Goal: Information Seeking & Learning: Learn about a topic

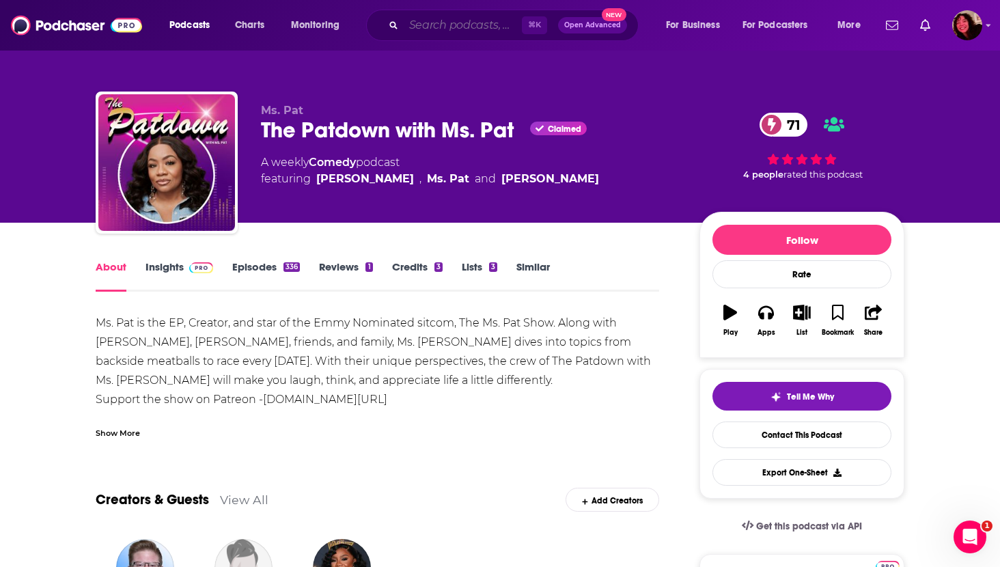
click at [423, 23] on input "Search podcasts, credits, & more..." at bounding box center [463, 25] width 118 height 22
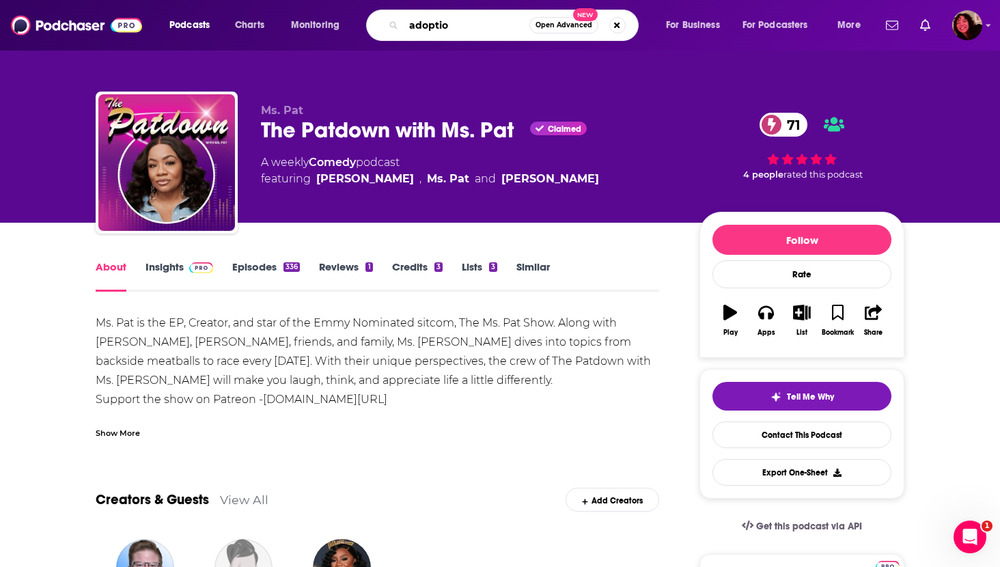
type input "adoption"
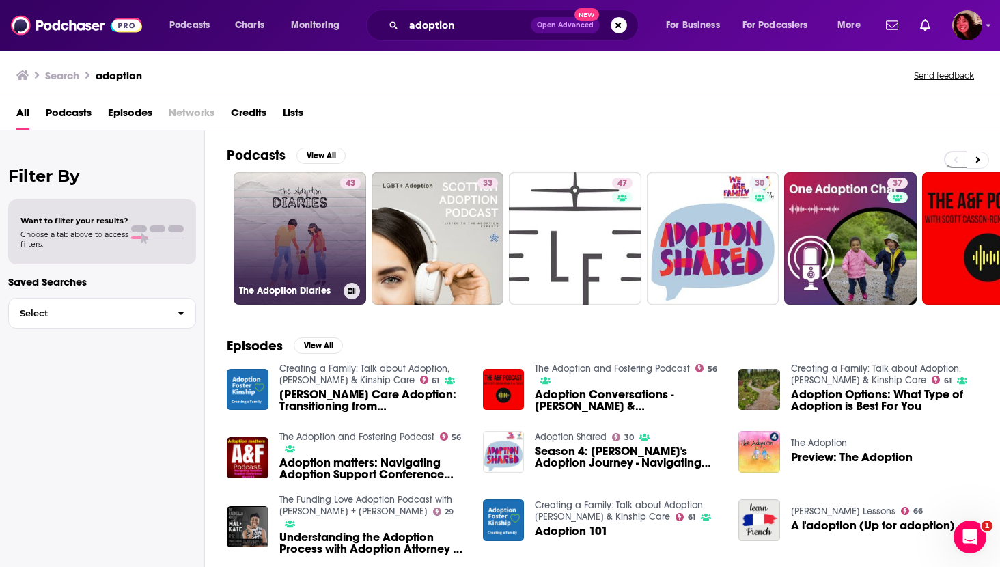
click at [305, 231] on link "43 The Adoption Diaries" at bounding box center [300, 238] width 132 height 132
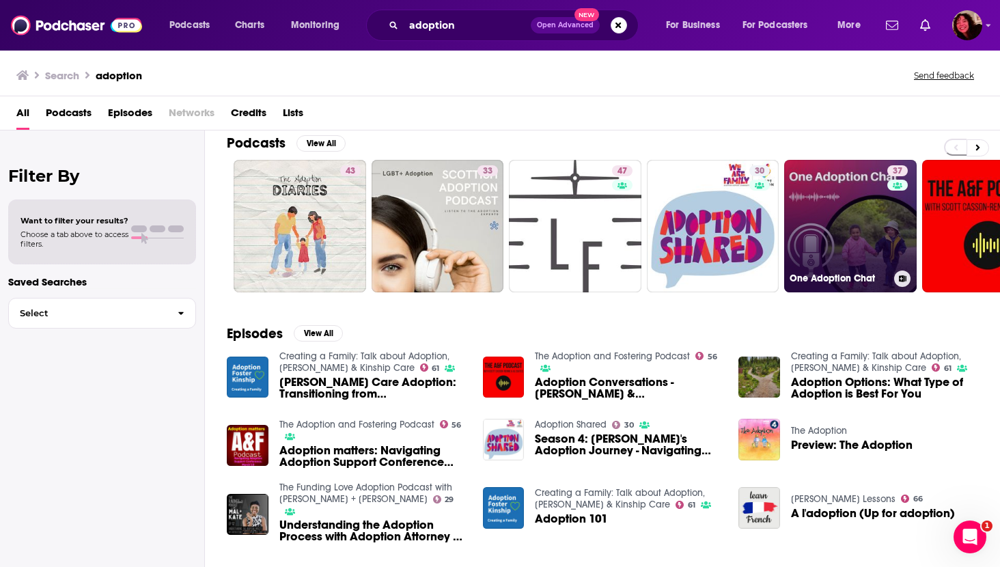
click at [827, 205] on link "37 One Adoption Chat" at bounding box center [850, 226] width 132 height 132
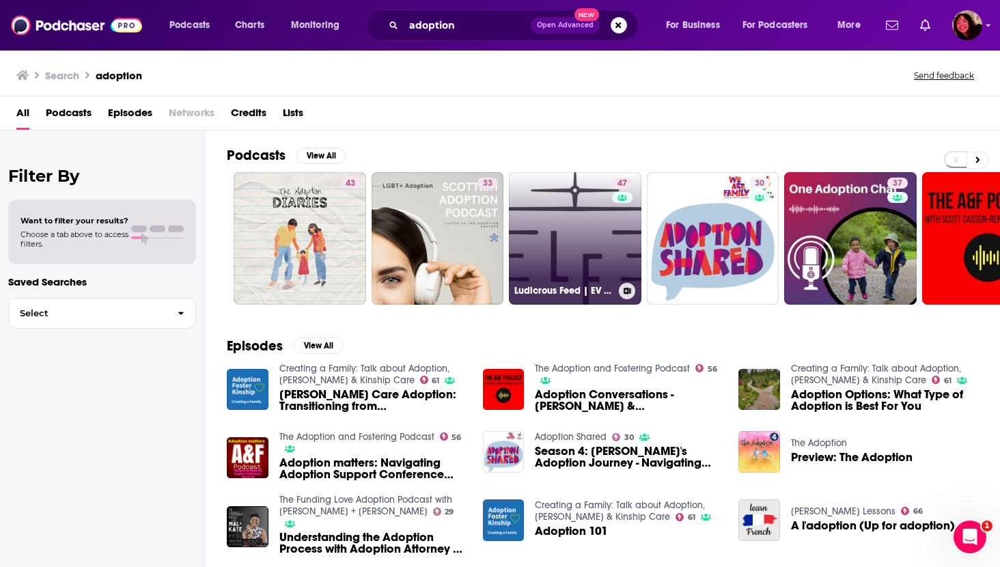
click at [588, 269] on link "47 Ludicrous Feed | EV Adoption in Australia" at bounding box center [575, 238] width 132 height 132
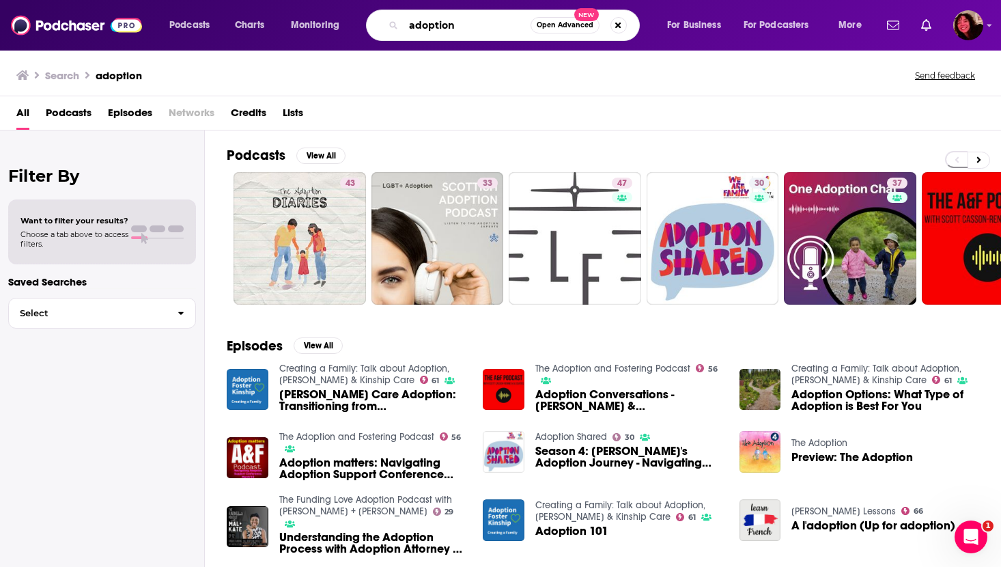
drag, startPoint x: 460, startPoint y: 23, endPoint x: 365, endPoint y: 21, distance: 94.9
click at [365, 21] on div "Podcasts Charts Monitoring adoption Open Advanced New For Business For Podcaste…" at bounding box center [517, 25] width 715 height 31
paste input "All Fantasy Everything"
type input "All Fantasy Everything"
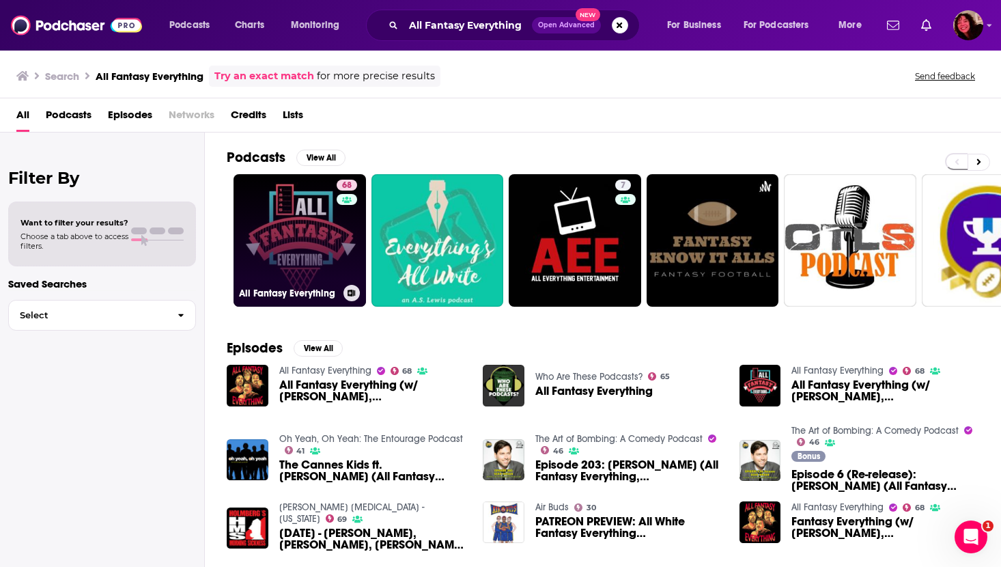
click at [302, 223] on link "68 All Fantasy Everything" at bounding box center [300, 240] width 132 height 132
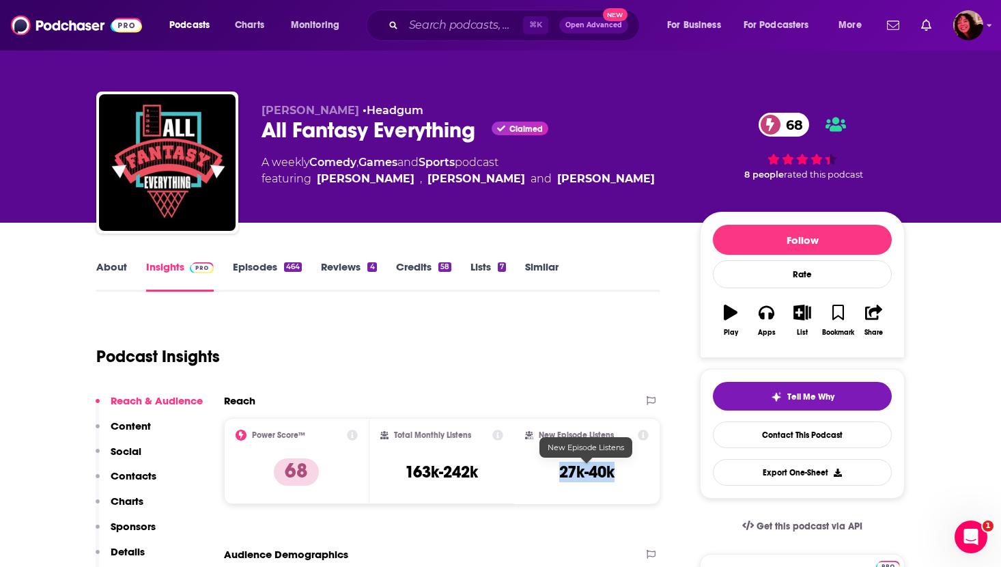
drag, startPoint x: 562, startPoint y: 470, endPoint x: 621, endPoint y: 470, distance: 59.4
click at [621, 470] on div "New Episode Listens 27k-40k" at bounding box center [587, 461] width 124 height 63
copy h3 "27k-40k"
click at [106, 266] on link "About" at bounding box center [111, 275] width 31 height 31
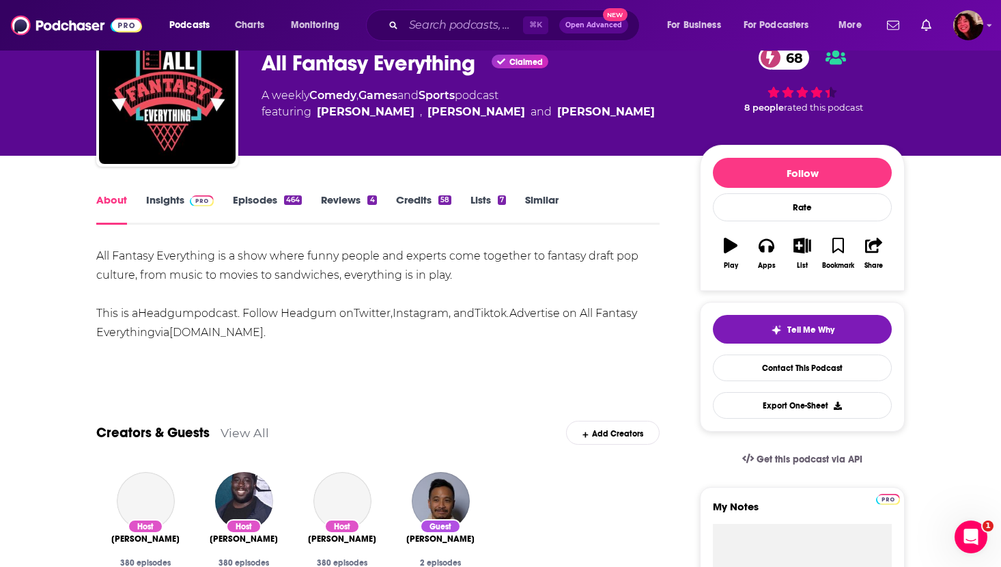
scroll to position [83, 0]
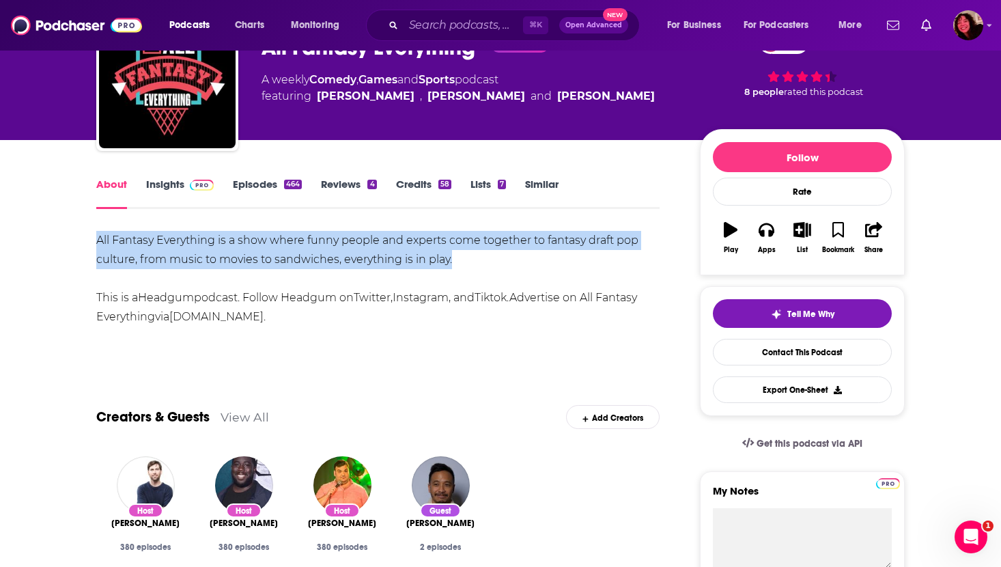
drag, startPoint x: 485, startPoint y: 259, endPoint x: 93, endPoint y: 233, distance: 393.5
copy div "All Fantasy Everything is a show where funny people and experts come together t…"
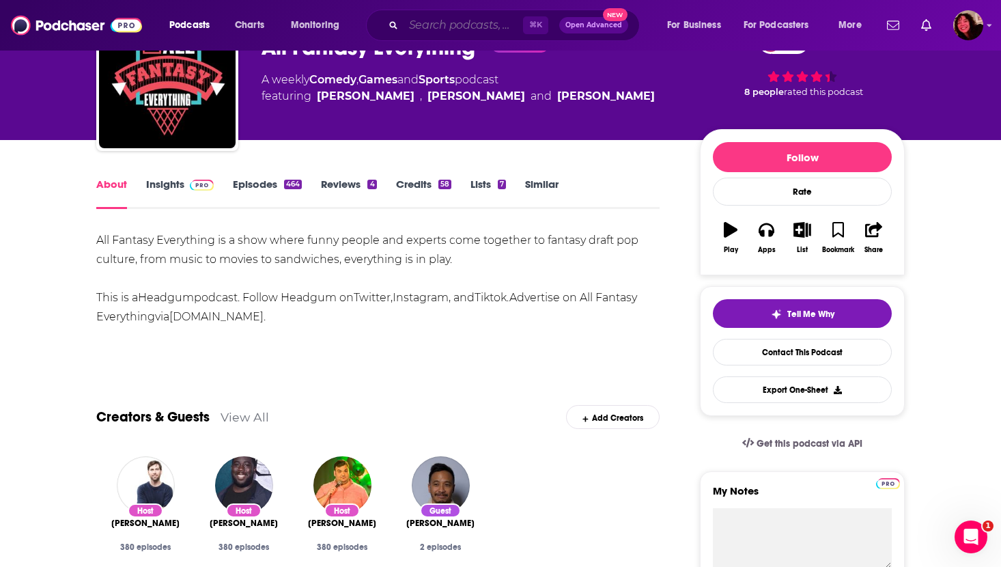
click at [436, 29] on input "Search podcasts, credits, & more..." at bounding box center [463, 25] width 119 height 22
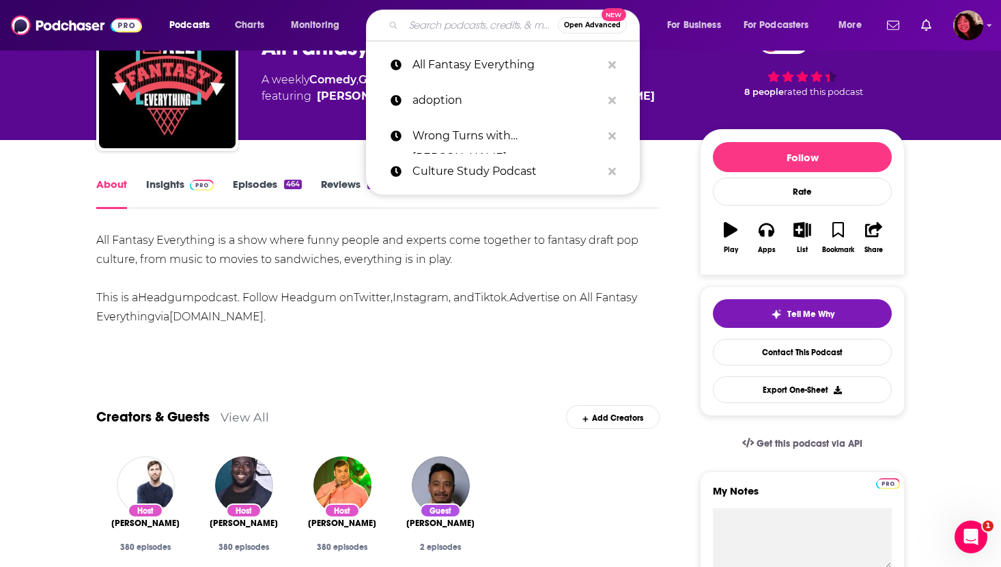
paste input "Broccoli and Ice Cream"
type input "Broccoli and Ice Cream"
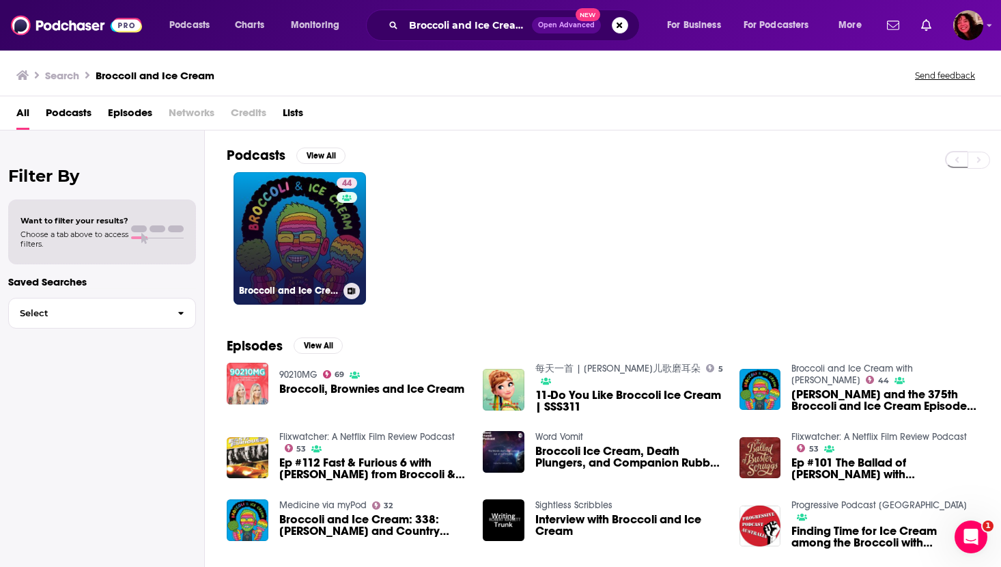
click at [301, 208] on link "44 Broccoli and Ice Cream with Myq Kaplan" at bounding box center [300, 238] width 132 height 132
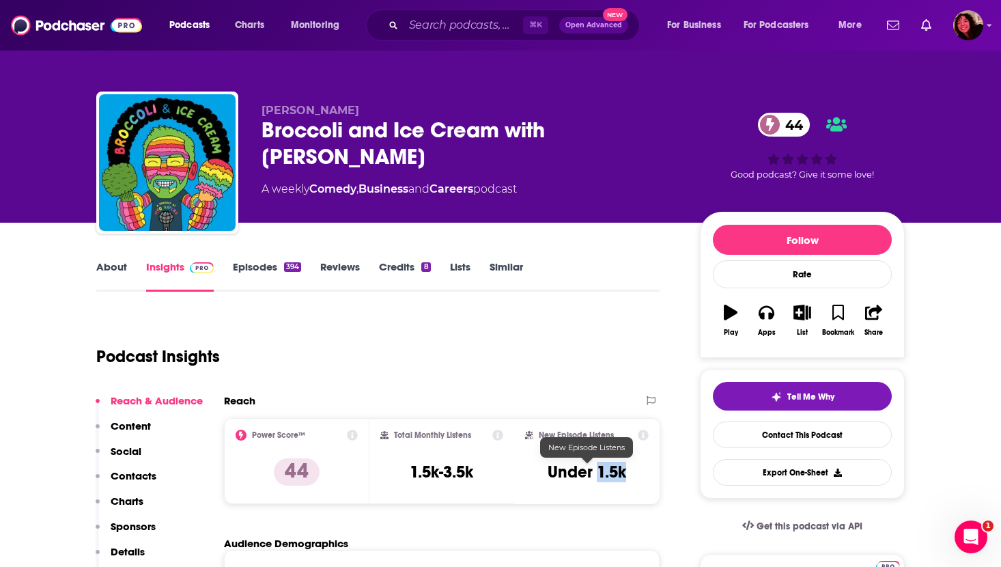
drag, startPoint x: 599, startPoint y: 474, endPoint x: 636, endPoint y: 475, distance: 36.9
click at [636, 475] on div "New Episode Listens Under 1.5k" at bounding box center [587, 461] width 124 height 63
copy h3 "1.5k"
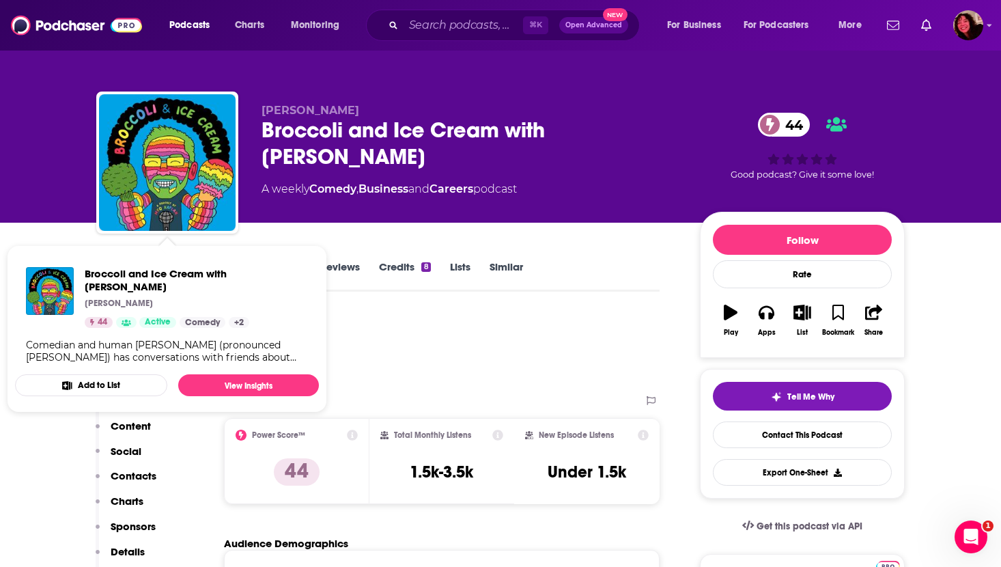
click at [463, 380] on div "Podcast Insights" at bounding box center [372, 348] width 552 height 70
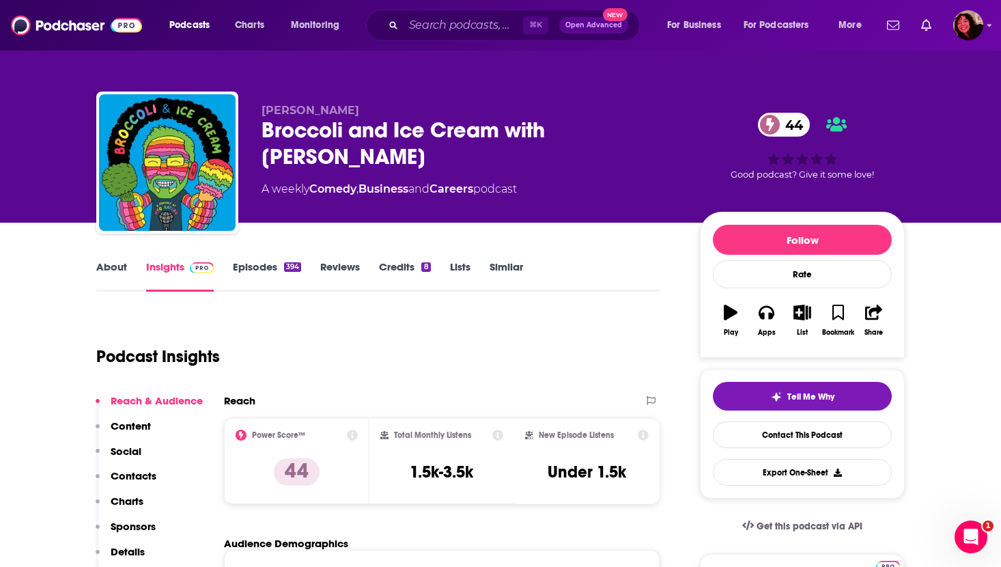
click at [103, 259] on div "About Insights Episodes 394 Reviews Credits 8 Lists Similar" at bounding box center [377, 274] width 563 height 33
click at [102, 271] on link "About" at bounding box center [111, 275] width 31 height 31
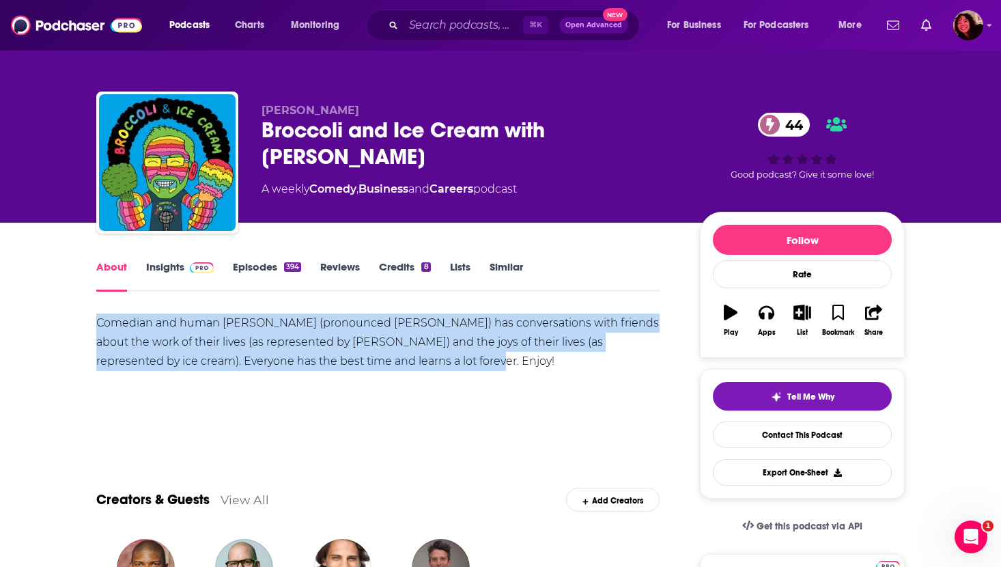
drag, startPoint x: 97, startPoint y: 322, endPoint x: 453, endPoint y: 370, distance: 359.0
click at [453, 370] on div "Comedian and human Myq Kaplan (pronounced Mike Kaplan) has conversations with f…" at bounding box center [377, 341] width 563 height 57
copy div "Comedian and human Myq Kaplan (pronounced Mike Kaplan) has conversations with f…"
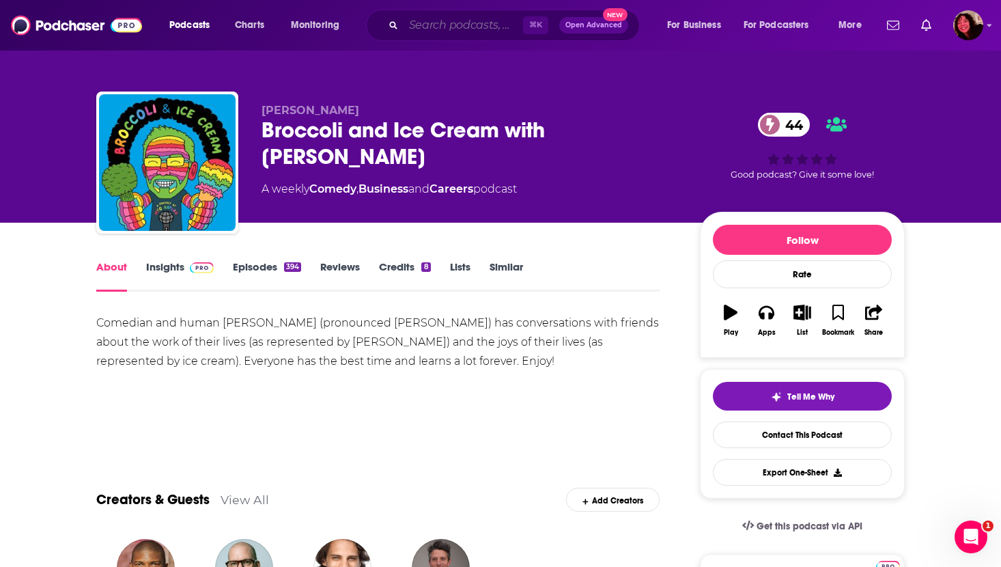
click at [494, 25] on input "Search podcasts, credits, & more..." at bounding box center [463, 25] width 119 height 22
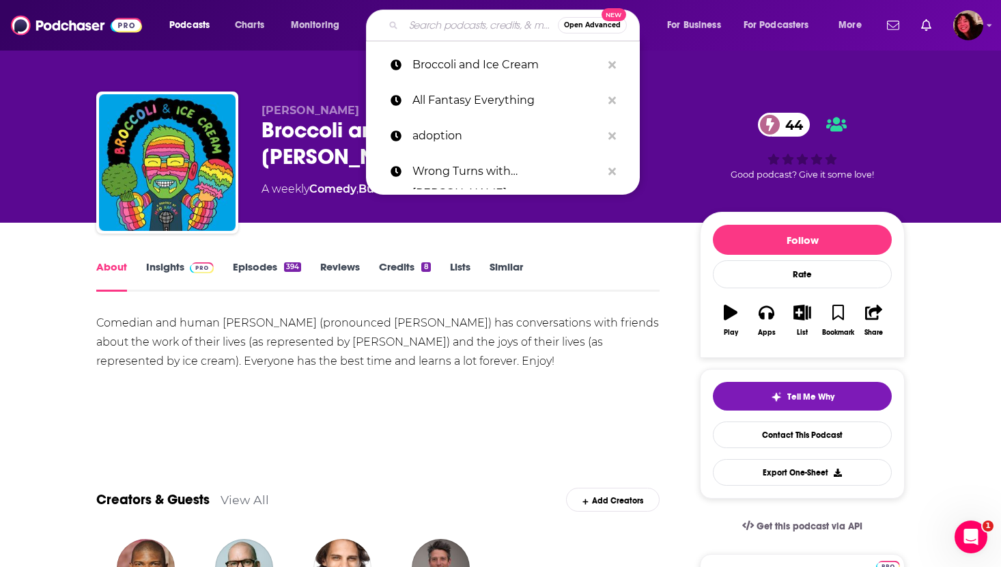
paste input "Doug Loves Movies"
type input "Doug Loves Movies"
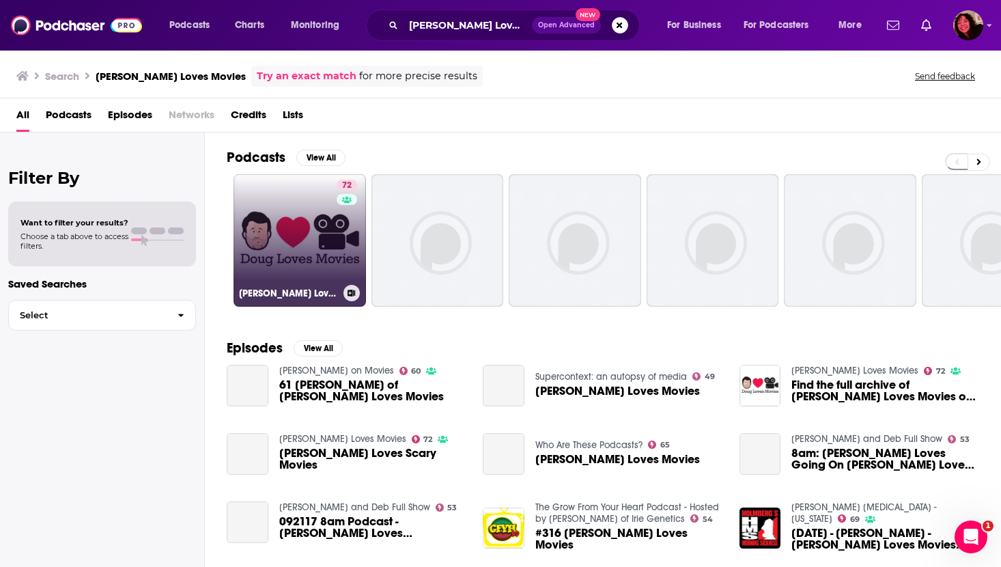
click at [312, 244] on link "72 Doug Loves Movies" at bounding box center [300, 240] width 132 height 132
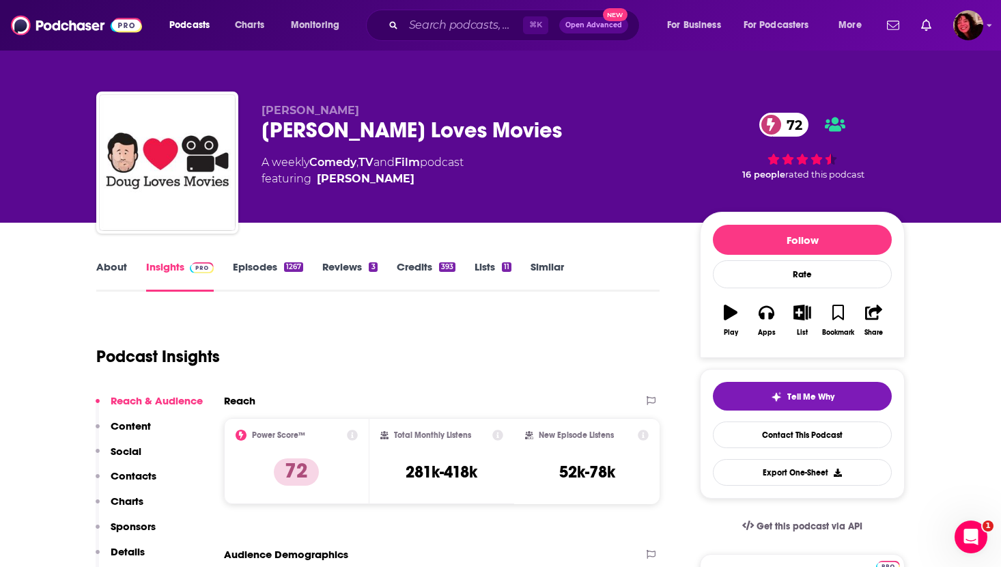
scroll to position [128, 0]
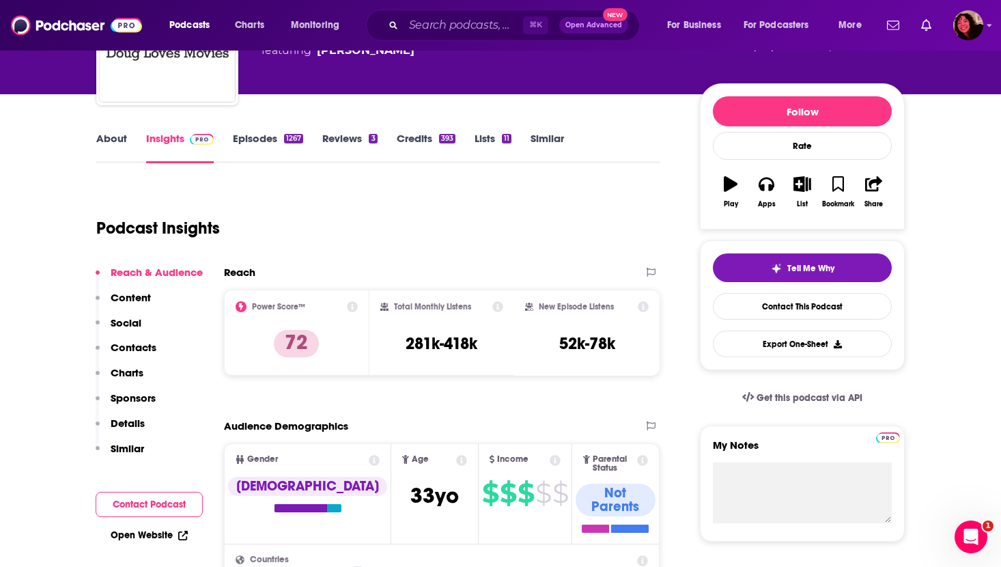
drag, startPoint x: 543, startPoint y: 347, endPoint x: 657, endPoint y: 346, distance: 114.0
click at [657, 346] on div "New Episode Listens 52k-78k" at bounding box center [586, 332] width 145 height 85
drag, startPoint x: 628, startPoint y: 341, endPoint x: 547, endPoint y: 341, distance: 81.3
click at [547, 341] on div "New Episode Listens 52k-78k" at bounding box center [587, 332] width 124 height 63
copy h3 "52k-78k"
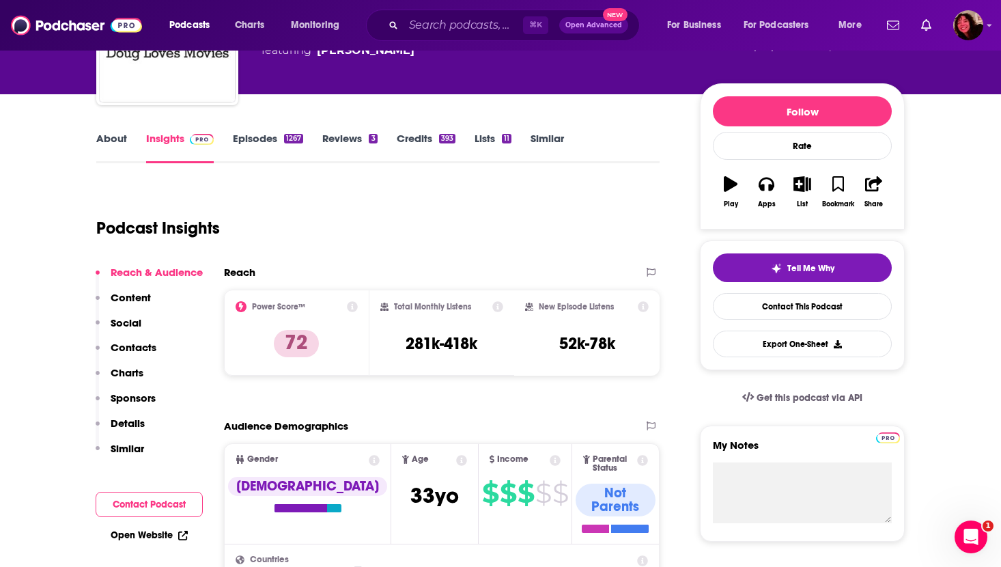
click at [105, 130] on div "About Insights Episodes 1267 Reviews 3 Credits 393 Lists 11 Similar" at bounding box center [377, 146] width 563 height 33
click at [104, 144] on link "About" at bounding box center [111, 147] width 31 height 31
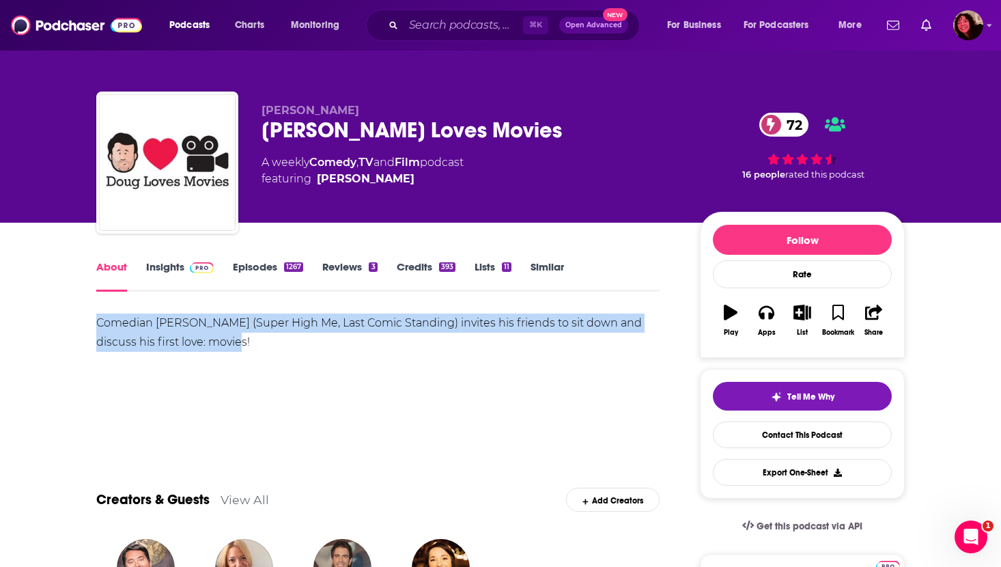
drag, startPoint x: 94, startPoint y: 318, endPoint x: 318, endPoint y: 354, distance: 226.9
copy div "Comedian Doug Benson (Super High Me, Last Comic Standing) invites his friends t…"
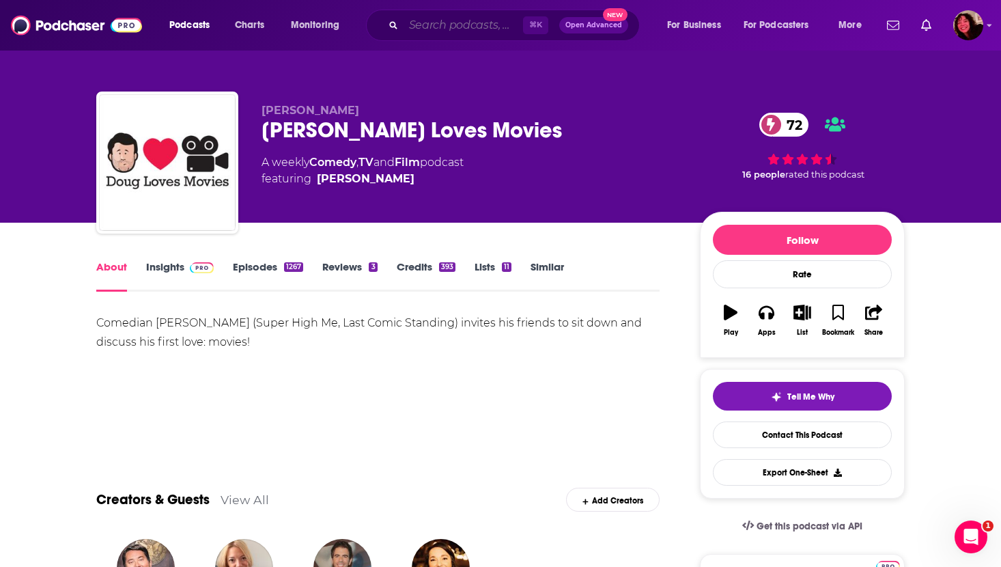
click at [426, 25] on input "Search podcasts, credits, & more..." at bounding box center [463, 25] width 119 height 22
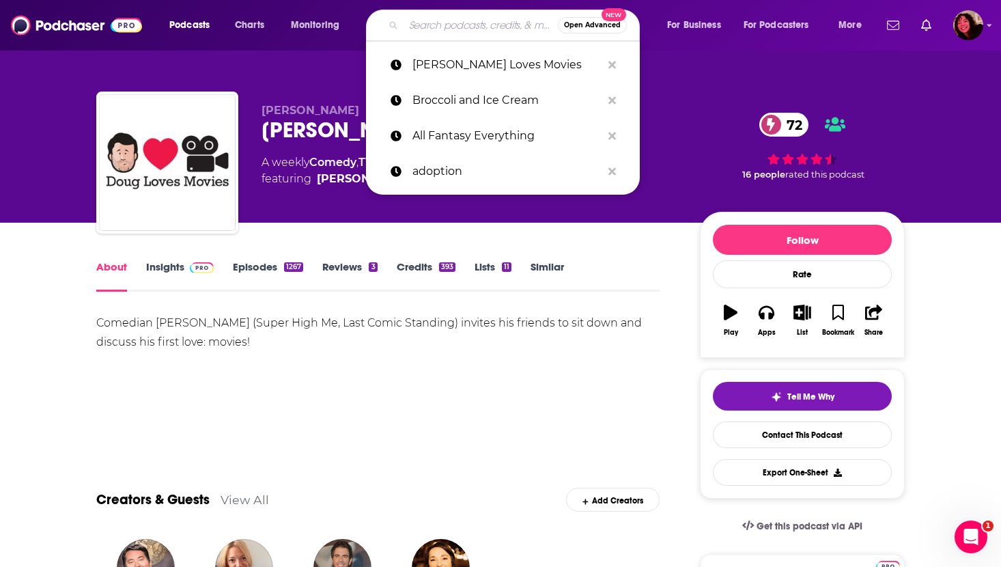
paste input "Doughboys"
type input "Doughboys"
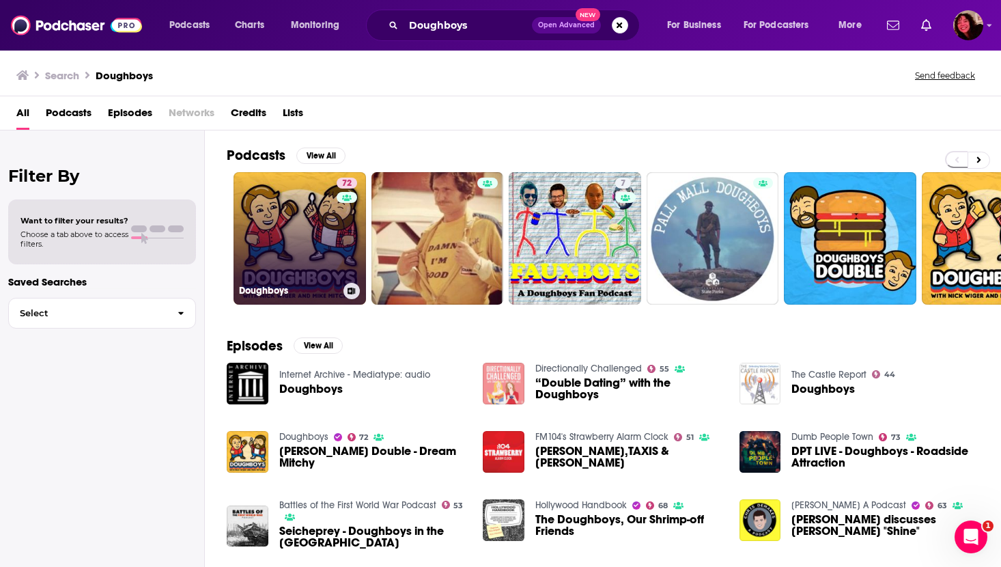
click at [278, 242] on link "72 Doughboys" at bounding box center [300, 238] width 132 height 132
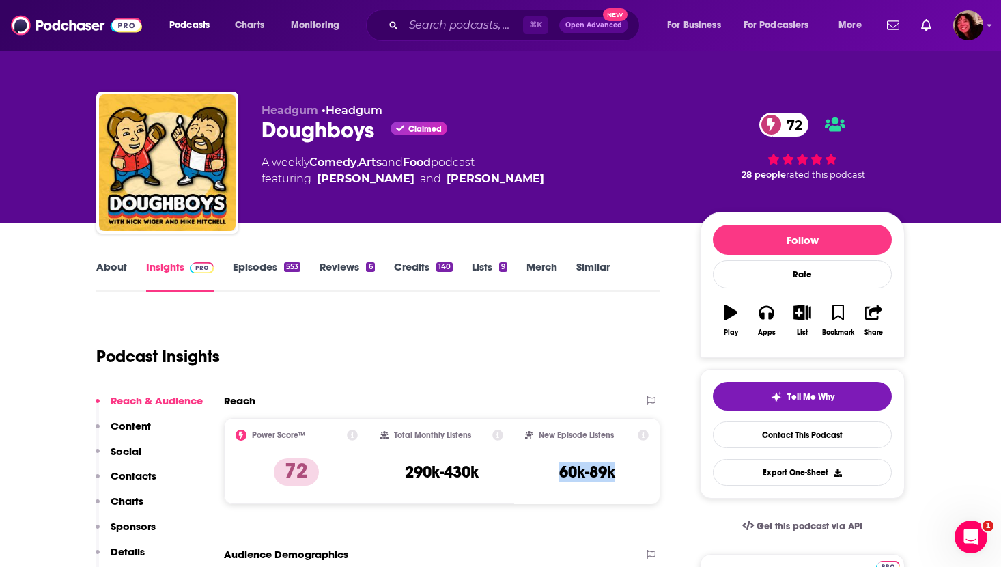
drag, startPoint x: 551, startPoint y: 477, endPoint x: 629, endPoint y: 475, distance: 77.9
click at [629, 475] on div "New Episode Listens 60k-89k" at bounding box center [587, 461] width 124 height 63
copy h3 "60k-89k"
click at [478, 28] on input "Search podcasts, credits, & more..." at bounding box center [463, 25] width 119 height 22
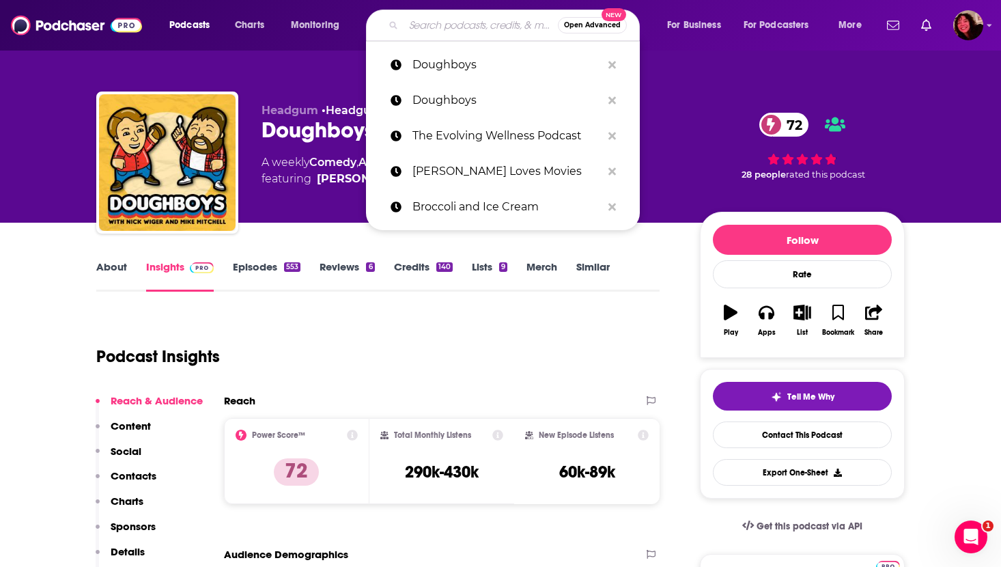
paste input "Fake the Nation"
type input "Fake the Nation"
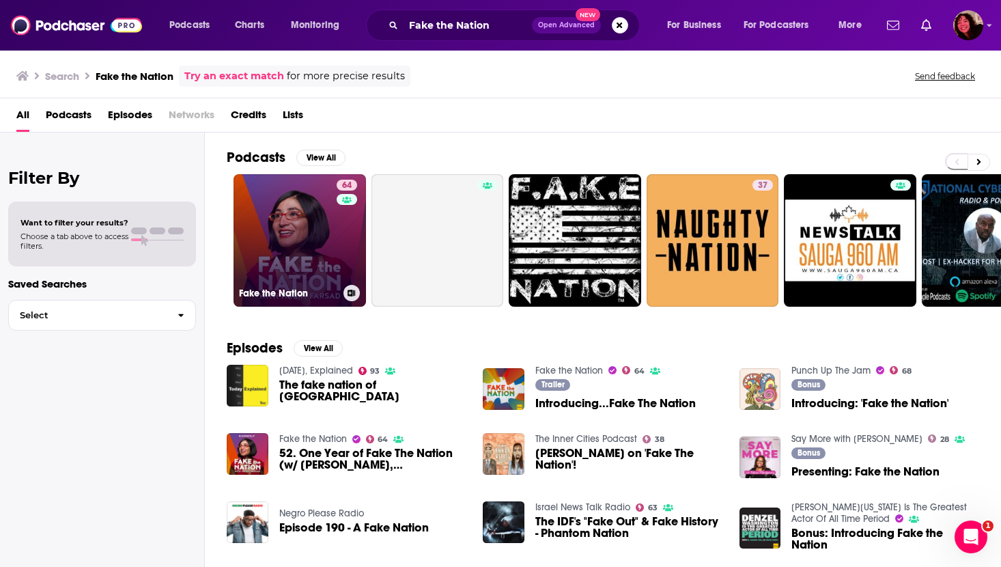
click at [279, 225] on link "64 Fake the Nation" at bounding box center [300, 240] width 132 height 132
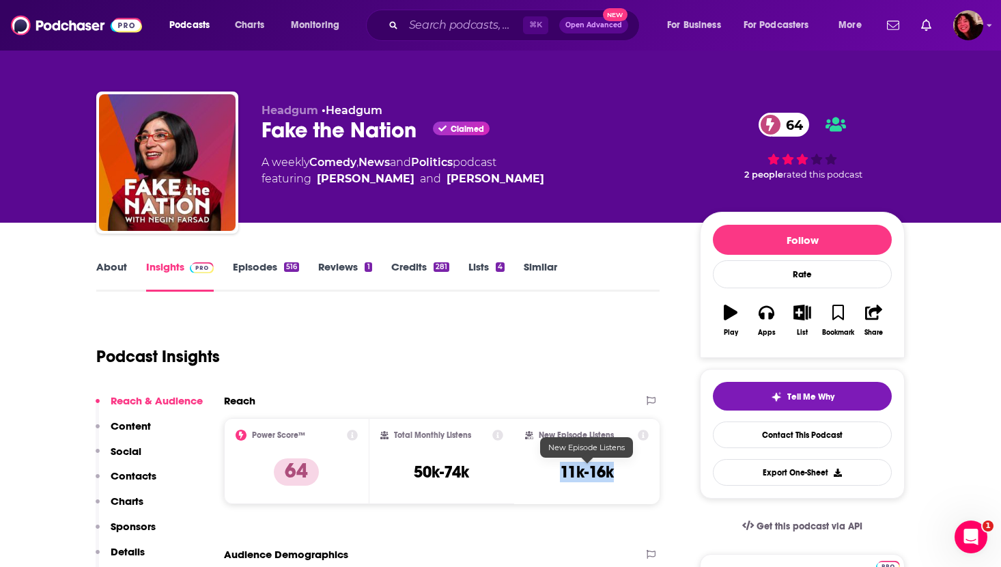
drag, startPoint x: 551, startPoint y: 464, endPoint x: 621, endPoint y: 465, distance: 69.7
click at [621, 465] on div "New Episode Listens 11k-16k" at bounding box center [587, 461] width 124 height 63
copy h3 "11k-16k"
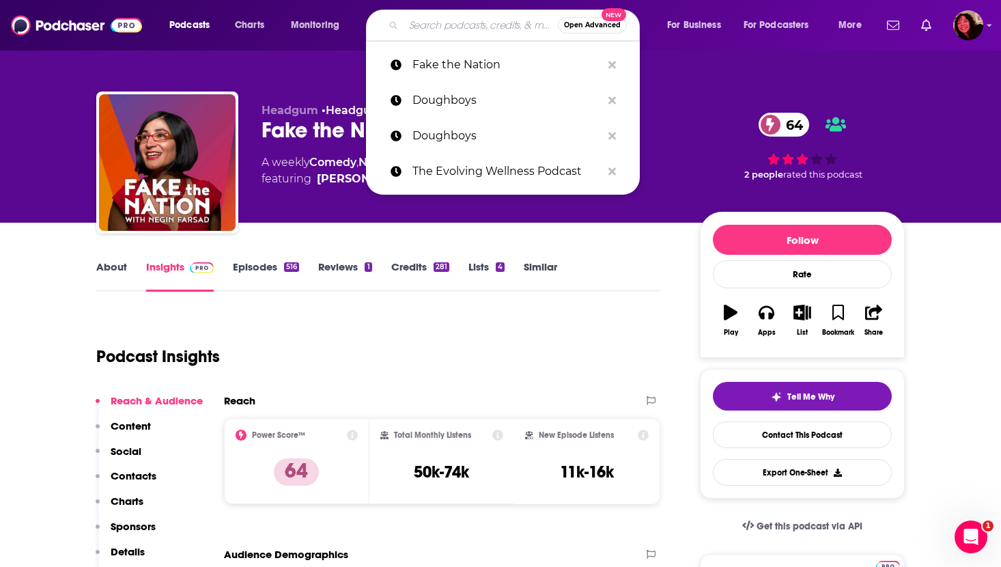
click at [421, 24] on input "Search podcasts, credits, & more..." at bounding box center [481, 25] width 154 height 22
paste input "Feeling Seen"
type input "Feeling Seen"
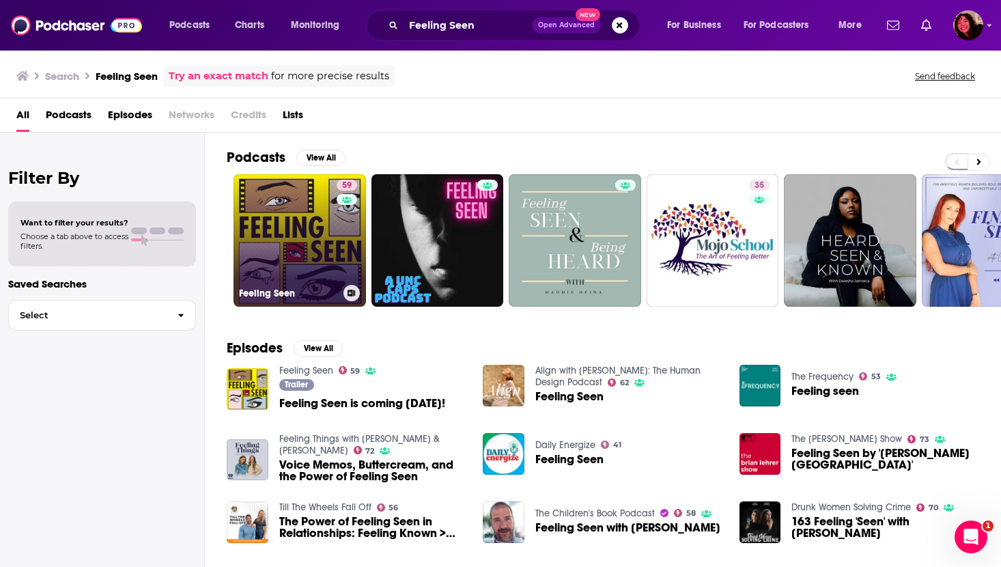
click at [275, 225] on link "59 Feeling Seen" at bounding box center [300, 240] width 132 height 132
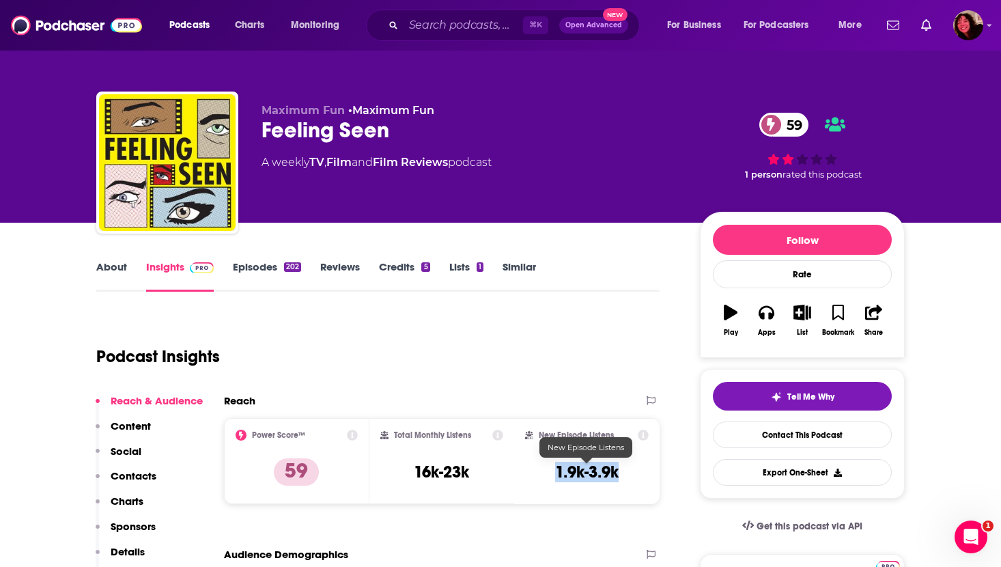
drag, startPoint x: 544, startPoint y: 473, endPoint x: 628, endPoint y: 472, distance: 84.0
click at [628, 472] on div "New Episode Listens 1.9k-3.9k" at bounding box center [587, 461] width 124 height 63
copy h3 "1.9k-3.9k"
click at [102, 269] on link "About" at bounding box center [111, 275] width 31 height 31
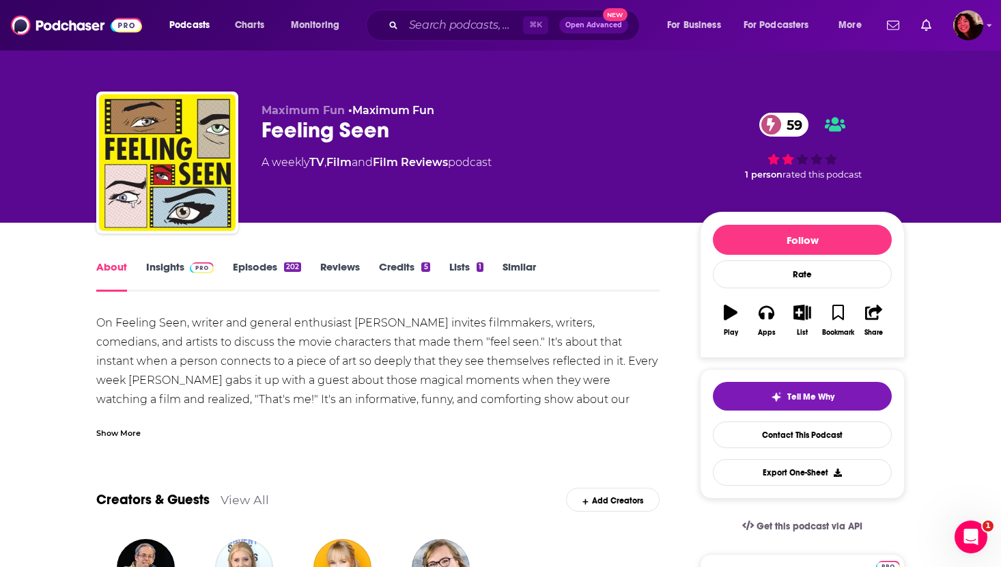
click at [105, 434] on div "Show More" at bounding box center [118, 431] width 44 height 13
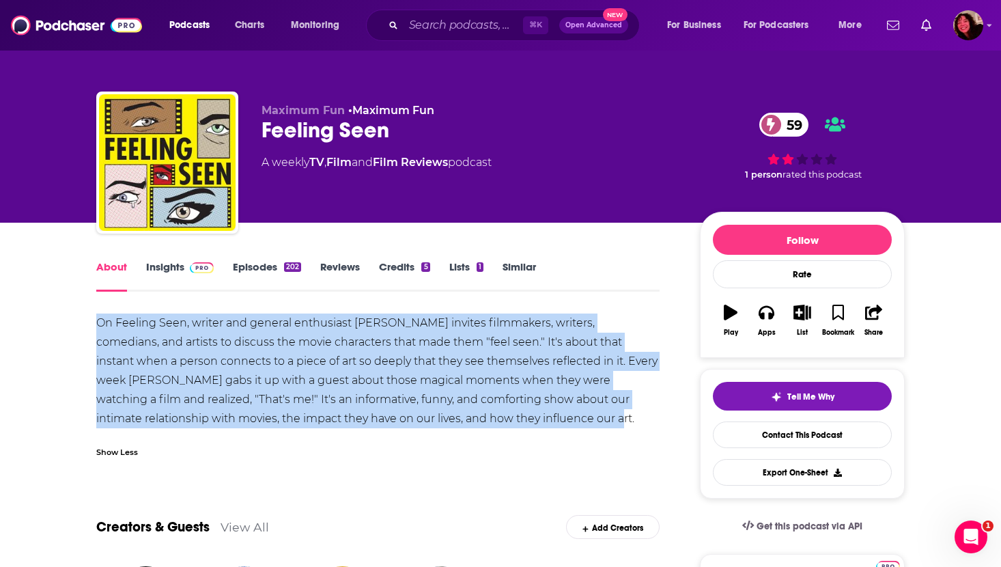
drag, startPoint x: 537, startPoint y: 421, endPoint x: 86, endPoint y: 320, distance: 462.4
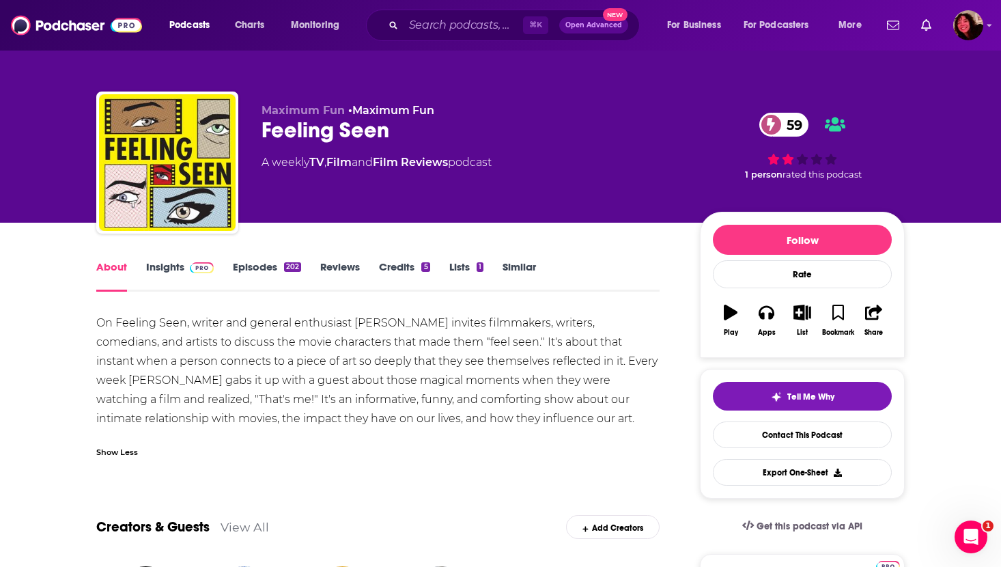
click at [152, 349] on div "On Feeling Seen, writer and general enthusiast Jordan Crucchiola invites filmma…" at bounding box center [377, 370] width 563 height 115
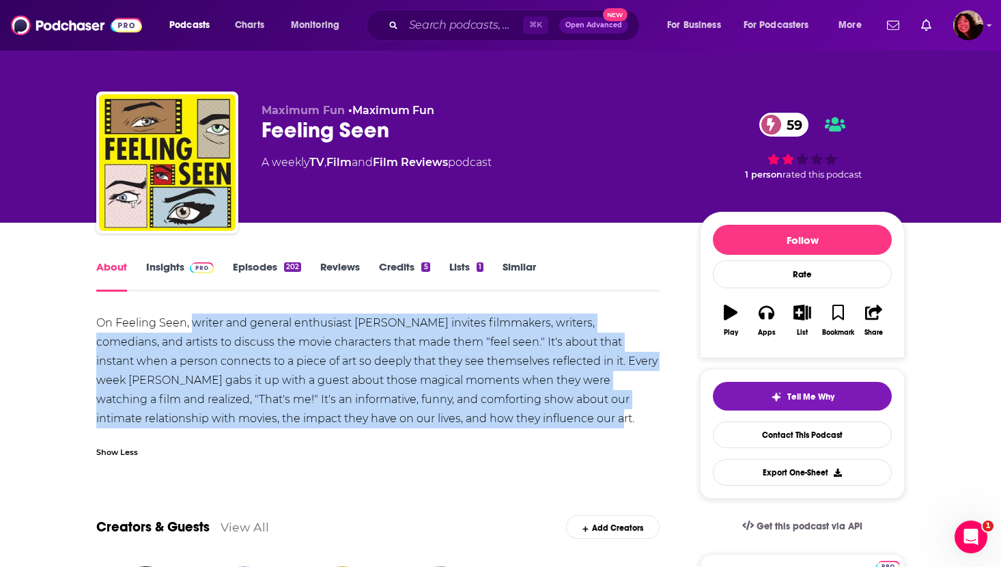
drag, startPoint x: 193, startPoint y: 321, endPoint x: 544, endPoint y: 423, distance: 364.8
click at [544, 423] on div "On Feeling Seen, writer and general enthusiast Jordan Crucchiola invites filmma…" at bounding box center [377, 370] width 563 height 115
copy div "writer and general enthusiast Jordan Crucchiola invites filmmakers, writers, co…"
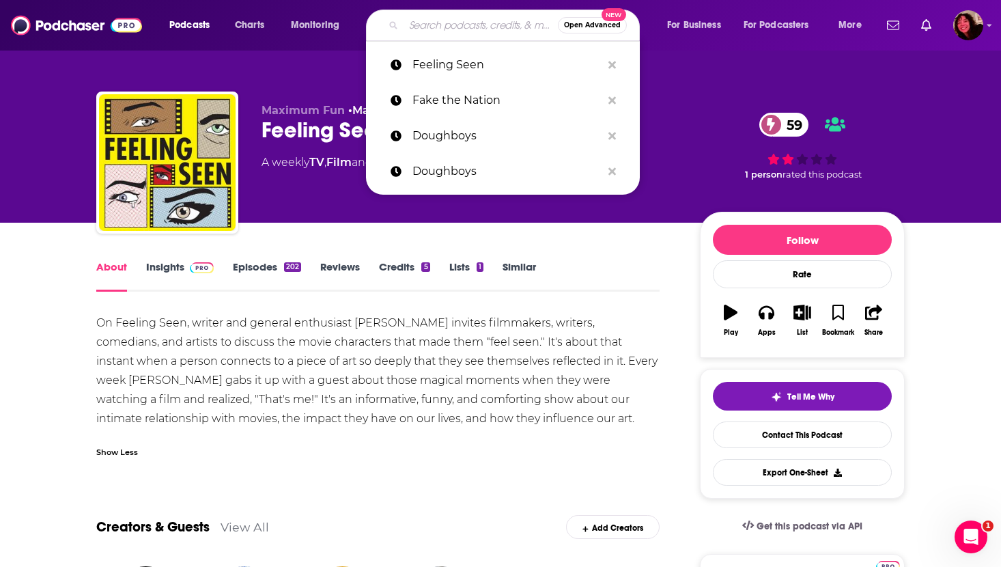
click at [424, 30] on input "Search podcasts, credits, & more..." at bounding box center [481, 25] width 154 height 22
paste input "Fake the Nation"
type input "Fake the Nation"
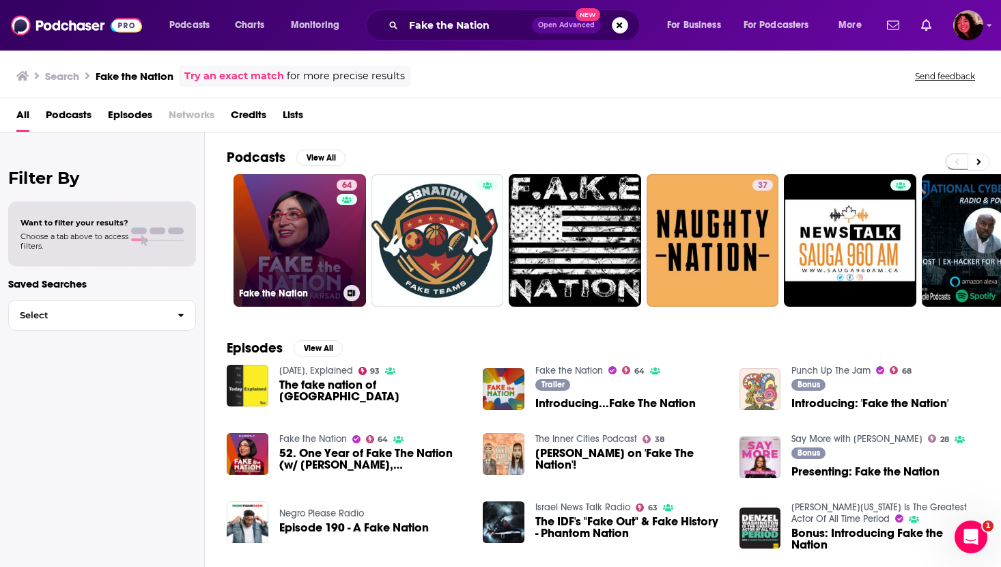
click at [289, 263] on link "64 Fake the Nation" at bounding box center [300, 240] width 132 height 132
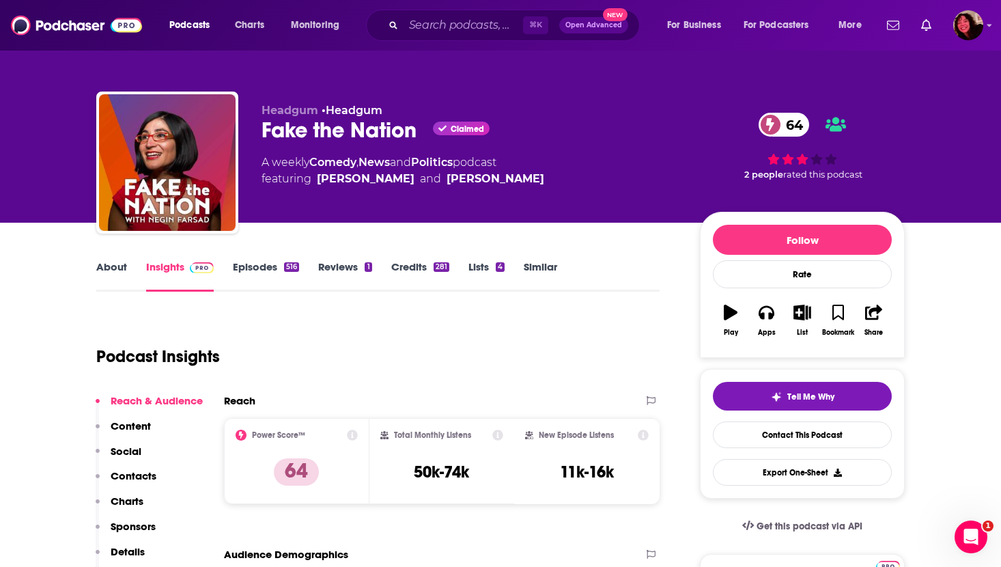
click at [106, 258] on div "About Insights Episodes 516 Reviews 1 Credits 281 Lists 4 Similar" at bounding box center [377, 274] width 563 height 33
click at [98, 278] on link "About" at bounding box center [111, 275] width 31 height 31
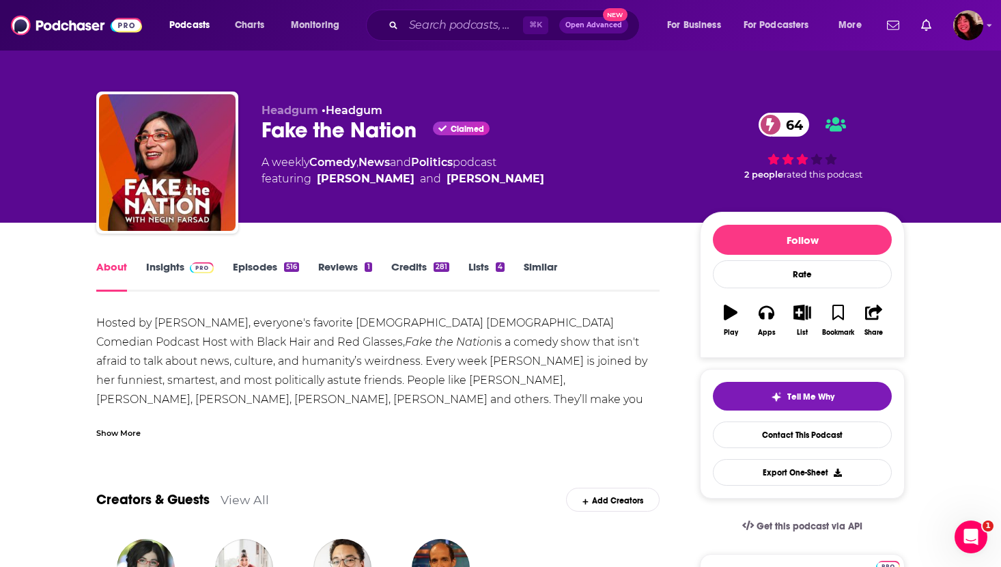
click at [117, 430] on div "Show More" at bounding box center [118, 431] width 44 height 13
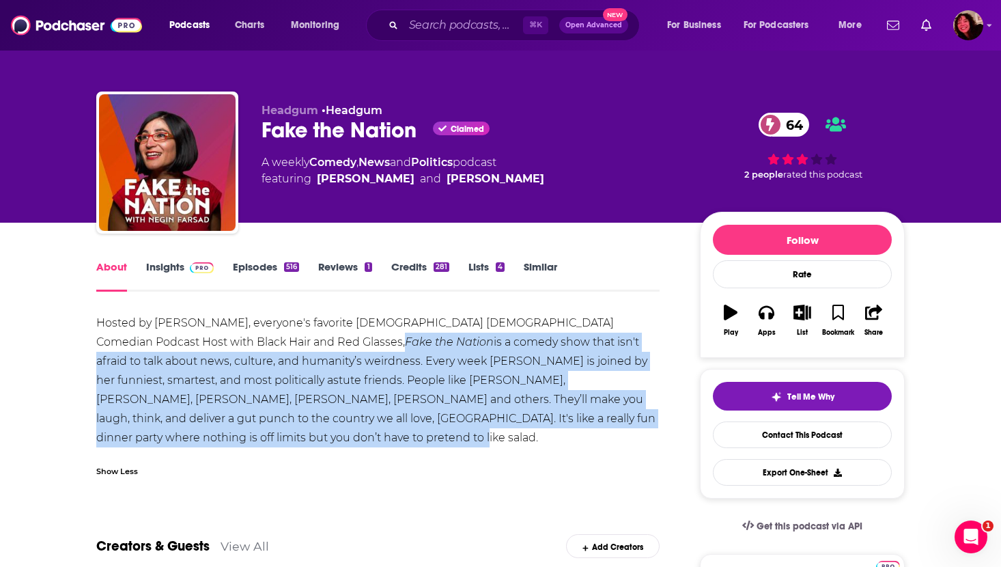
drag, startPoint x: 221, startPoint y: 438, endPoint x: 247, endPoint y: 346, distance: 95.6
click at [247, 346] on div "Hosted by Negin Farsad, everyone's favorite Iranian American Muslim Comedian Po…" at bounding box center [377, 380] width 563 height 134
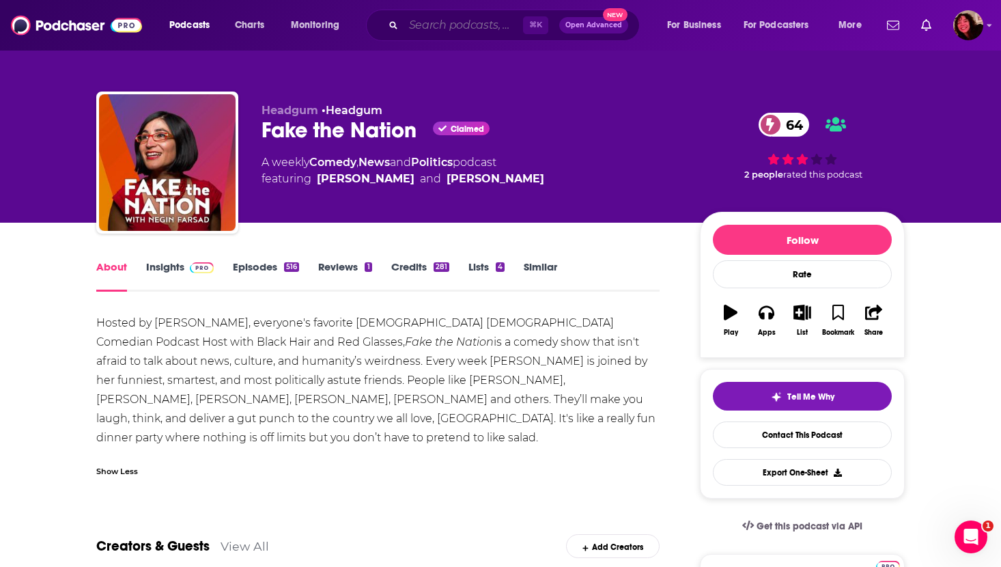
click at [496, 20] on input "Search podcasts, credits, & more..." at bounding box center [463, 25] width 119 height 22
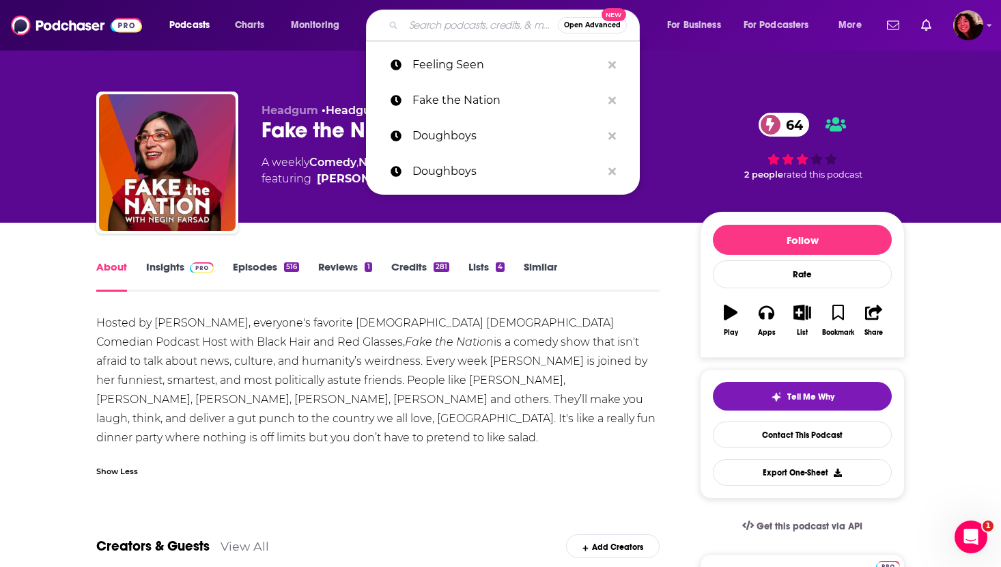
paste input "Good One"
type input "Good One"
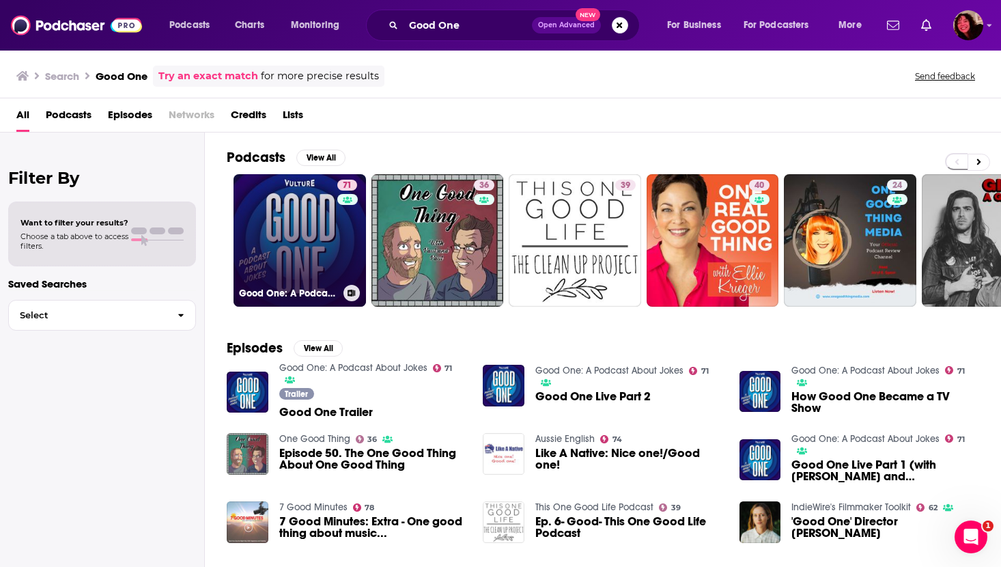
click at [307, 202] on link "71 Good One: A Podcast About Jokes" at bounding box center [300, 240] width 132 height 132
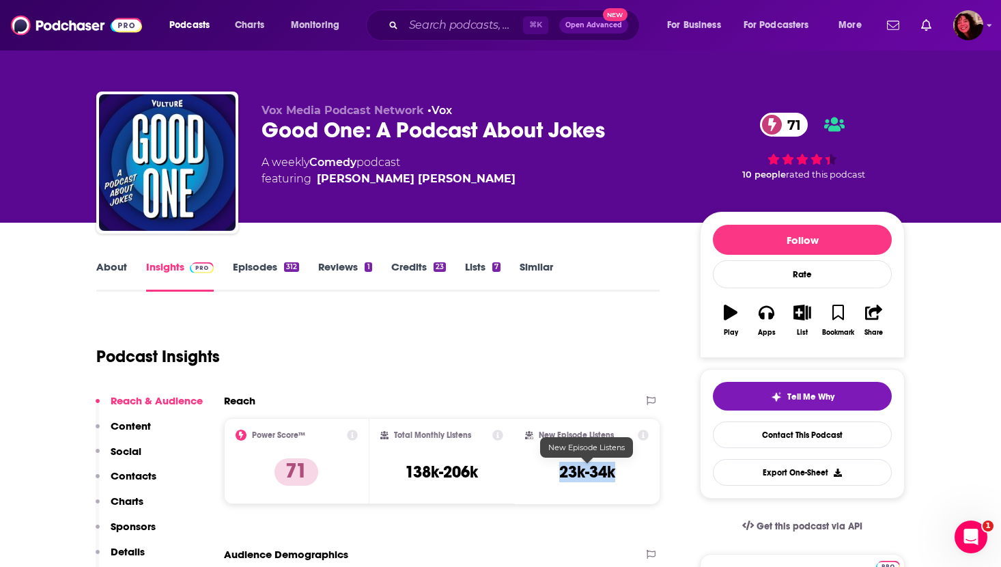
drag, startPoint x: 553, startPoint y: 468, endPoint x: 630, endPoint y: 468, distance: 76.5
click at [630, 468] on div "New Episode Listens 23k-34k" at bounding box center [587, 461] width 124 height 63
click at [102, 268] on link "About" at bounding box center [111, 275] width 31 height 31
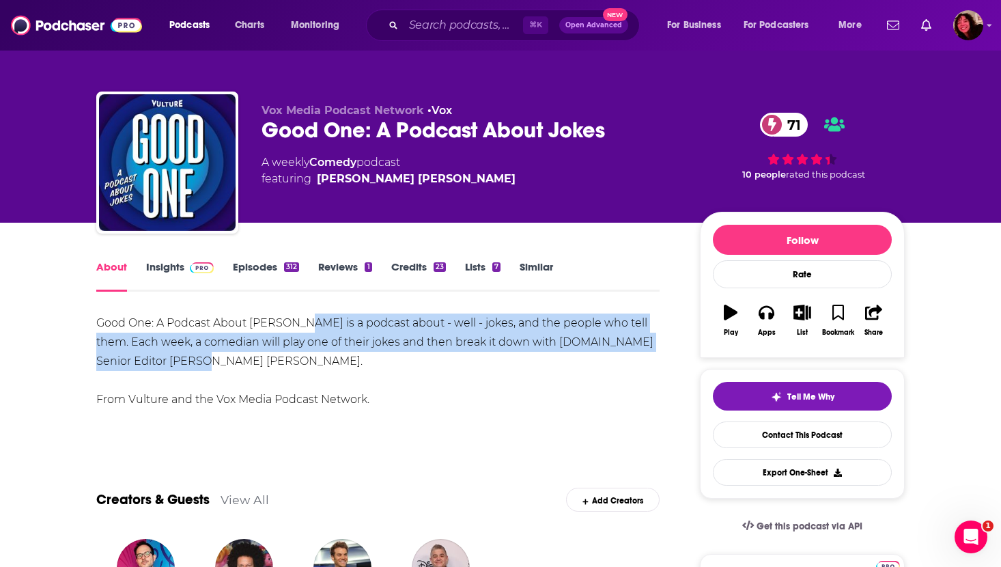
drag, startPoint x: 295, startPoint y: 324, endPoint x: 296, endPoint y: 365, distance: 41.0
click at [296, 365] on div "Good One: A Podcast About Jokes is a podcast about - well - jokes, and the peop…" at bounding box center [377, 361] width 563 height 96
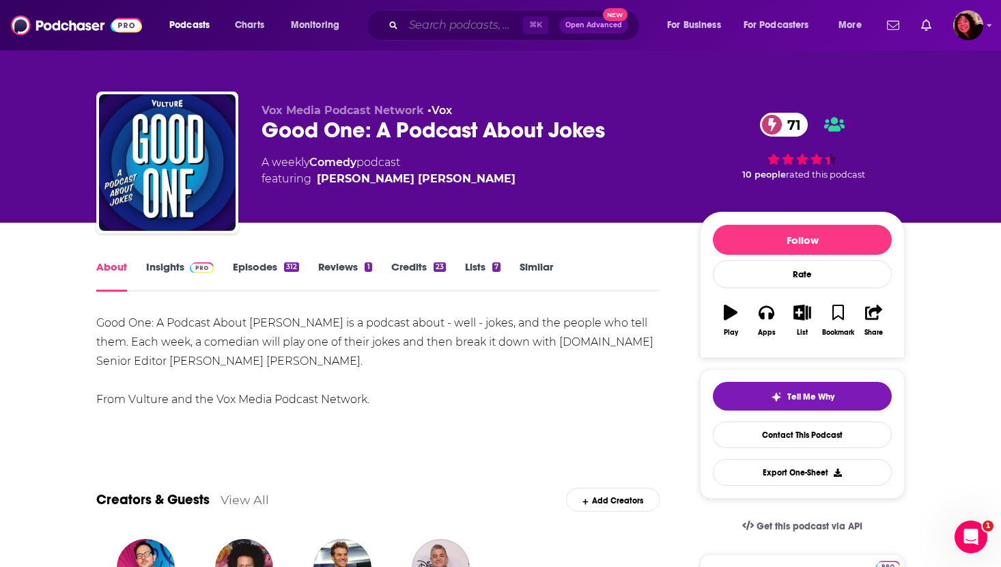
click at [453, 29] on input "Search podcasts, credits, & more..." at bounding box center [463, 25] width 119 height 22
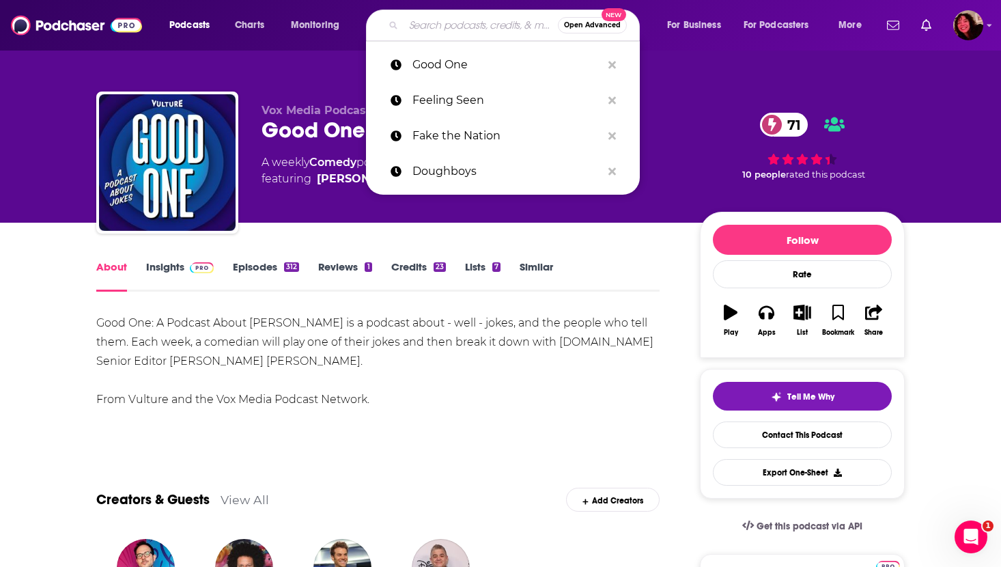
paste input "Green Eggs and Dan"
type input "Green Eggs and Dan"
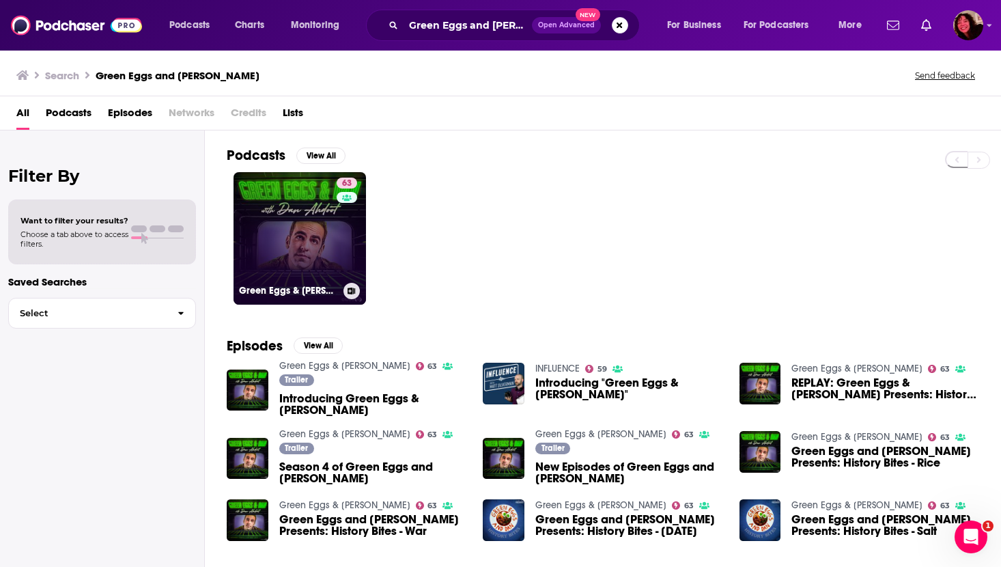
click at [302, 240] on link "63 Green Eggs & Dan" at bounding box center [300, 238] width 132 height 132
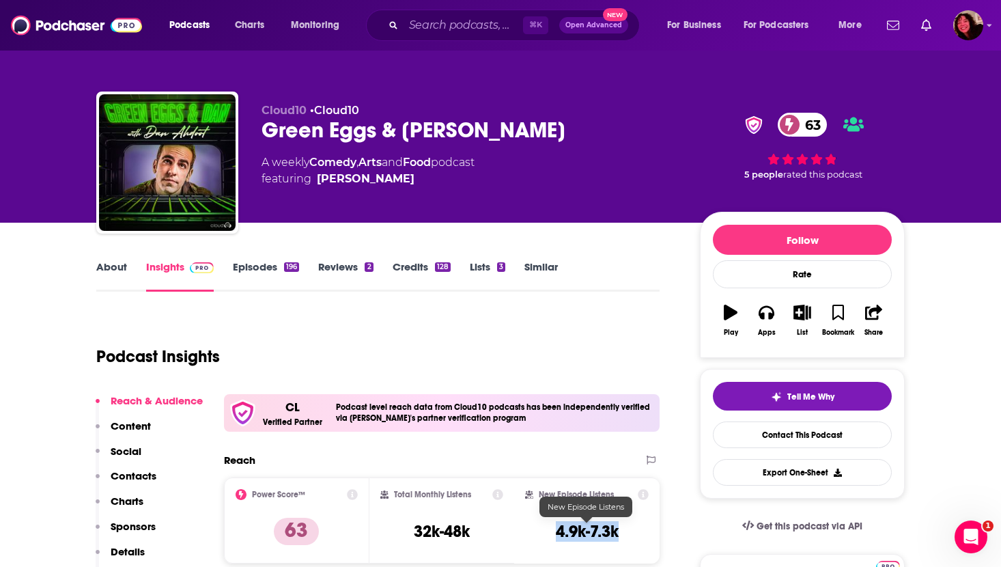
drag, startPoint x: 549, startPoint y: 533, endPoint x: 642, endPoint y: 533, distance: 92.9
click at [642, 533] on div "New Episode Listens 4.9k-7.3k" at bounding box center [587, 520] width 124 height 63
click at [111, 264] on link "About" at bounding box center [111, 275] width 31 height 31
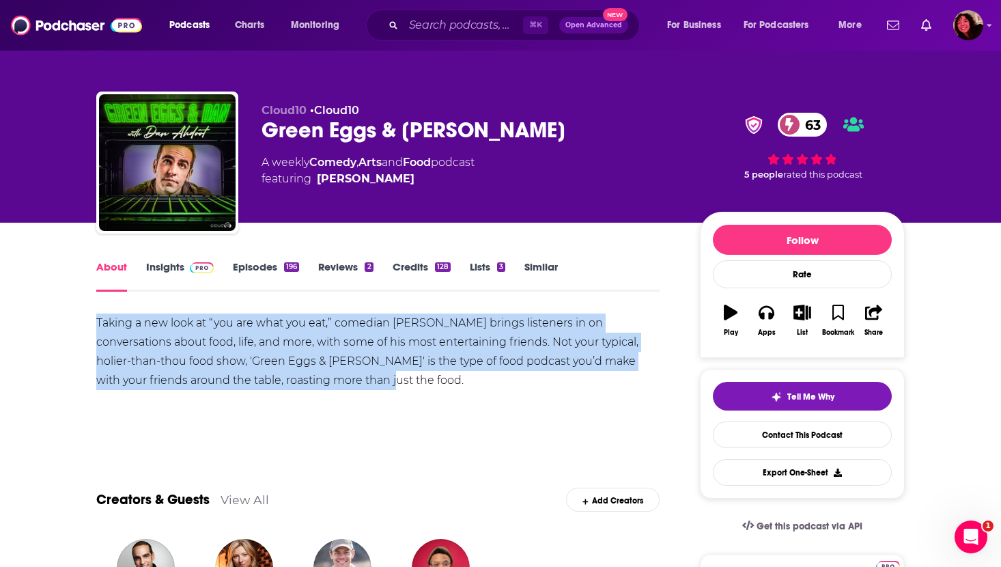
drag, startPoint x: 319, startPoint y: 380, endPoint x: 73, endPoint y: 328, distance: 251.4
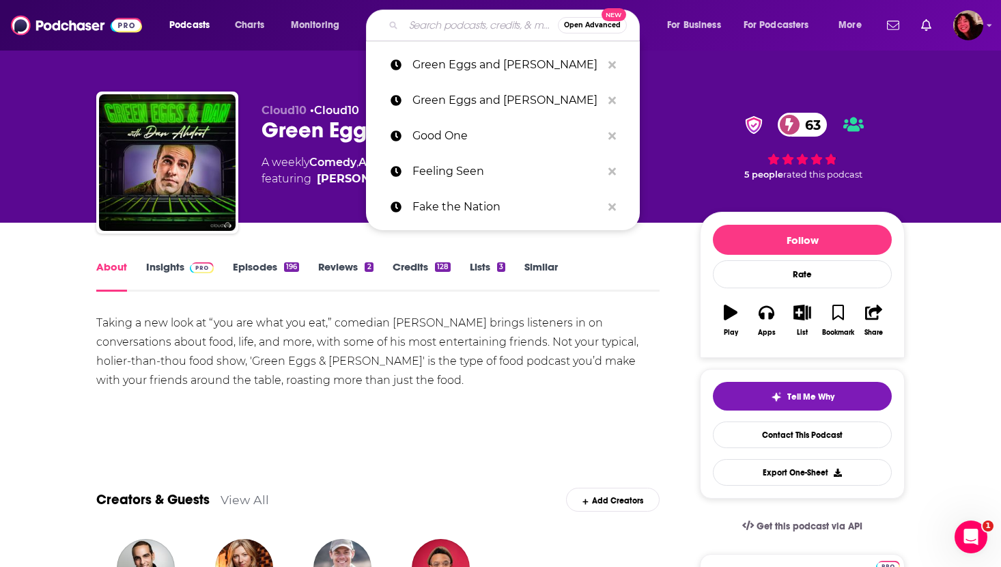
click at [451, 23] on input "Search podcasts, credits, & more..." at bounding box center [481, 25] width 154 height 22
paste input "Lateral with Tom Scott"
type input "Lateral with Tom Scott"
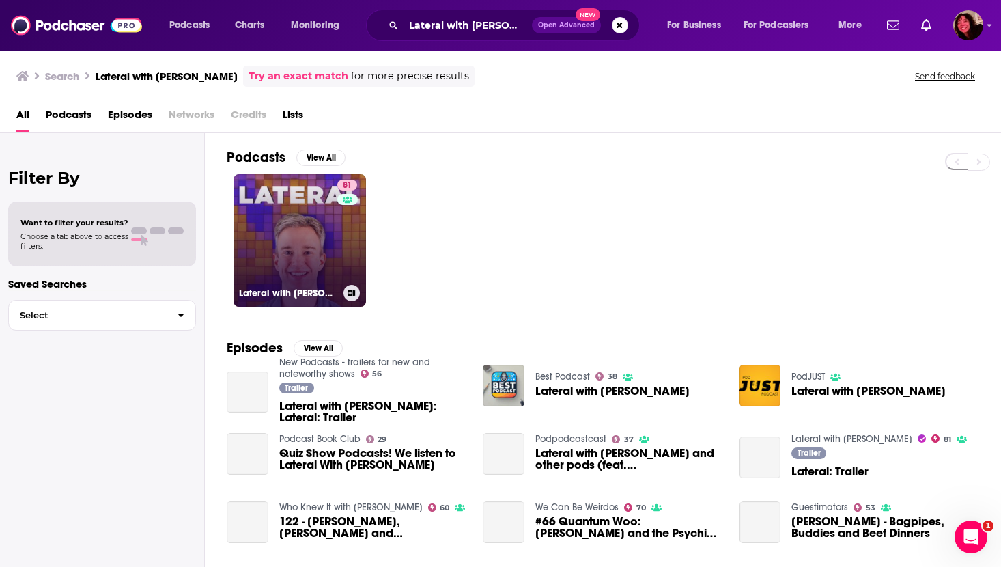
click at [299, 229] on link "81 Lateral with Tom Scott" at bounding box center [300, 240] width 132 height 132
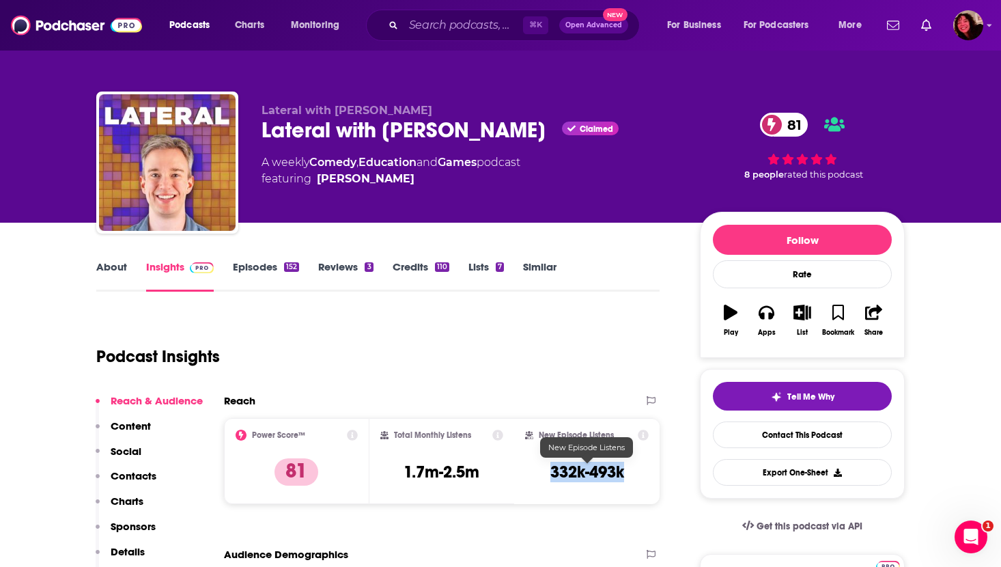
drag, startPoint x: 544, startPoint y: 473, endPoint x: 635, endPoint y: 473, distance: 90.8
click at [635, 473] on div "New Episode Listens 332k-493k" at bounding box center [587, 461] width 124 height 63
click at [106, 270] on link "About" at bounding box center [111, 275] width 31 height 31
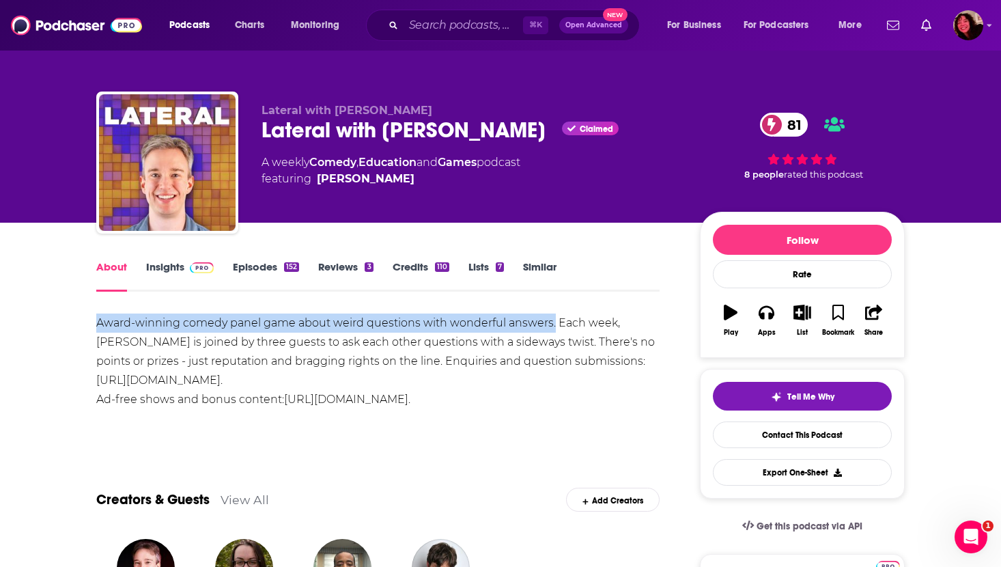
drag, startPoint x: 95, startPoint y: 324, endPoint x: 553, endPoint y: 324, distance: 458.2
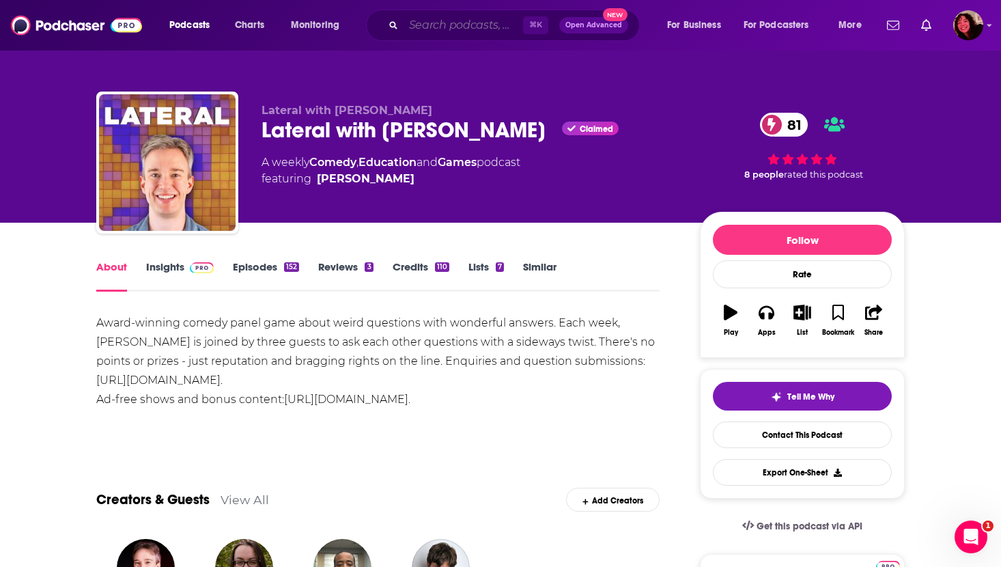
click at [424, 21] on input "Search podcasts, credits, & more..." at bounding box center [463, 25] width 119 height 22
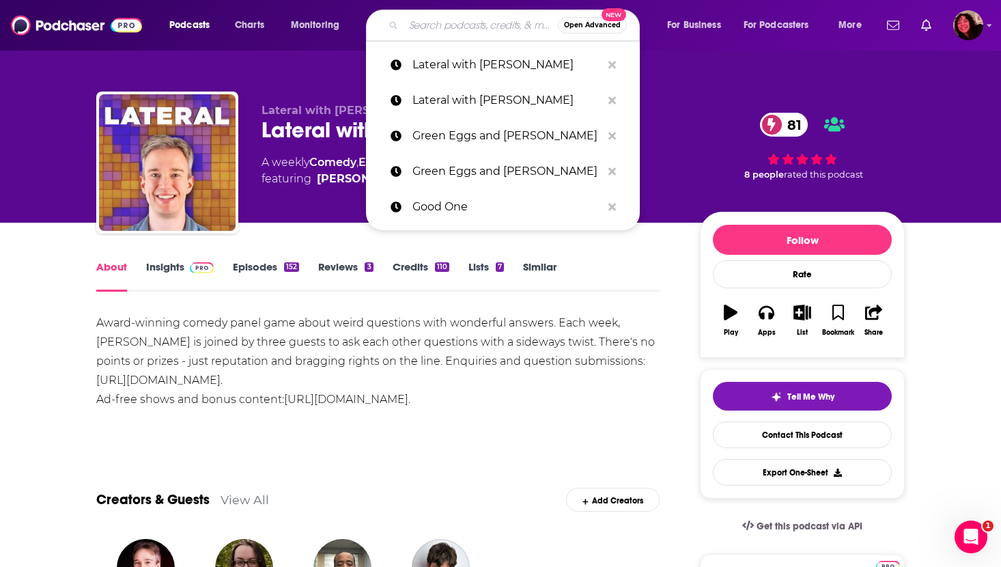
paste input "Netflix Is a Joke With Tom Papa and Fortune Feimster"
type input "Netflix Is a Joke With Tom Papa and Fortune Feimster"
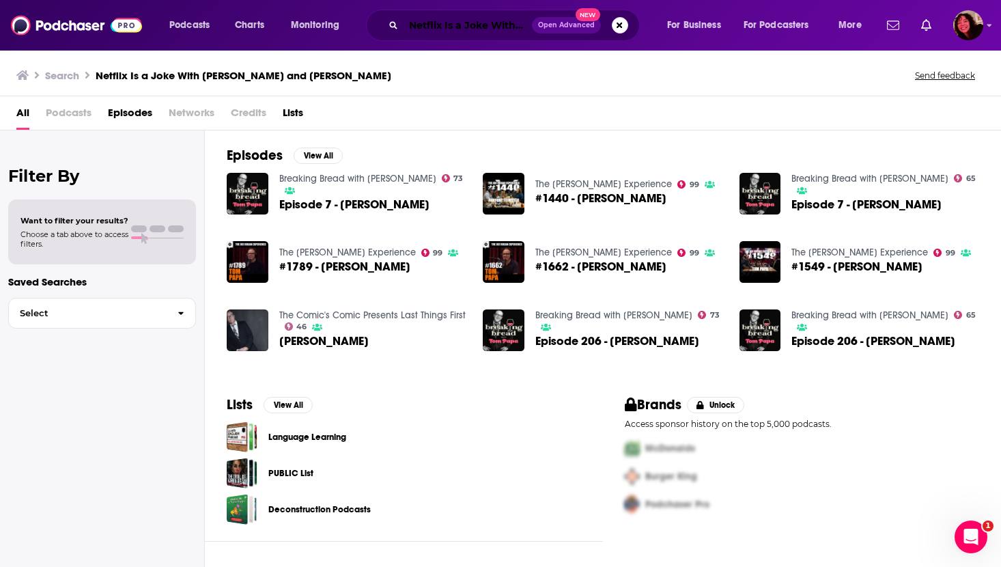
click at [425, 21] on input "Netflix Is a Joke With Tom Papa and Fortune Feimster" at bounding box center [468, 25] width 128 height 22
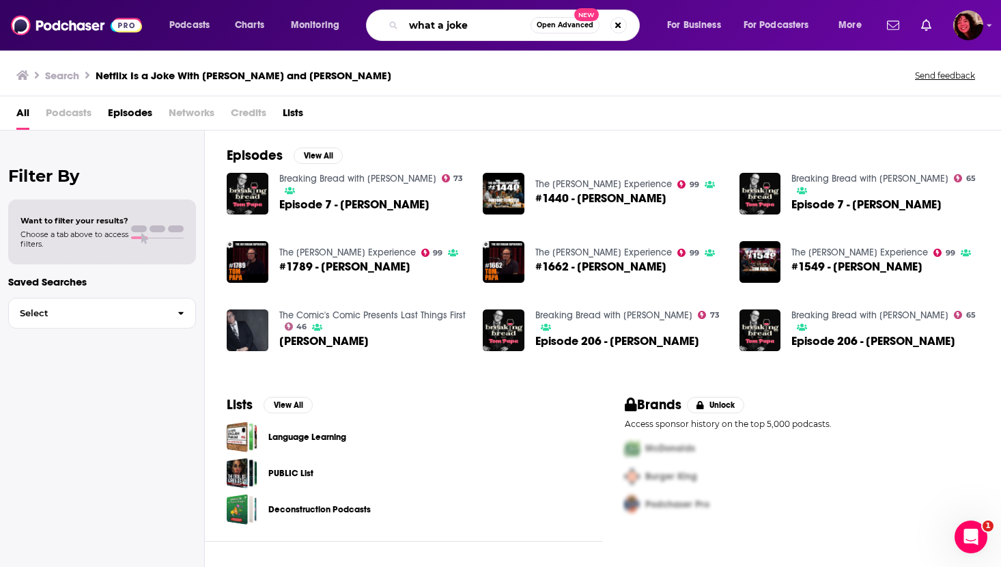
type input "what a joke"
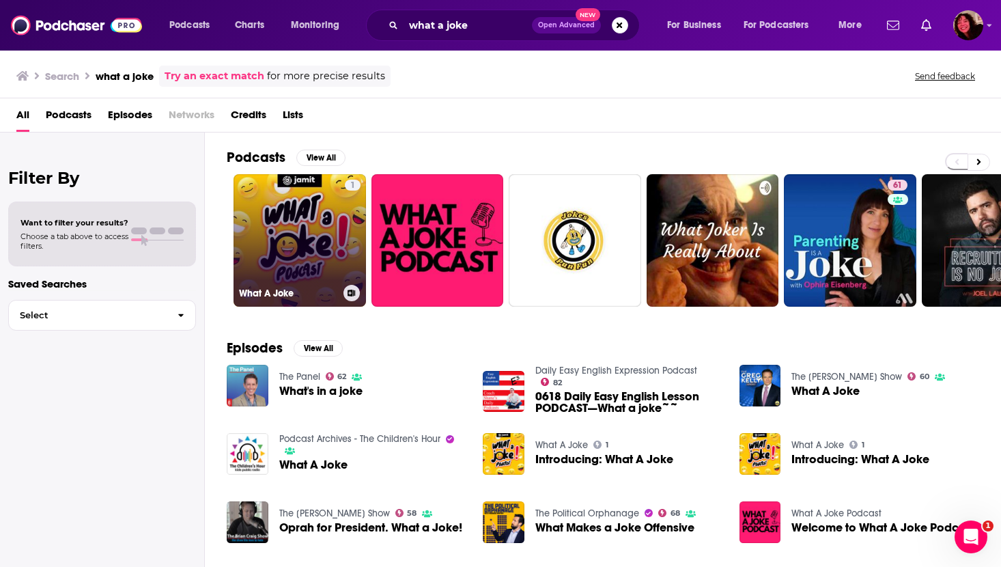
click at [295, 231] on link "1 What A Joke" at bounding box center [300, 240] width 132 height 132
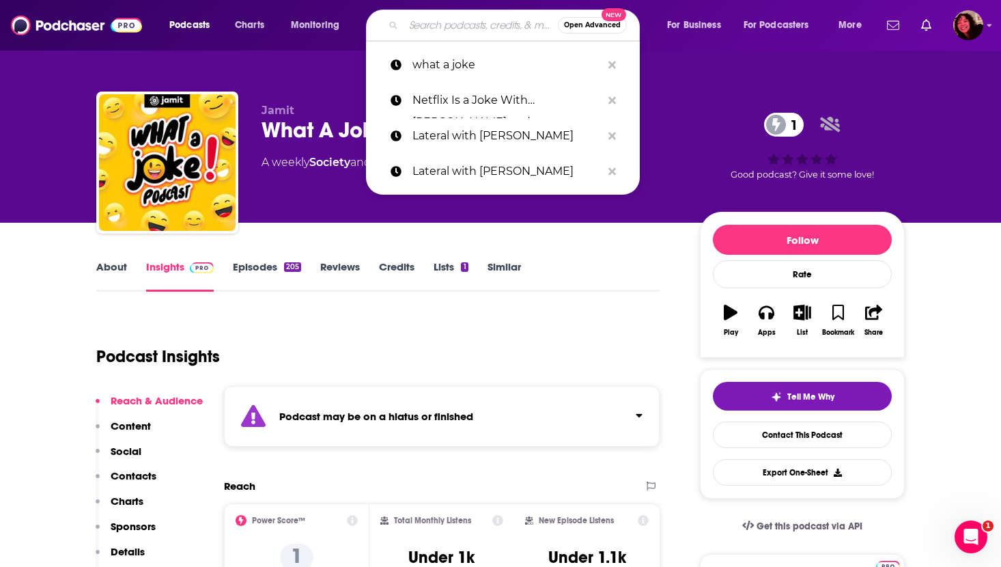
click at [449, 25] on input "Search podcasts, credits, & more..." at bounding box center [481, 25] width 154 height 22
paste input "On the Mic"
type input "On the Mic"
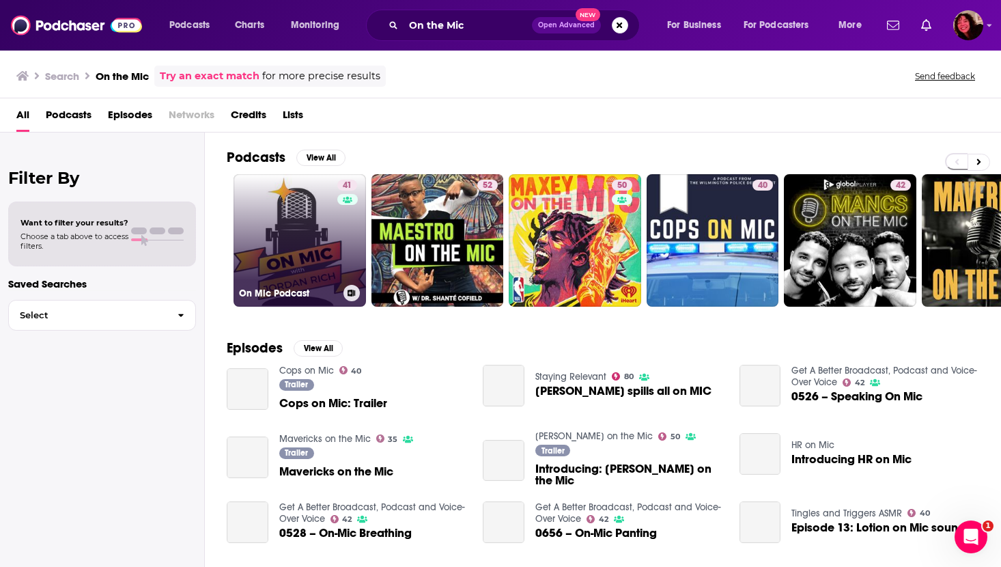
click at [281, 223] on link "41 On Mic Podcast" at bounding box center [300, 240] width 132 height 132
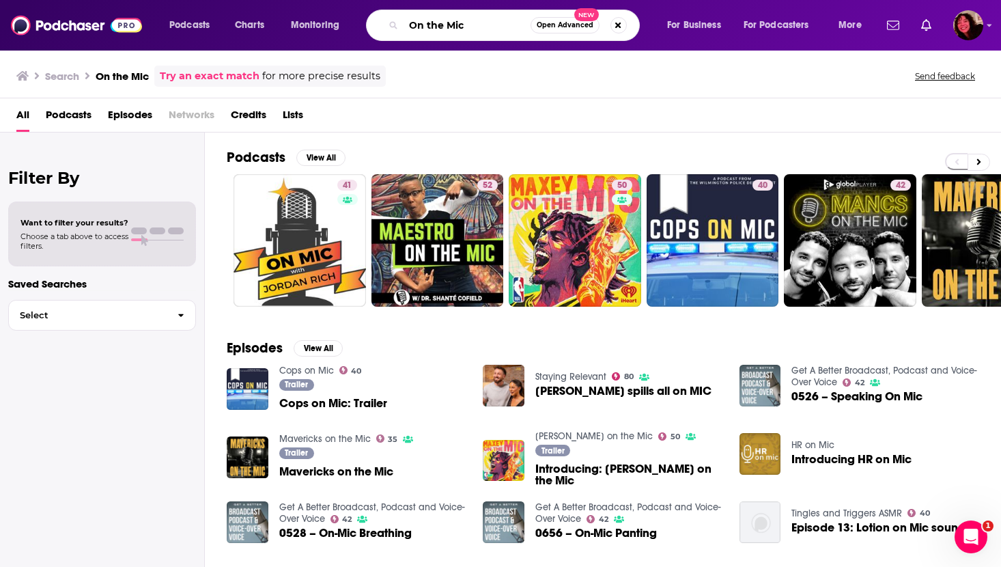
drag, startPoint x: 466, startPoint y: 22, endPoint x: 356, endPoint y: 22, distance: 109.3
click at [358, 22] on div "Podcasts Charts Monitoring On the Mic Open Advanced New For Business For Podcas…" at bounding box center [517, 25] width 715 height 31
paste input "with Tim Drake"
type input "On the Mic with [PERSON_NAME]"
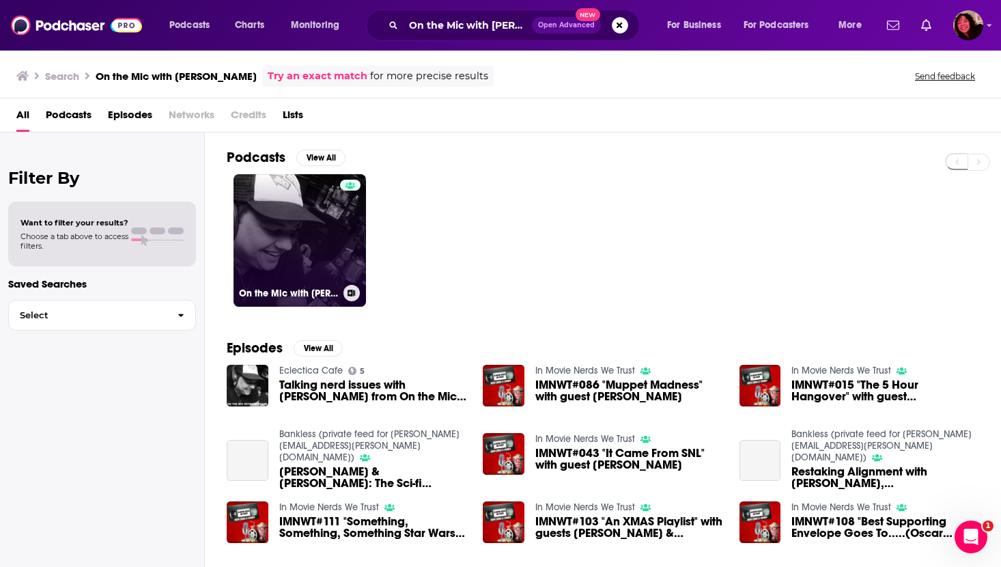
click at [309, 242] on link "On the Mic with [PERSON_NAME]" at bounding box center [300, 240] width 132 height 132
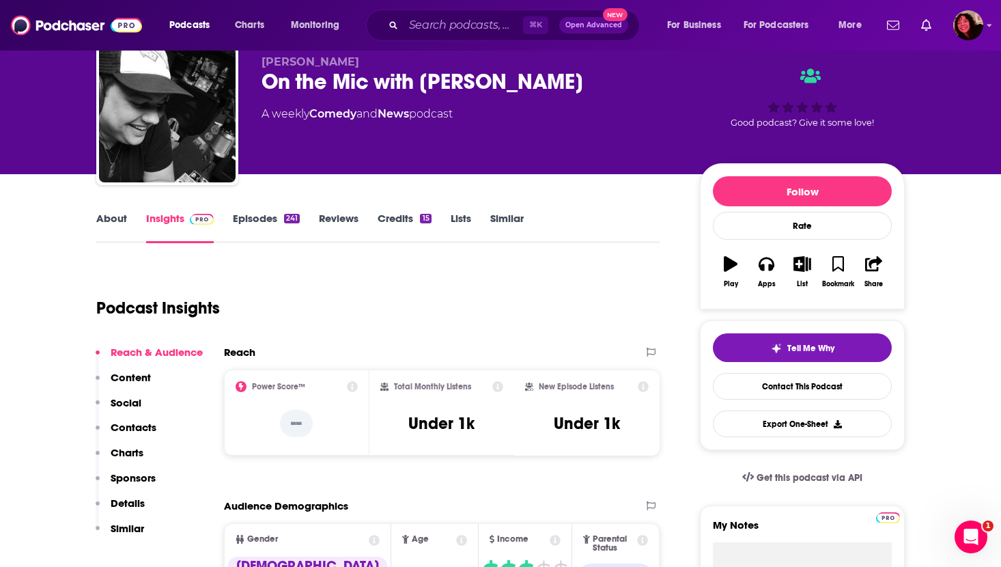
scroll to position [47, 0]
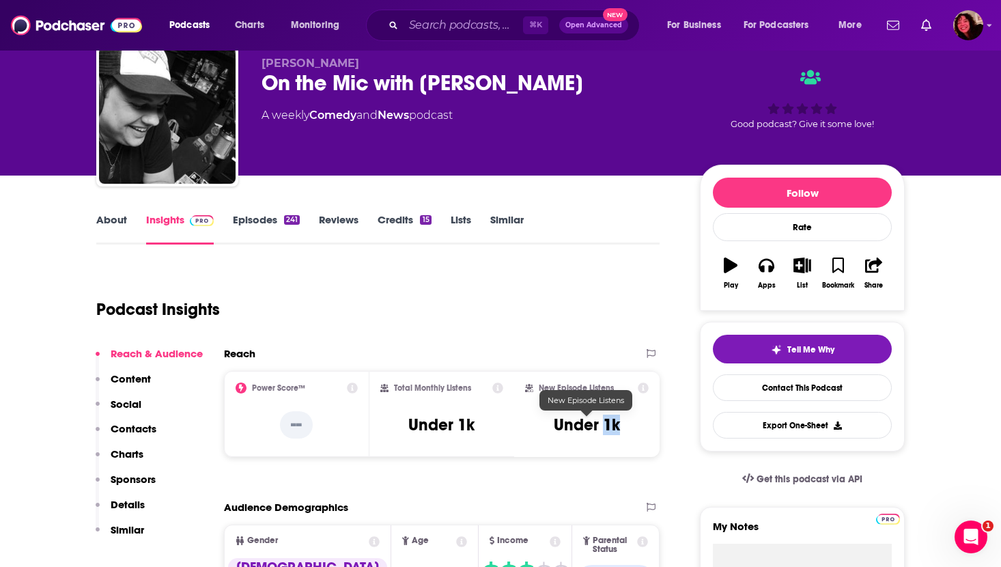
drag, startPoint x: 606, startPoint y: 425, endPoint x: 619, endPoint y: 425, distance: 13.7
click at [619, 425] on h3 "Under 1k" at bounding box center [587, 424] width 66 height 20
click at [113, 224] on link "About" at bounding box center [111, 228] width 31 height 31
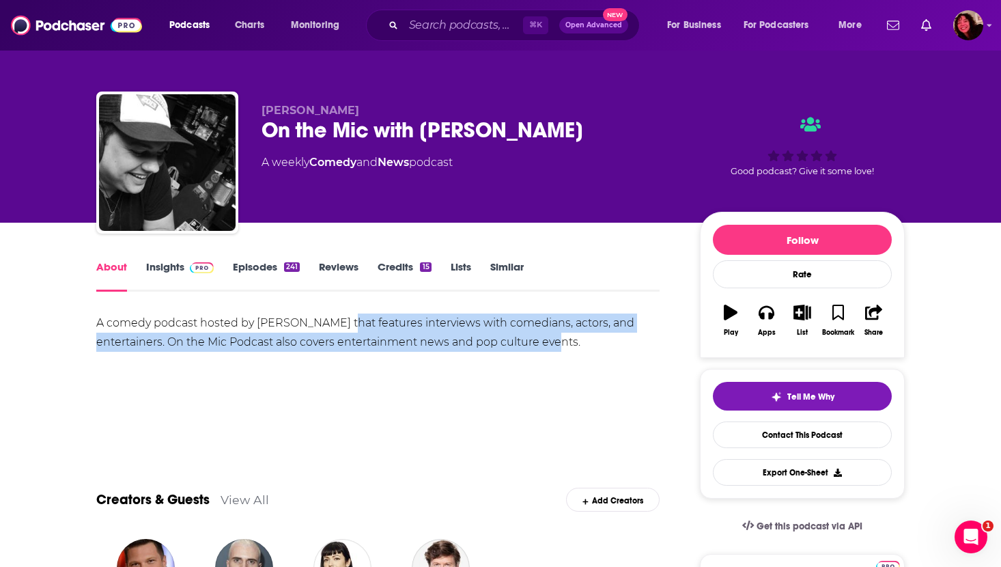
drag, startPoint x: 339, startPoint y: 320, endPoint x: 632, endPoint y: 353, distance: 294.1
click at [632, 353] on div "A comedy podcast hosted by Tim Drake that features interviews with comedians, a…" at bounding box center [377, 361] width 563 height 96
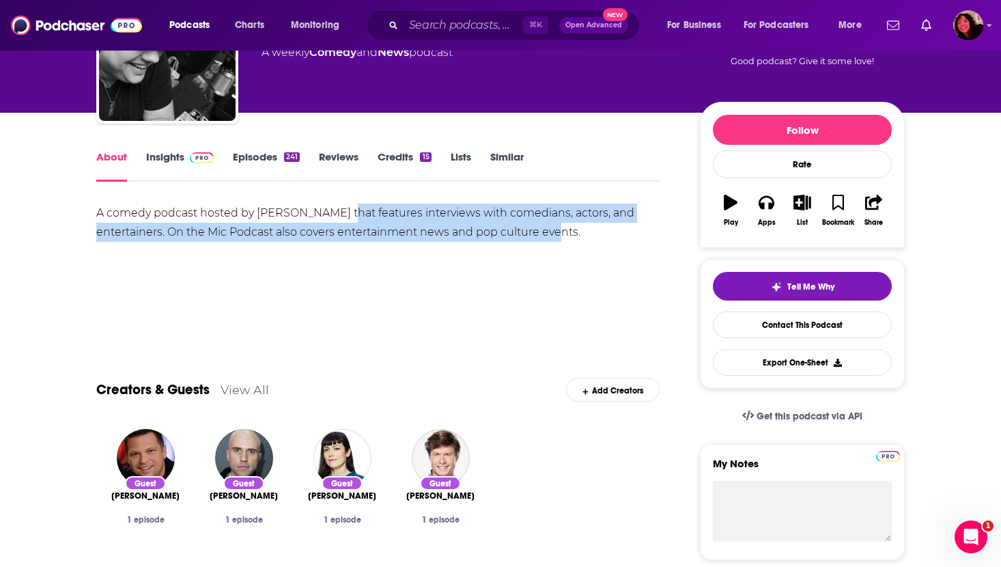
scroll to position [111, 0]
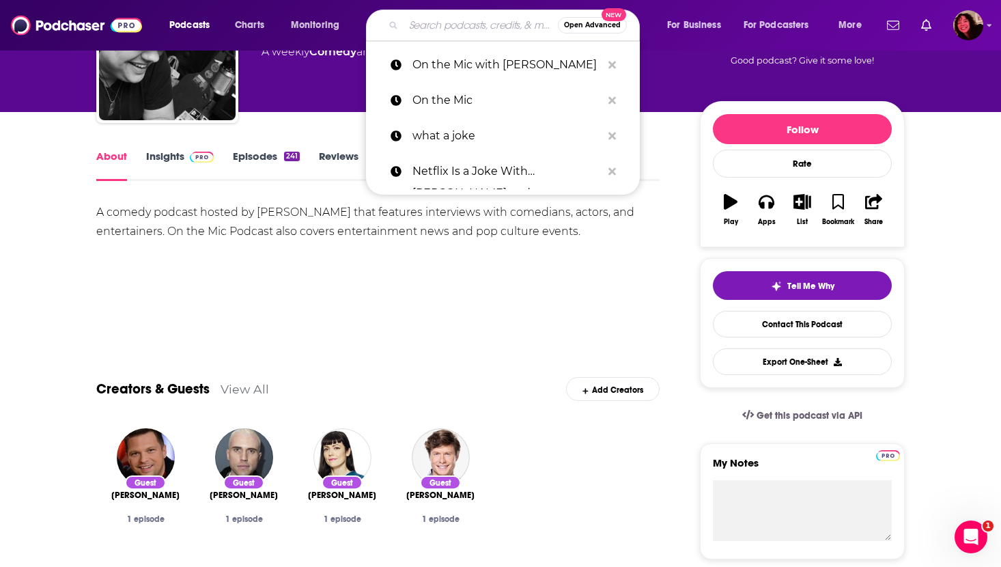
click at [447, 27] on input "Search podcasts, credits, & more..." at bounding box center [481, 25] width 154 height 22
paste input "Roundball Rock"
type input "Roundball Rock"
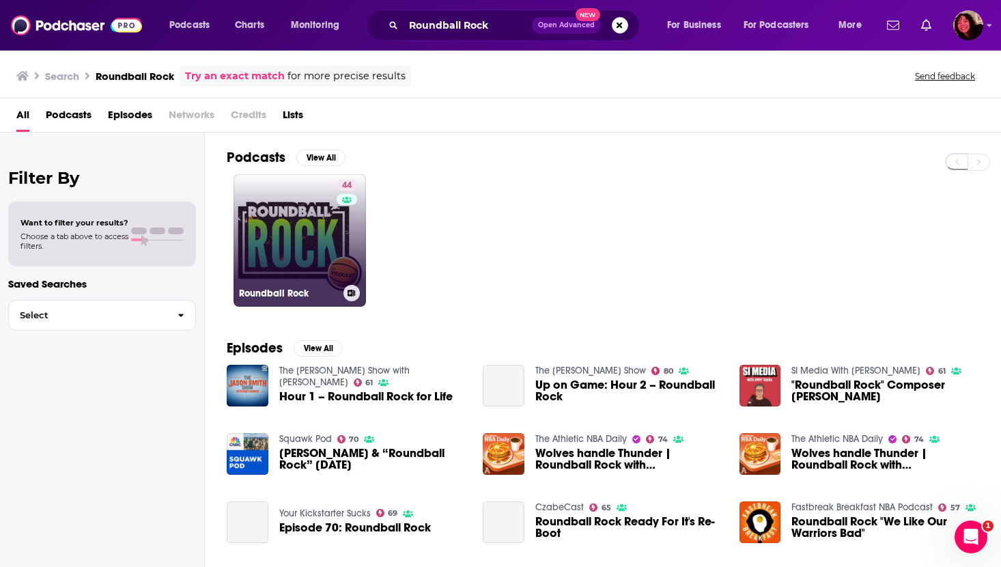
click at [272, 244] on link "44 Roundball Rock" at bounding box center [300, 240] width 132 height 132
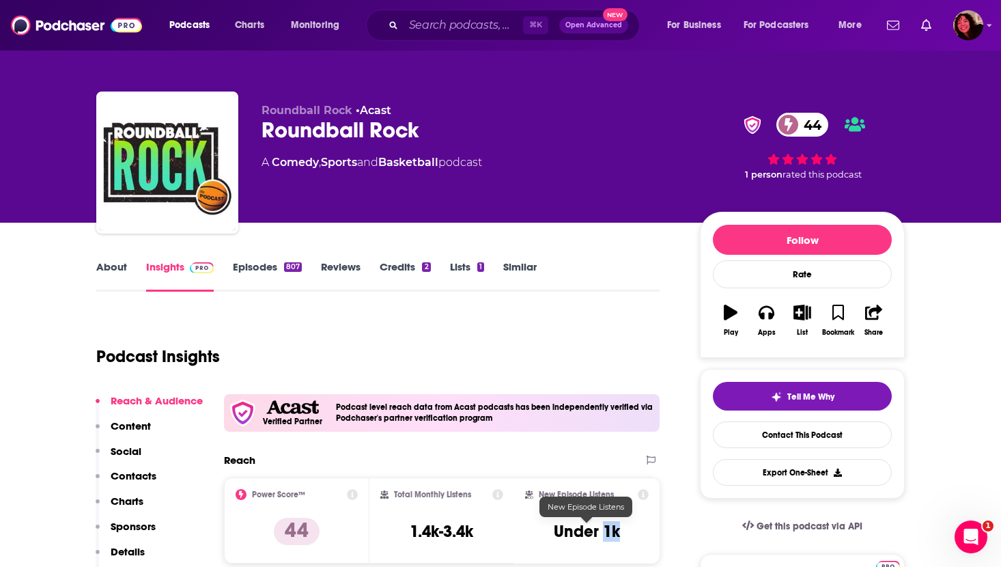
drag, startPoint x: 606, startPoint y: 533, endPoint x: 619, endPoint y: 537, distance: 13.4
click at [619, 537] on h3 "Under 1k" at bounding box center [587, 531] width 66 height 20
click at [442, 30] on input "Search podcasts, credits, & more..." at bounding box center [463, 25] width 119 height 22
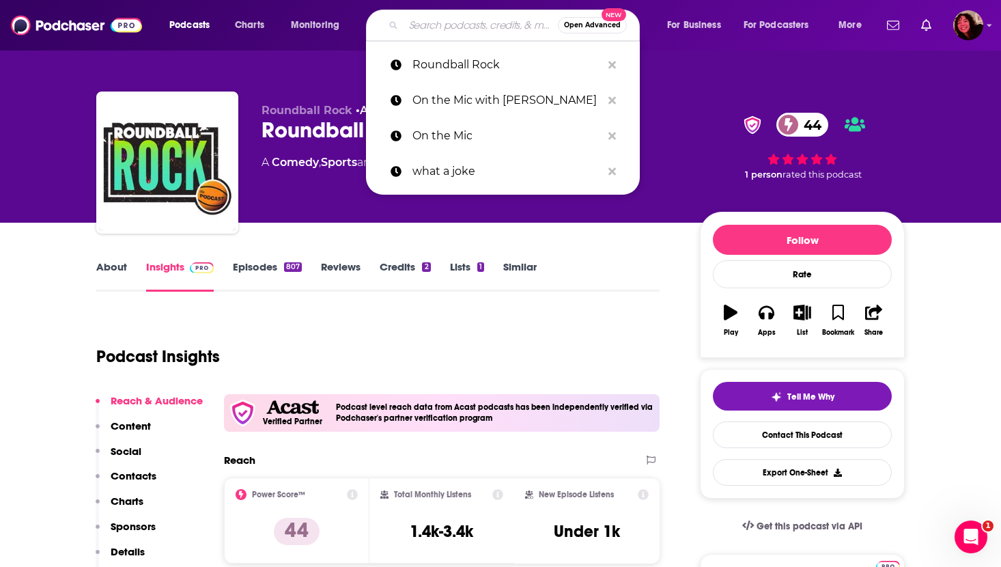
paste input "View From The Cheap Seats"
type input "View From The Cheap Seats"
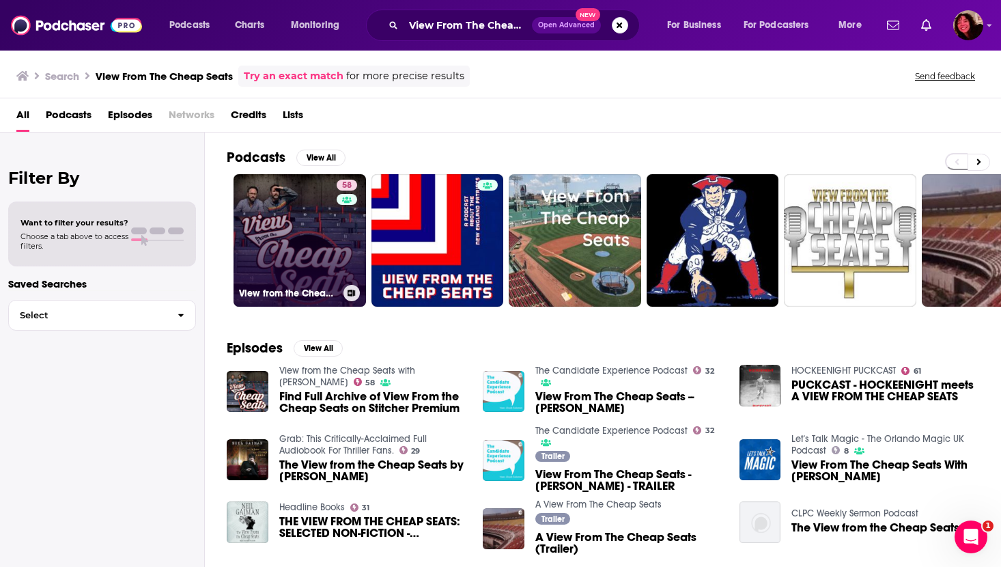
click at [281, 219] on link "58 View from the Cheap Seats with [PERSON_NAME]" at bounding box center [300, 240] width 132 height 132
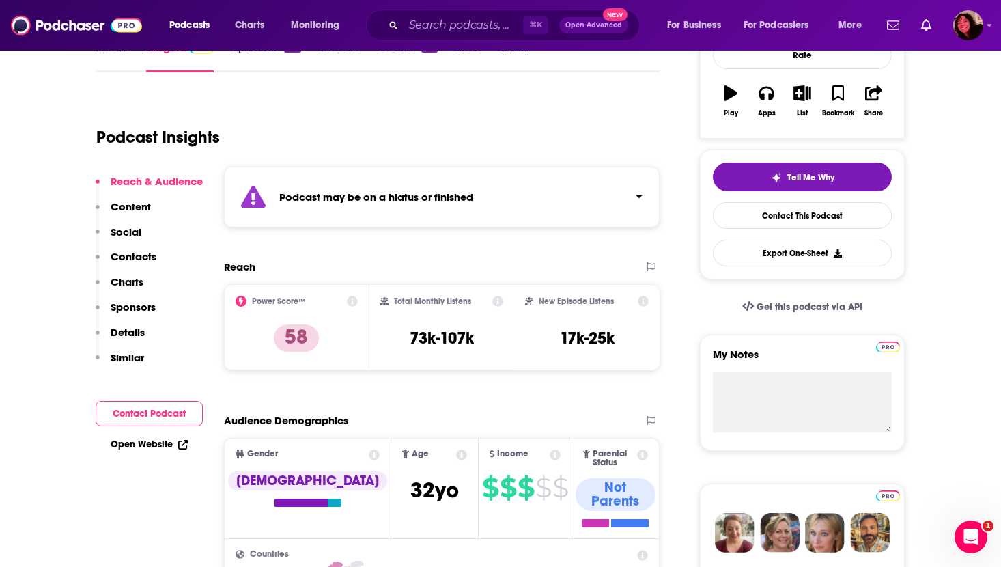
scroll to position [219, 0]
click at [127, 440] on link "Open Website" at bounding box center [149, 445] width 77 height 12
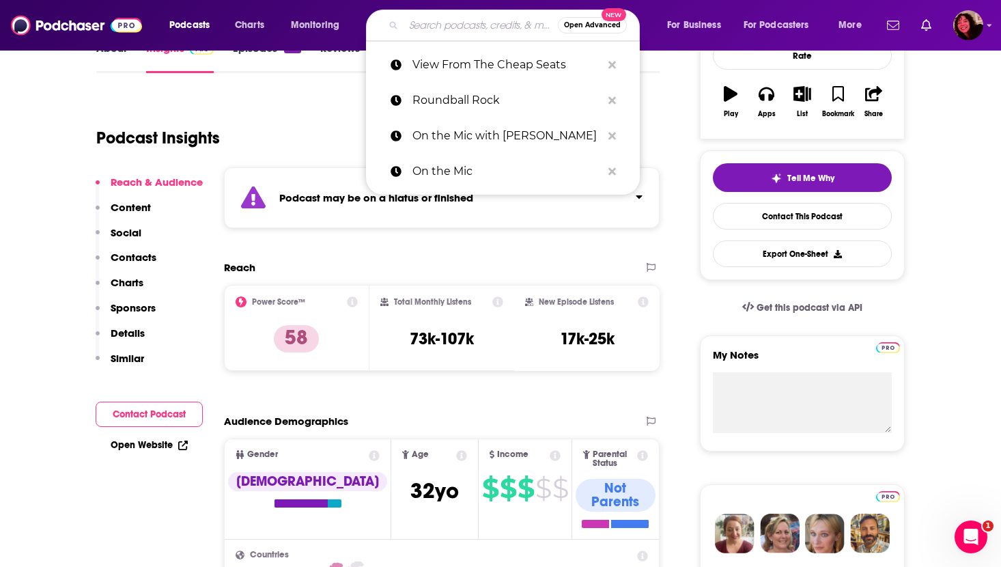
click at [421, 27] on input "Search podcasts, credits, & more..." at bounding box center [481, 25] width 154 height 22
paste input "Dumb People Town"
type input "Dumb People Town"
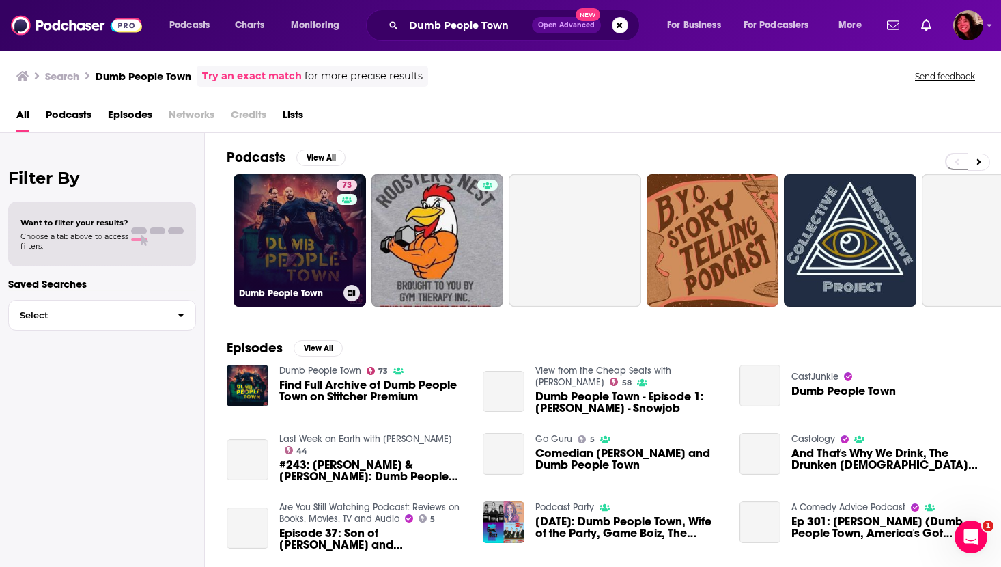
click at [283, 240] on link "73 Dumb People Town" at bounding box center [300, 240] width 132 height 132
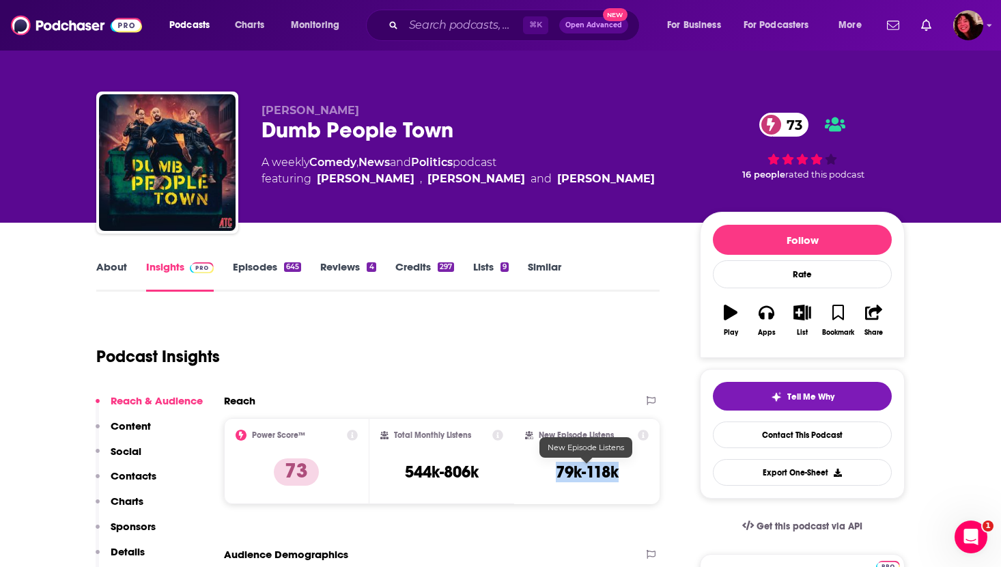
drag, startPoint x: 547, startPoint y: 470, endPoint x: 640, endPoint y: 478, distance: 93.9
click at [640, 478] on div "New Episode Listens 79k-118k" at bounding box center [587, 461] width 124 height 63
copy h3 "79k-118k"
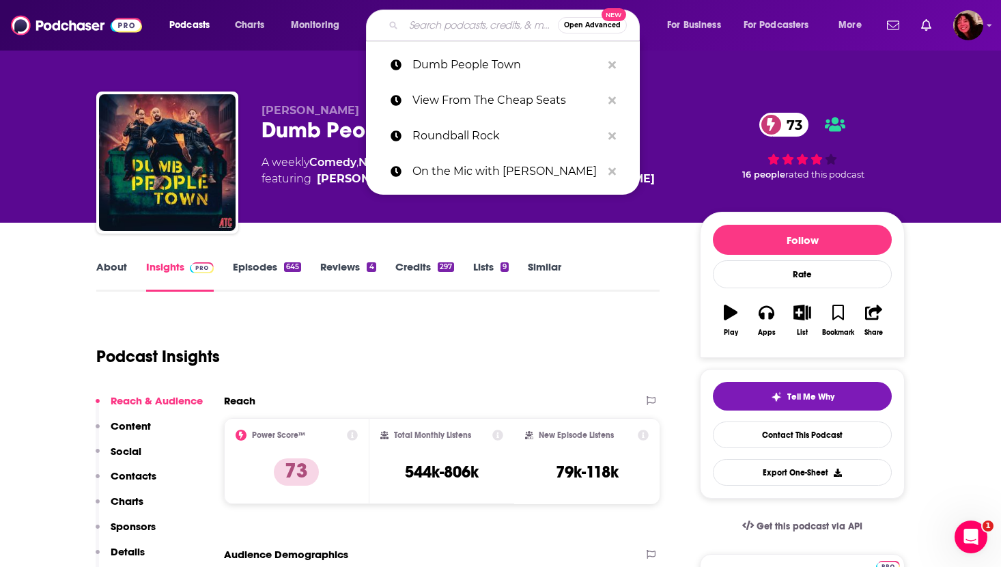
click at [431, 27] on input "Search podcasts, credits, & more..." at bounding box center [481, 25] width 154 height 22
paste input "Sleeping with Celebrities"
type input "Sleeping with Celebrities"
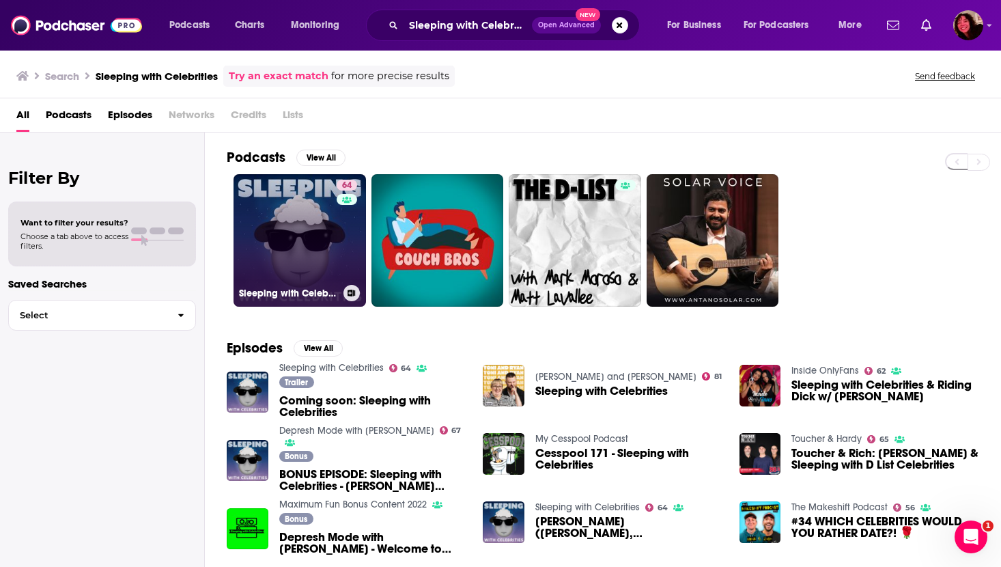
click at [286, 254] on link "64 Sleeping with Celebrities" at bounding box center [300, 240] width 132 height 132
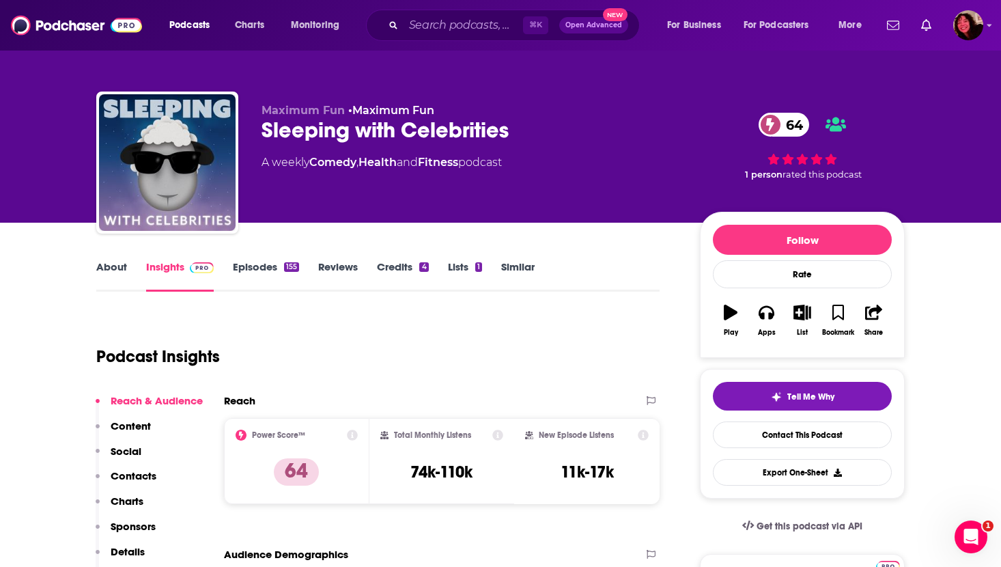
click at [109, 268] on link "About" at bounding box center [111, 275] width 31 height 31
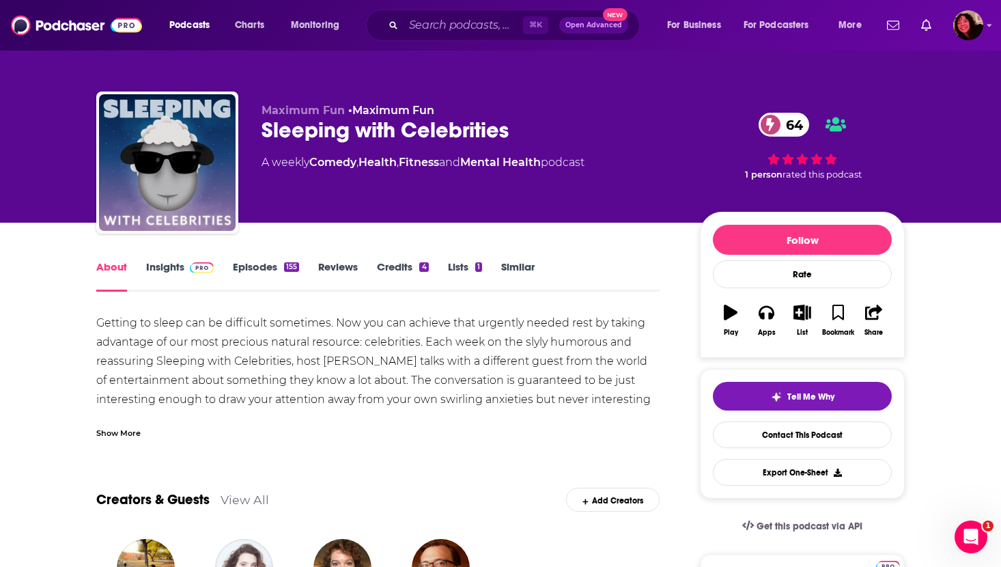
click at [102, 430] on div "Show More" at bounding box center [118, 431] width 44 height 13
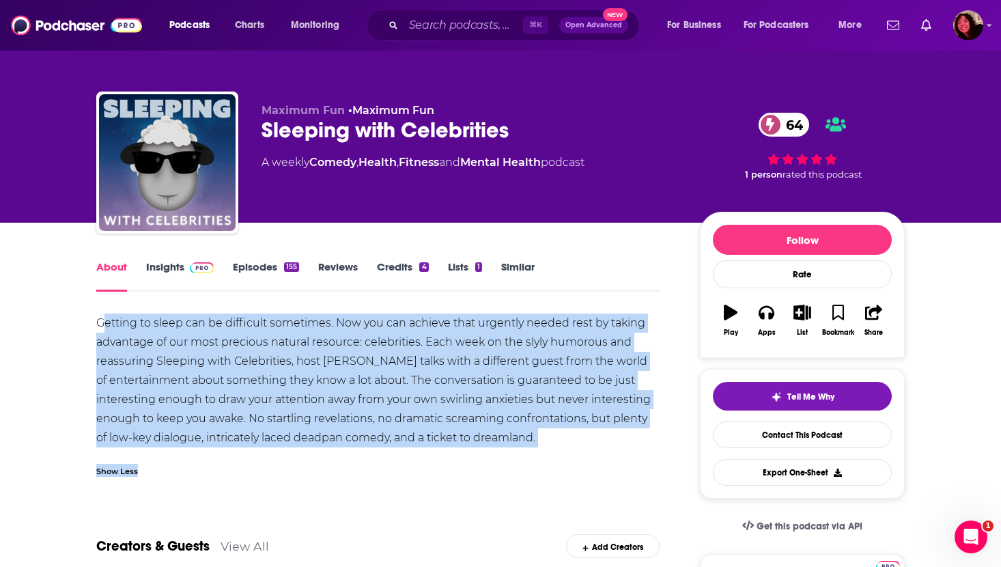
drag, startPoint x: 100, startPoint y: 323, endPoint x: 557, endPoint y: 466, distance: 477.9
click at [558, 468] on div "Getting to sleep can be difficult sometimes. Now you can achieve that urgently …" at bounding box center [377, 398] width 563 height 171
copy div "etting to sleep can be difficult sometimes. Now you can achieve that urgently n…"
click at [163, 274] on link "Insights" at bounding box center [180, 275] width 68 height 31
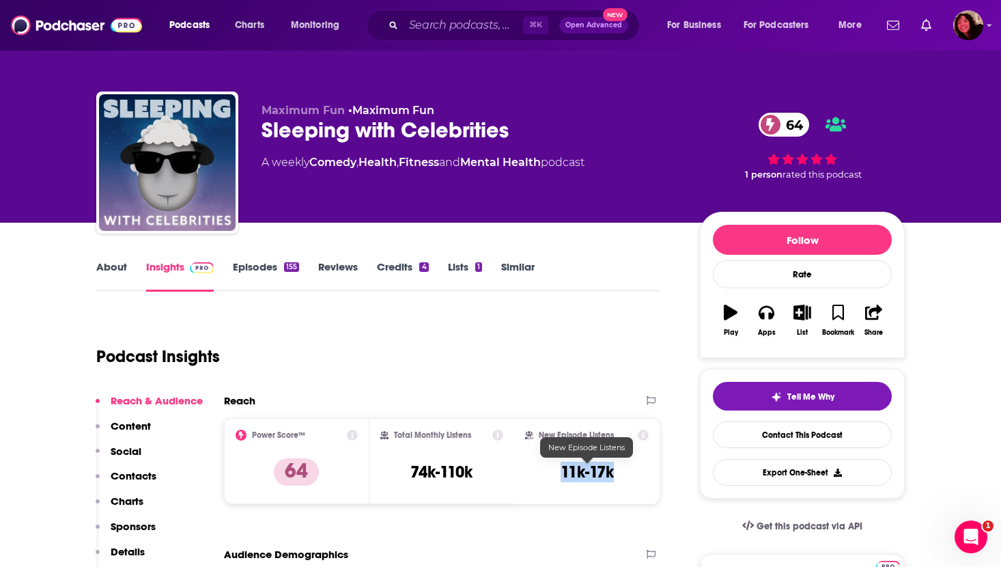
drag, startPoint x: 552, startPoint y: 464, endPoint x: 641, endPoint y: 468, distance: 88.9
click at [641, 468] on div "New Episode Listens 11k-17k" at bounding box center [587, 461] width 124 height 63
copy h3 "11k-17k"
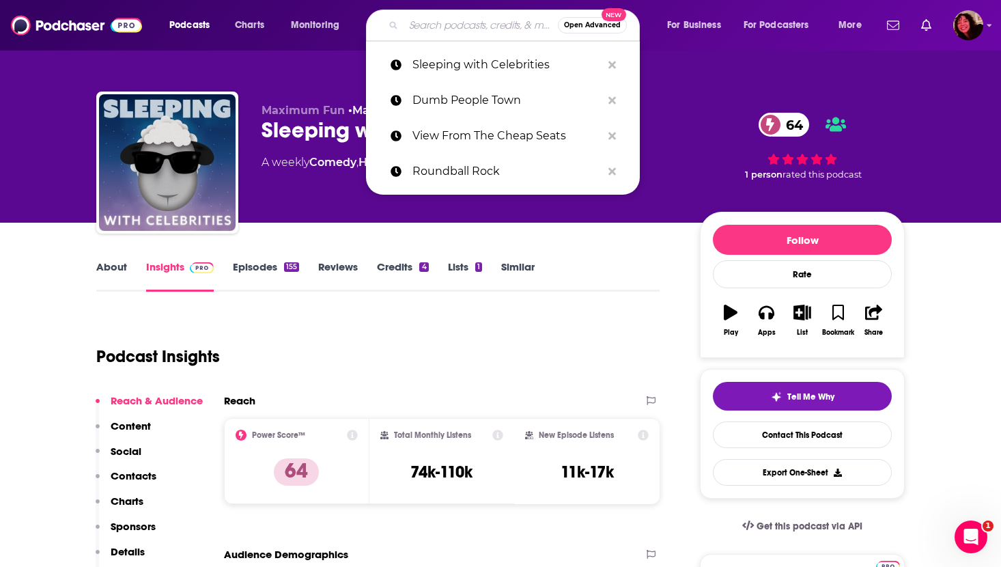
click at [470, 18] on input "Search podcasts, credits, & more..." at bounding box center [481, 25] width 154 height 22
paste input "The [PERSON_NAME] Podcast"
type input "The [PERSON_NAME] Podcast"
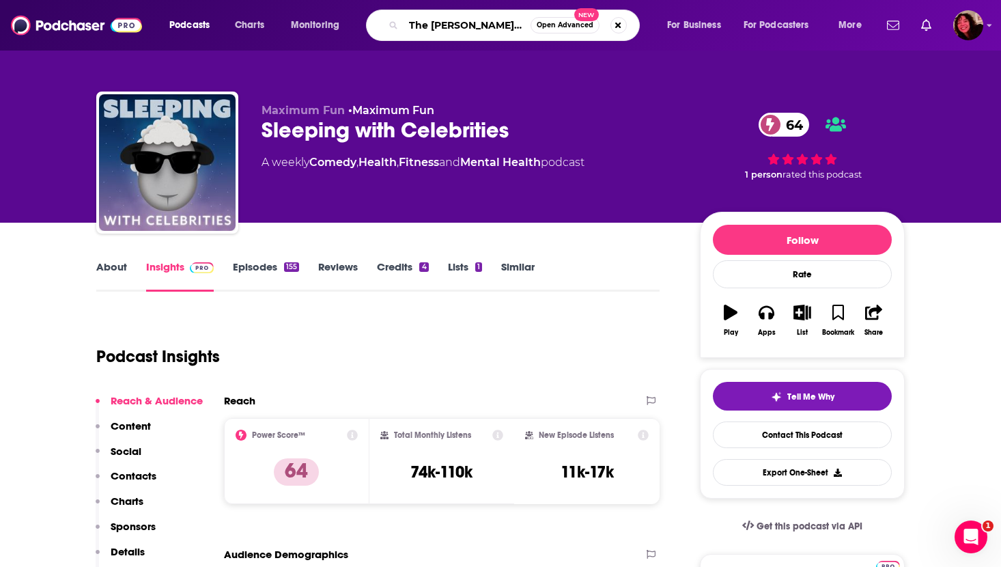
scroll to position [0, 18]
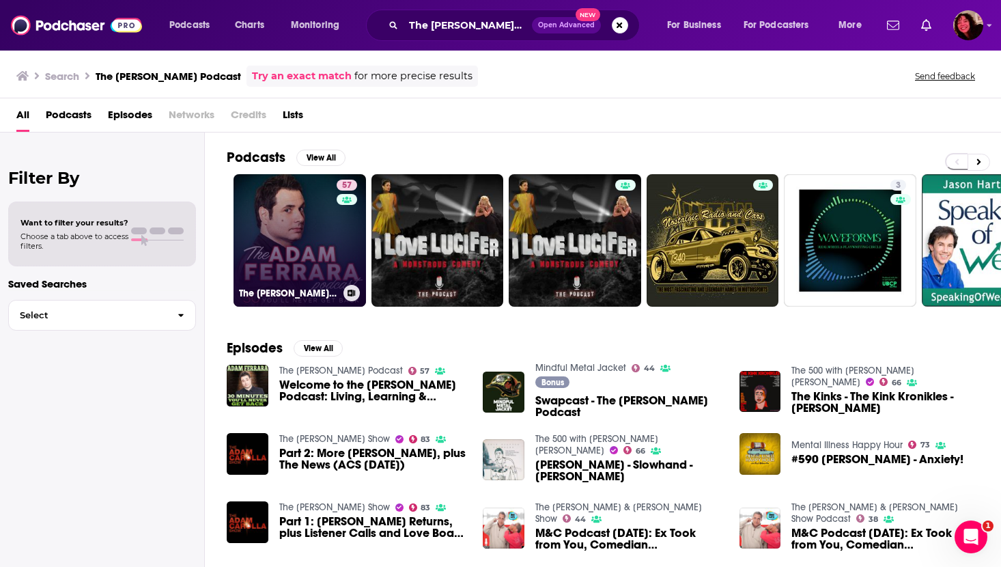
click at [278, 238] on link "57 The [PERSON_NAME] Podcast" at bounding box center [300, 240] width 132 height 132
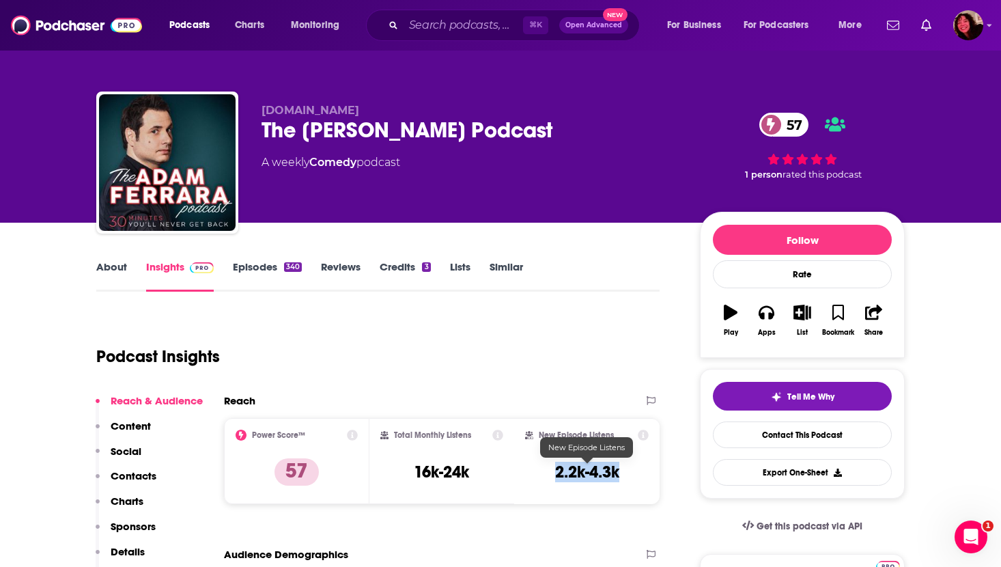
drag, startPoint x: 552, startPoint y: 468, endPoint x: 616, endPoint y: 473, distance: 63.6
click at [616, 473] on div "New Episode Listens 2.2k-4.3k" at bounding box center [587, 461] width 124 height 63
copy h3 "2.2k-4.3k"
click at [111, 270] on link "About" at bounding box center [111, 275] width 31 height 31
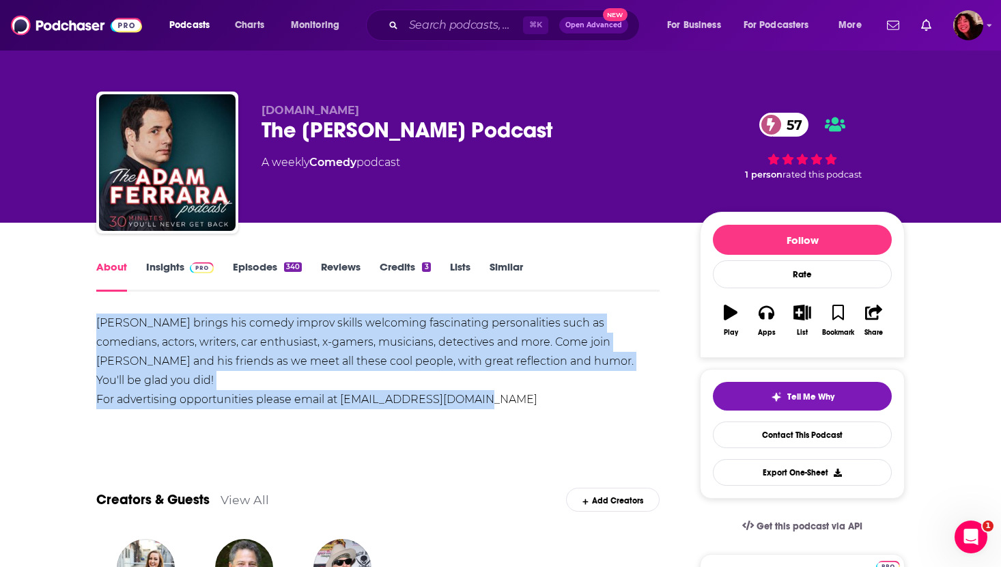
drag, startPoint x: 94, startPoint y: 320, endPoint x: 516, endPoint y: 381, distance: 426.3
click at [516, 381] on div "[PERSON_NAME] brings his comedy improv skills welcoming fascinating personaliti…" at bounding box center [377, 361] width 563 height 96
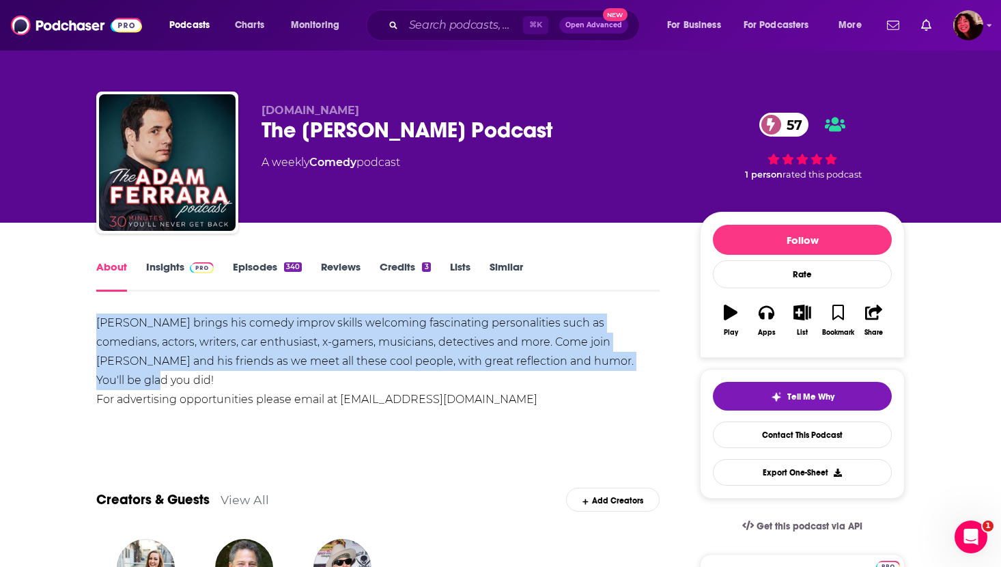
drag, startPoint x: 622, startPoint y: 364, endPoint x: 16, endPoint y: 319, distance: 607.3
copy div "[PERSON_NAME] brings his comedy improv skills welcoming fascinating personaliti…"
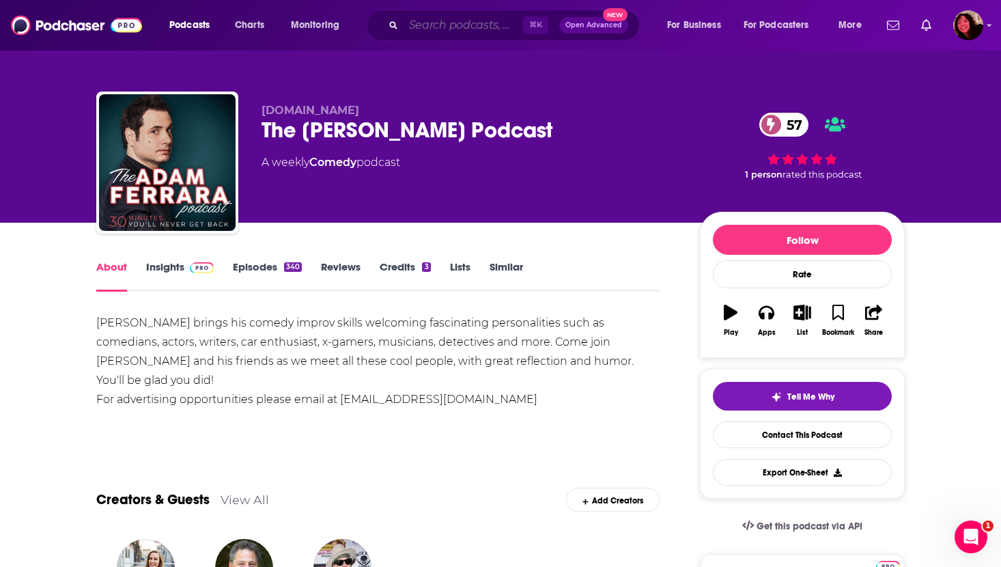
click at [490, 27] on input "Search podcasts, credits, & more..." at bounding box center [463, 25] width 119 height 22
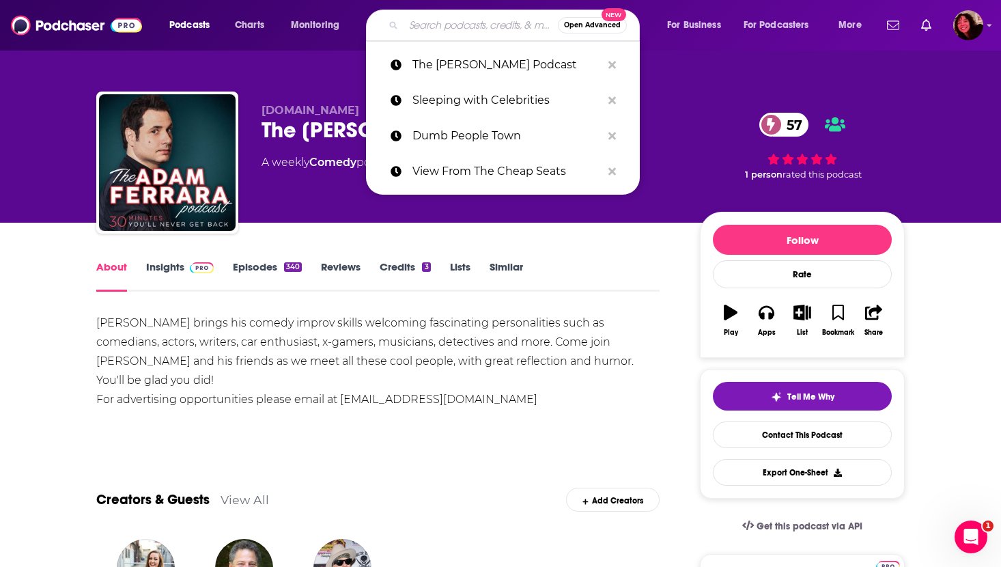
paste input "The Art of Bombing"
type input "The Art of Bombing"
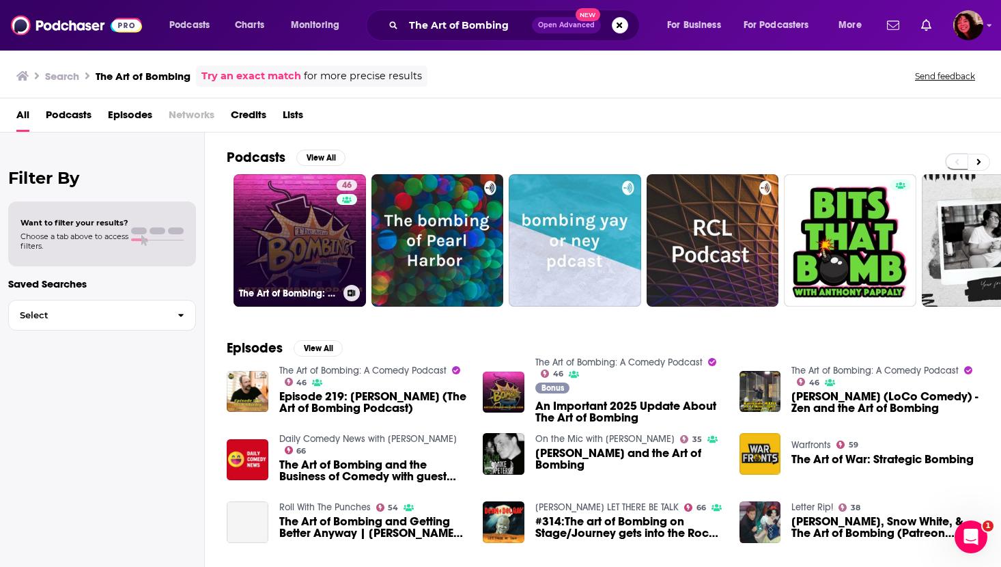
click at [281, 223] on link "46 The Art of Bombing: A Comedy Podcast" at bounding box center [300, 240] width 132 height 132
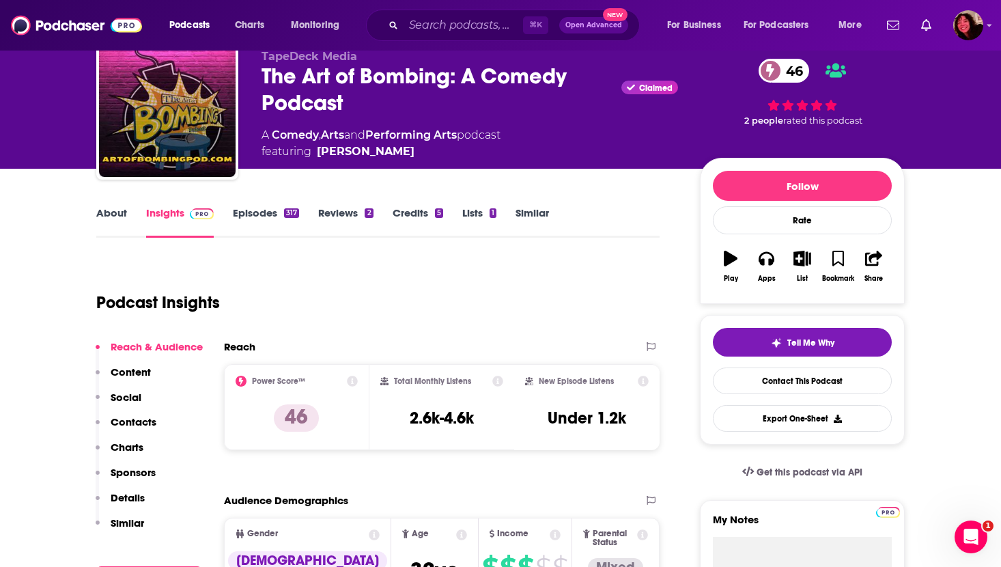
scroll to position [65, 0]
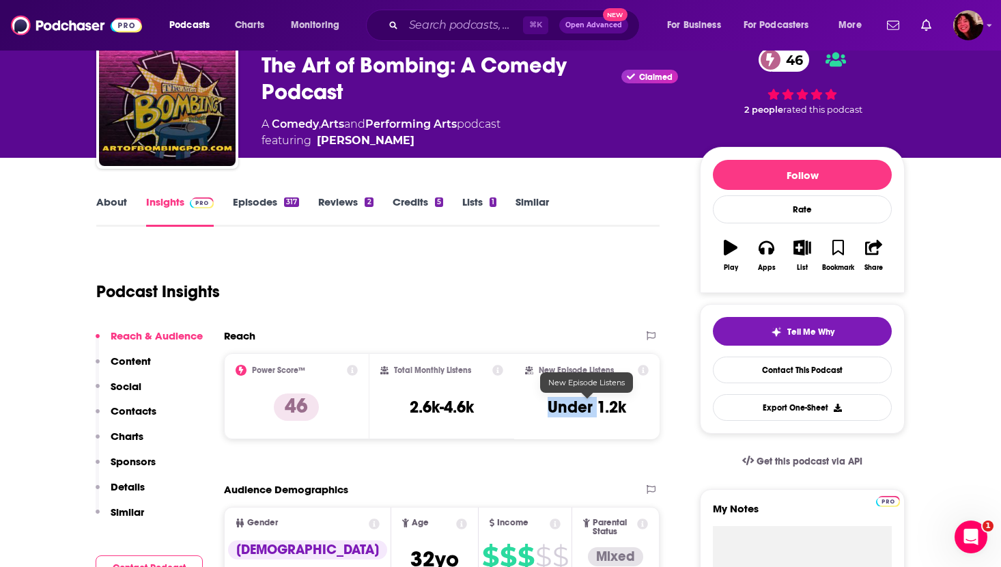
drag, startPoint x: 599, startPoint y: 409, endPoint x: 676, endPoint y: 410, distance: 77.2
drag, startPoint x: 634, startPoint y: 410, endPoint x: 600, endPoint y: 407, distance: 34.9
click at [600, 407] on div "New Episode Listens Under 1.2k" at bounding box center [587, 396] width 124 height 63
copy h3 "1.2k"
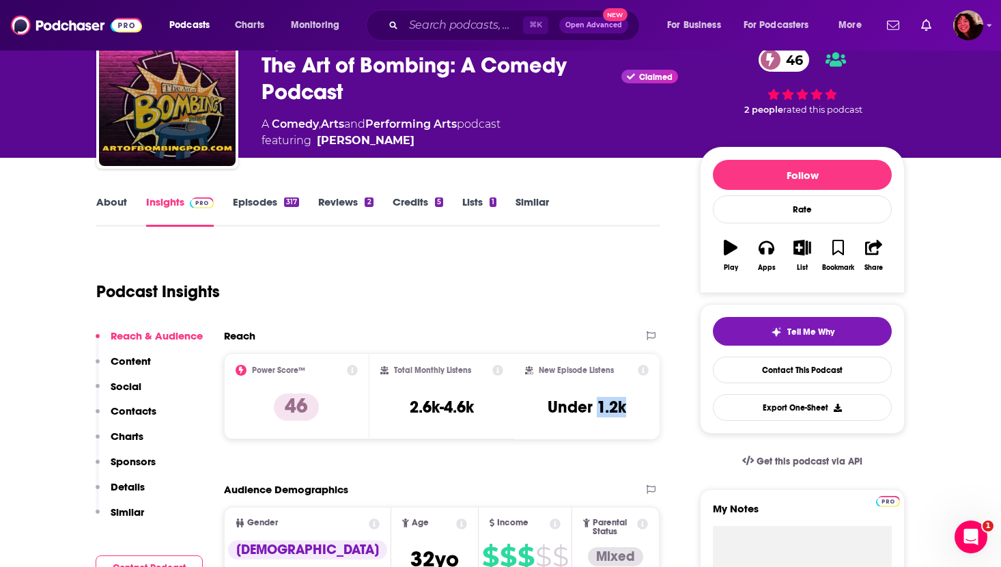
click at [109, 201] on link "About" at bounding box center [111, 210] width 31 height 31
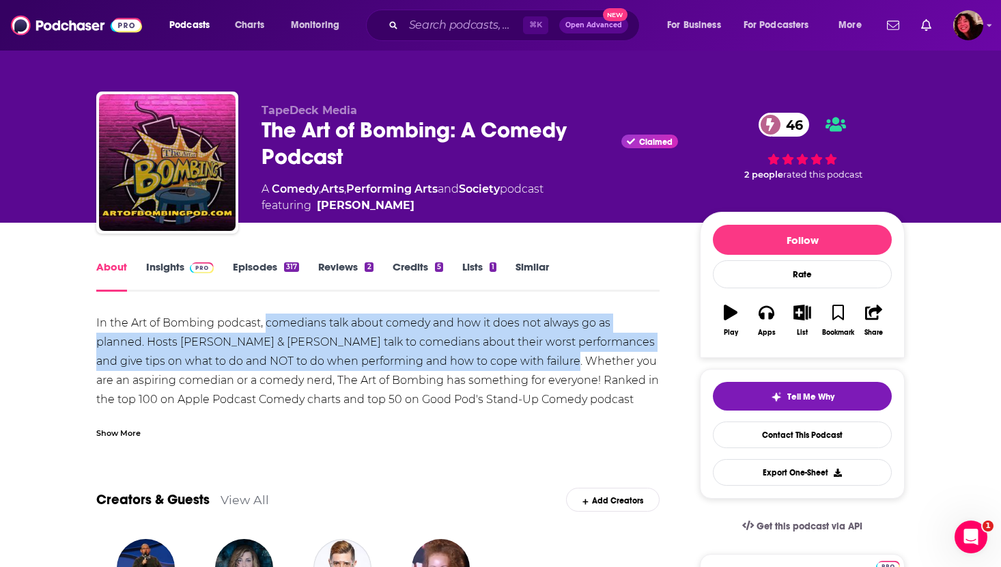
drag, startPoint x: 268, startPoint y: 324, endPoint x: 533, endPoint y: 361, distance: 266.8
click at [533, 361] on div "In the Art of Bombing podcast, comedians talk about comedy and how it does not …" at bounding box center [377, 389] width 563 height 153
copy div "comedians talk about comedy and how it does not always go as planned. Hosts [PE…"
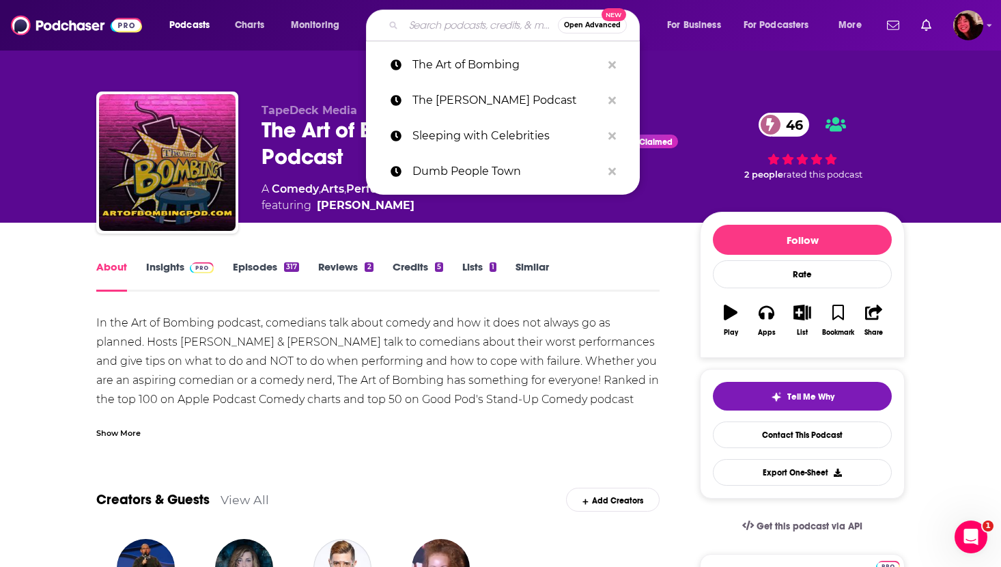
click at [423, 31] on input "Search podcasts, credits, & more..." at bounding box center [481, 25] width 154 height 22
paste input "Doughboys"
type input "Doughboys"
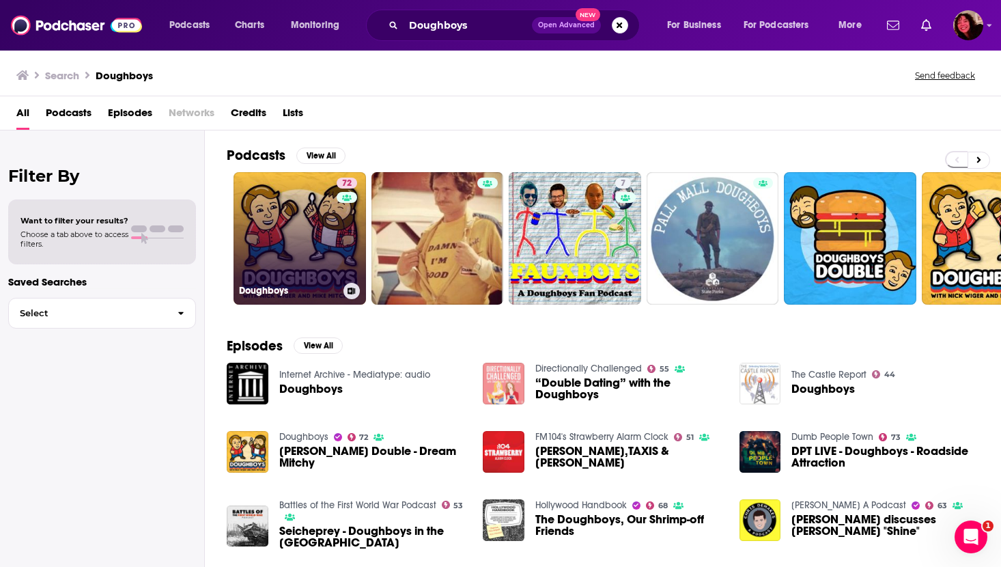
click at [270, 223] on link "72 Doughboys" at bounding box center [300, 238] width 132 height 132
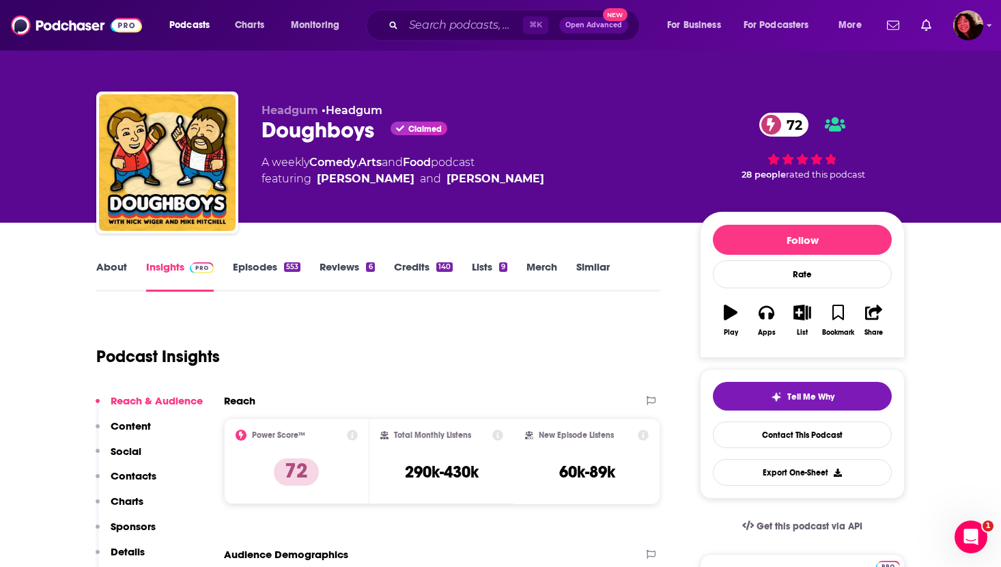
click at [103, 269] on link "About" at bounding box center [111, 275] width 31 height 31
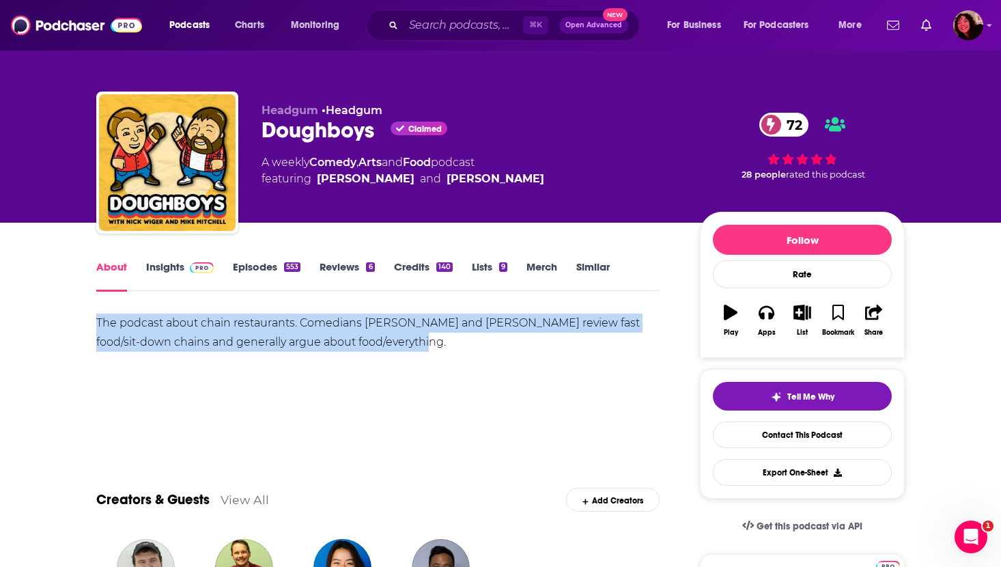
drag, startPoint x: 94, startPoint y: 323, endPoint x: 435, endPoint y: 343, distance: 342.0
copy div "The podcast about chain restaurants. Comedians [PERSON_NAME] and [PERSON_NAME] …"
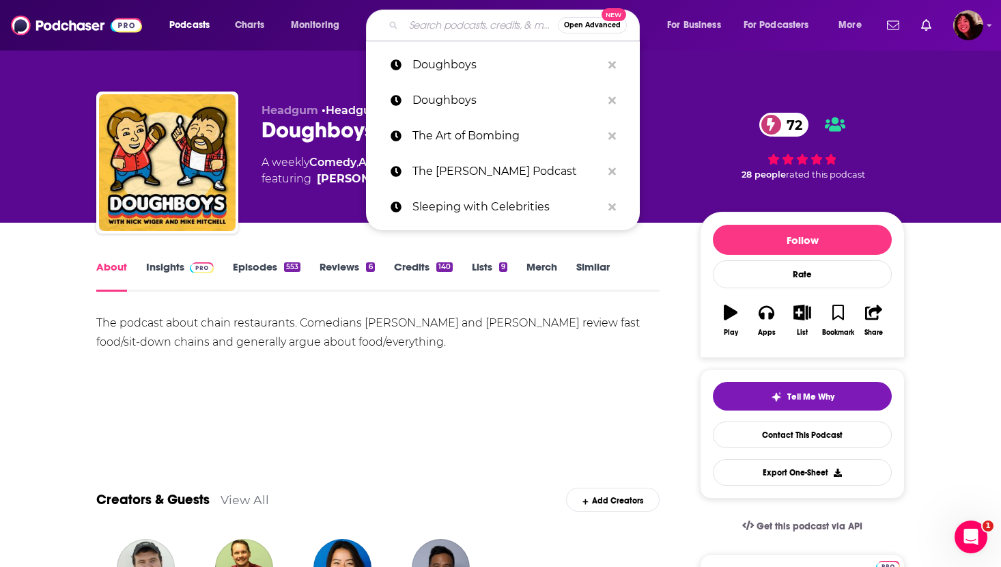
click at [475, 25] on input "Search podcasts, credits, & more..." at bounding box center [481, 25] width 154 height 22
paste input "The [PERSON_NAME] Show"
type input "The [PERSON_NAME] Show"
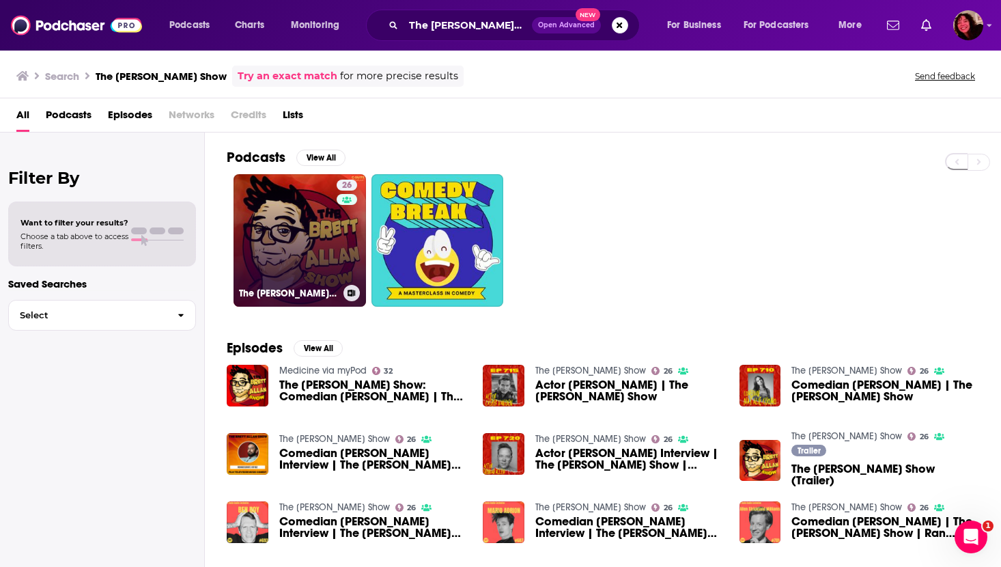
click at [303, 225] on link "26 The [PERSON_NAME] Show" at bounding box center [300, 240] width 132 height 132
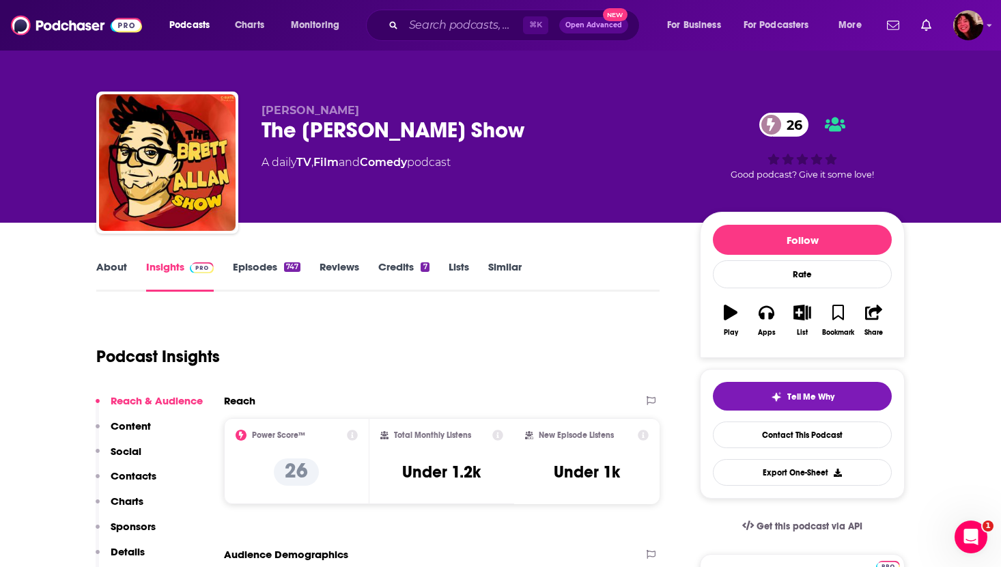
scroll to position [79, 0]
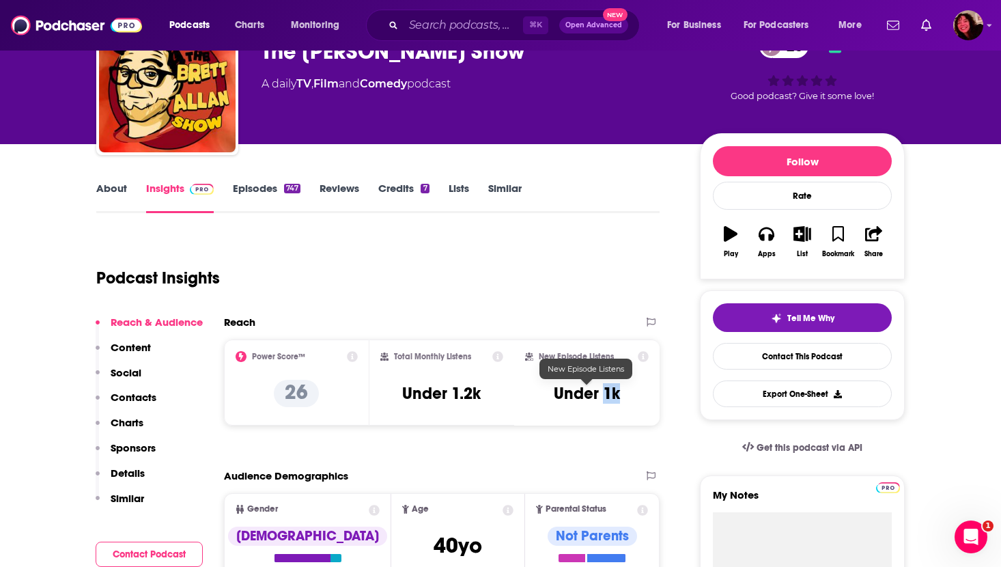
drag, startPoint x: 605, startPoint y: 396, endPoint x: 623, endPoint y: 396, distance: 17.8
click at [623, 396] on div "New Episode Listens Under 1k" at bounding box center [587, 382] width 124 height 63
copy h3 "1k"
click at [103, 194] on link "About" at bounding box center [111, 197] width 31 height 31
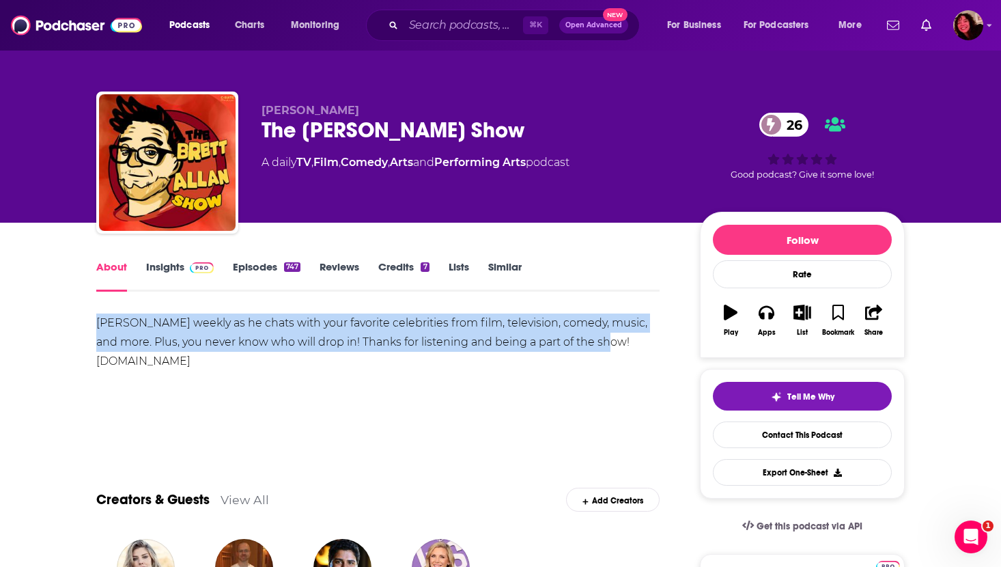
drag, startPoint x: 96, startPoint y: 323, endPoint x: 612, endPoint y: 341, distance: 516.5
copy div "[PERSON_NAME] weekly as he chats with your favorite celebrities from film, tele…"
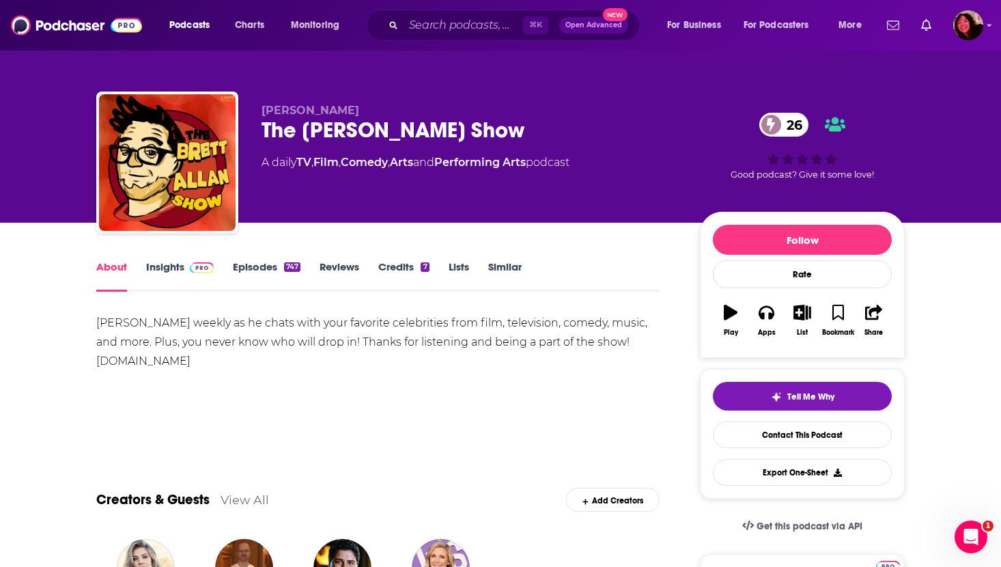
click at [357, 376] on div "[PERSON_NAME] weekly as he chats with your favorite celebrities from film, tele…" at bounding box center [377, 361] width 563 height 96
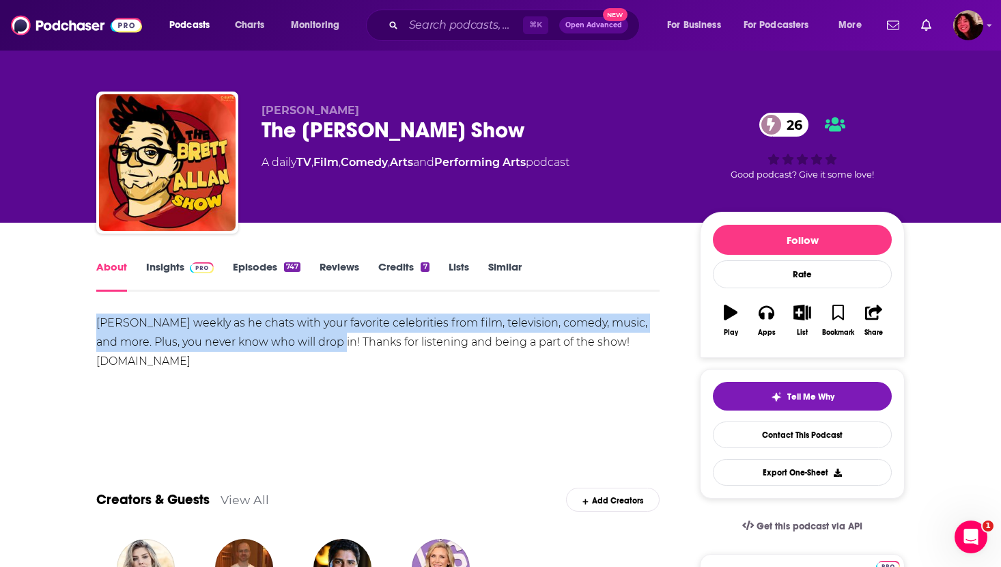
drag, startPoint x: 335, startPoint y: 344, endPoint x: 93, endPoint y: 323, distance: 242.6
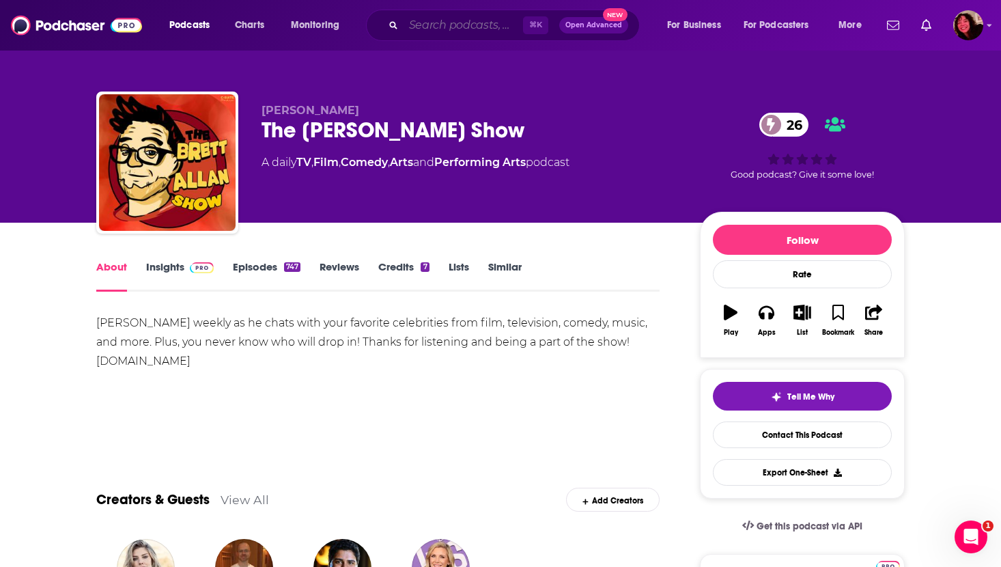
click at [413, 22] on input "Search podcasts, credits, & more..." at bounding box center [463, 25] width 119 height 22
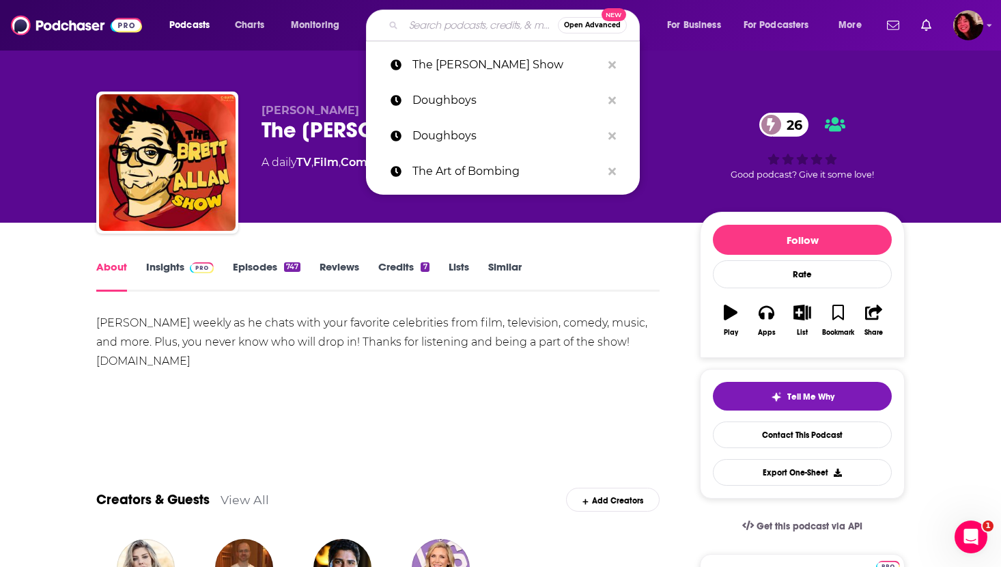
paste input "The Daily Zeitgeist"
type input "The Daily Zeitgeist"
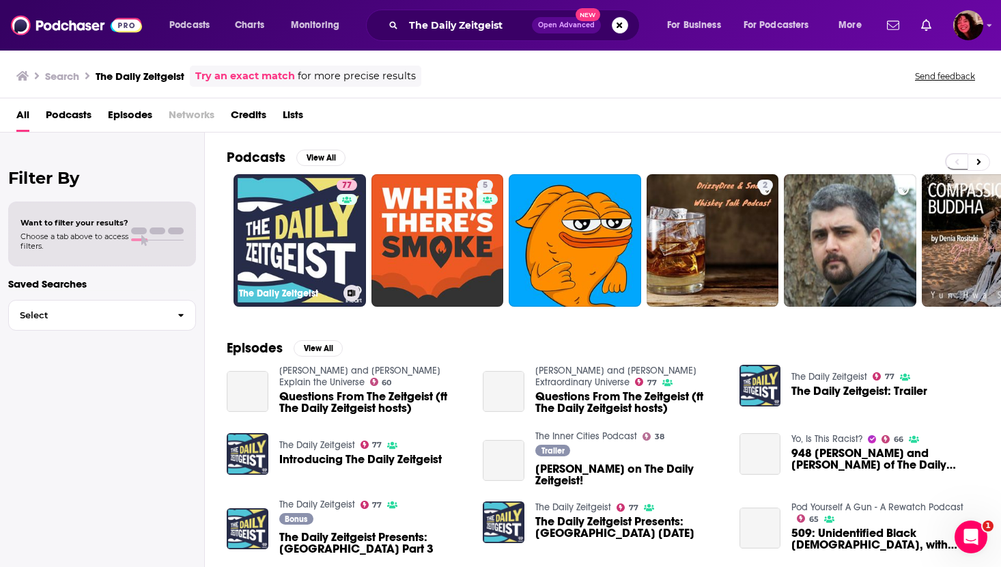
click at [282, 231] on link "77 The Daily Zeitgeist" at bounding box center [300, 240] width 132 height 132
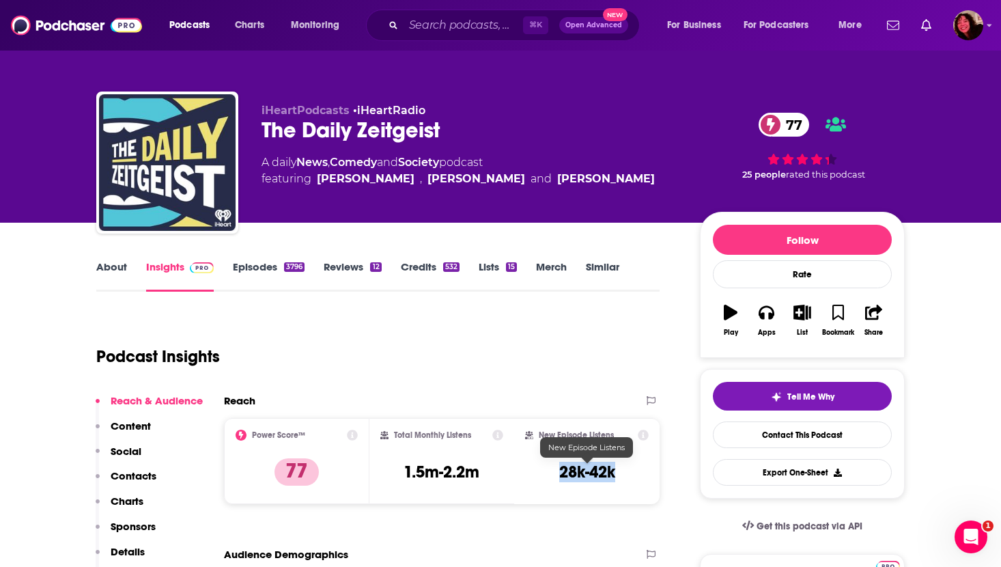
drag, startPoint x: 557, startPoint y: 470, endPoint x: 638, endPoint y: 470, distance: 81.9
click at [638, 470] on div "New Episode Listens 28k-42k" at bounding box center [587, 461] width 124 height 63
click at [106, 272] on link "About" at bounding box center [111, 275] width 31 height 31
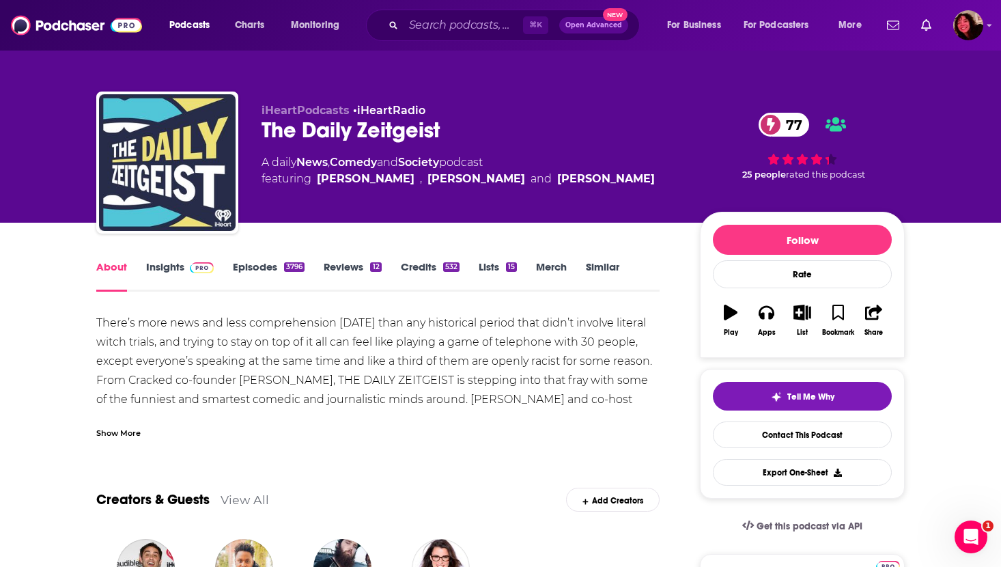
click at [106, 434] on div "Show More" at bounding box center [118, 431] width 44 height 13
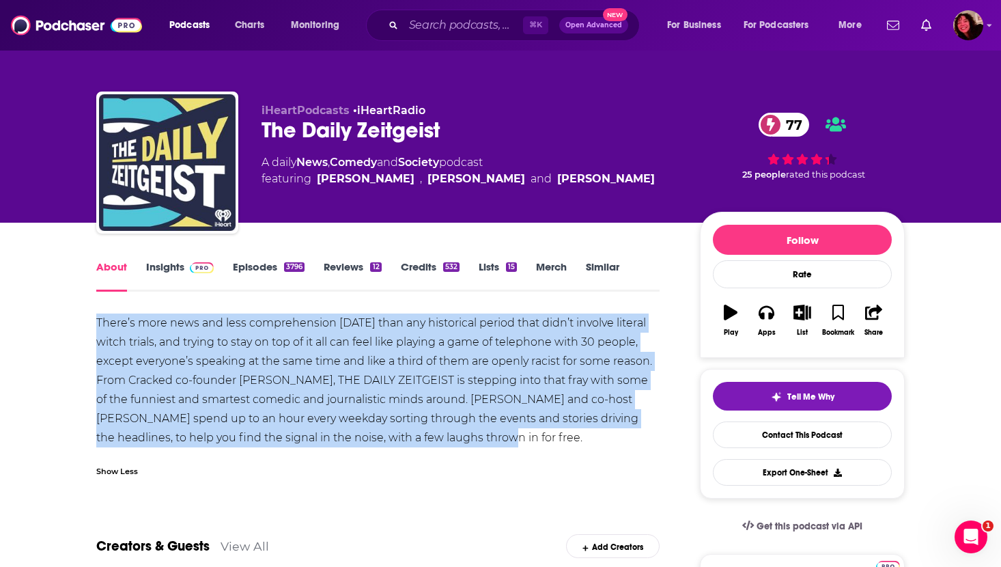
drag, startPoint x: 395, startPoint y: 434, endPoint x: 87, endPoint y: 323, distance: 327.5
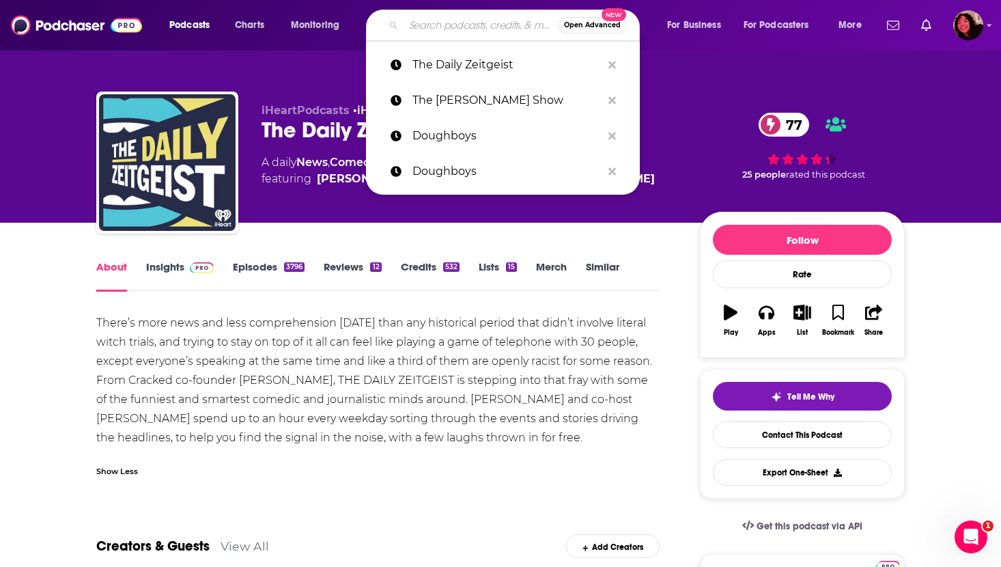
click at [436, 18] on input "Search podcasts, credits, & more..." at bounding box center [481, 25] width 154 height 22
paste input "The Dork Forest"
type input "The Dork Forest"
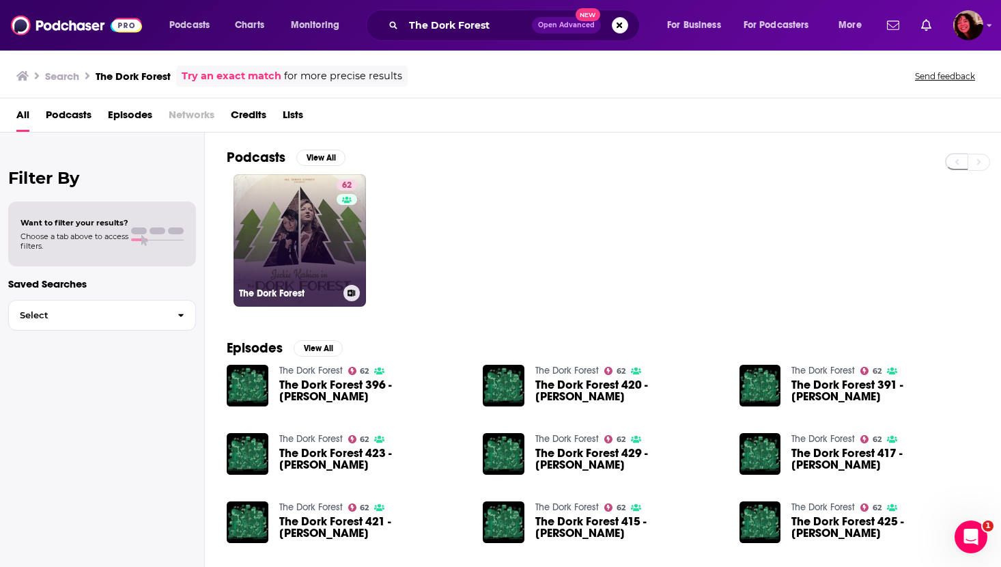
click at [272, 226] on link "62 The Dork Forest" at bounding box center [300, 240] width 132 height 132
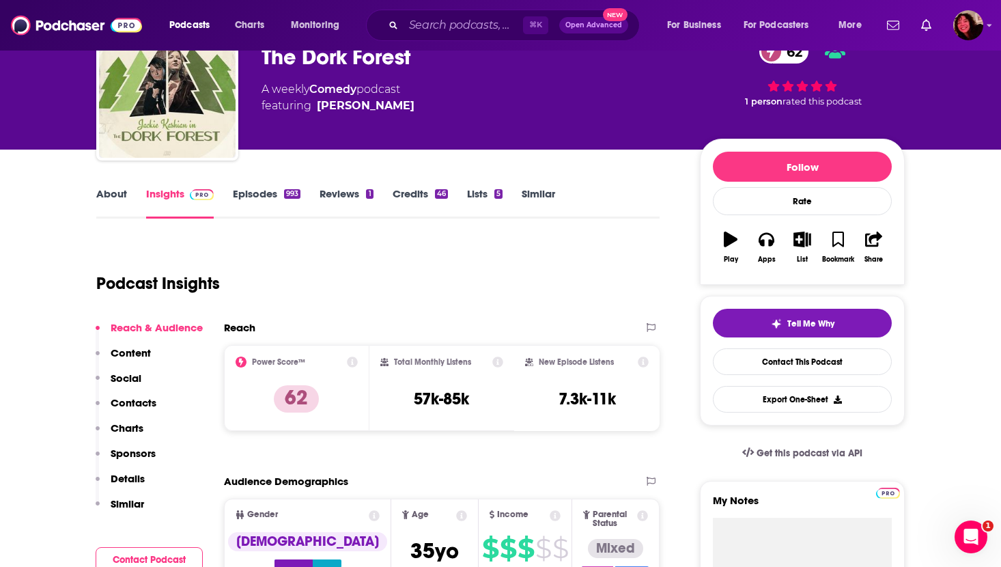
scroll to position [74, 0]
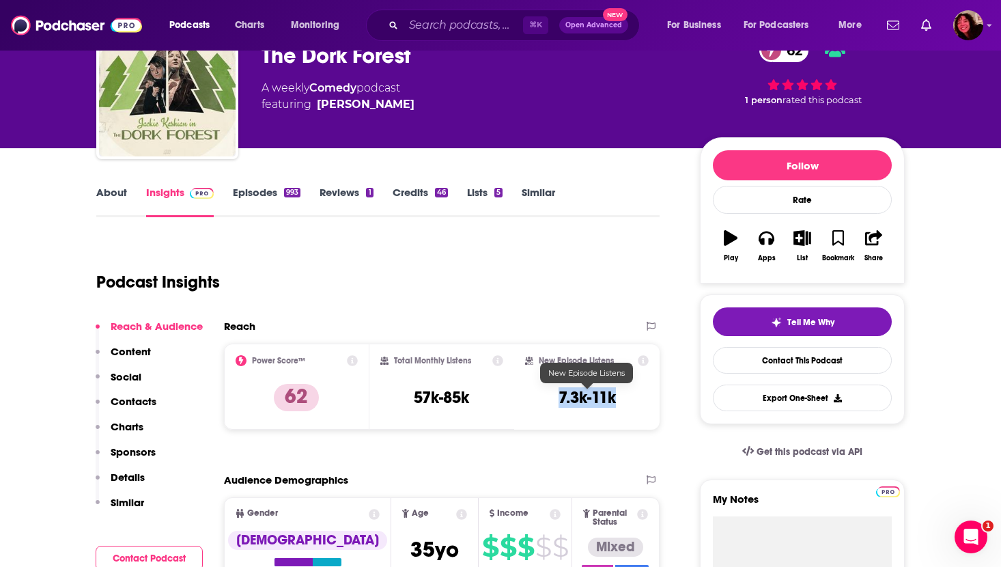
drag, startPoint x: 555, startPoint y: 397, endPoint x: 633, endPoint y: 399, distance: 77.9
click at [633, 399] on div "New Episode Listens 7.3k-11k" at bounding box center [587, 386] width 124 height 63
click at [102, 188] on link "About" at bounding box center [111, 201] width 31 height 31
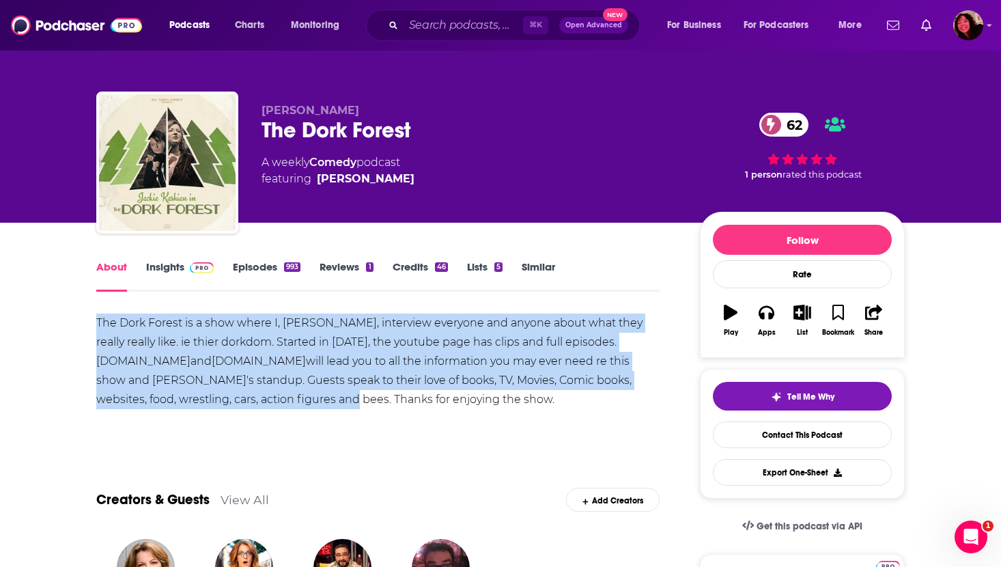
drag, startPoint x: 97, startPoint y: 322, endPoint x: 427, endPoint y: 393, distance: 337.2
click at [427, 393] on div "The Dork Forest is a show where I, [PERSON_NAME], interview everyone and anyone…" at bounding box center [377, 361] width 563 height 96
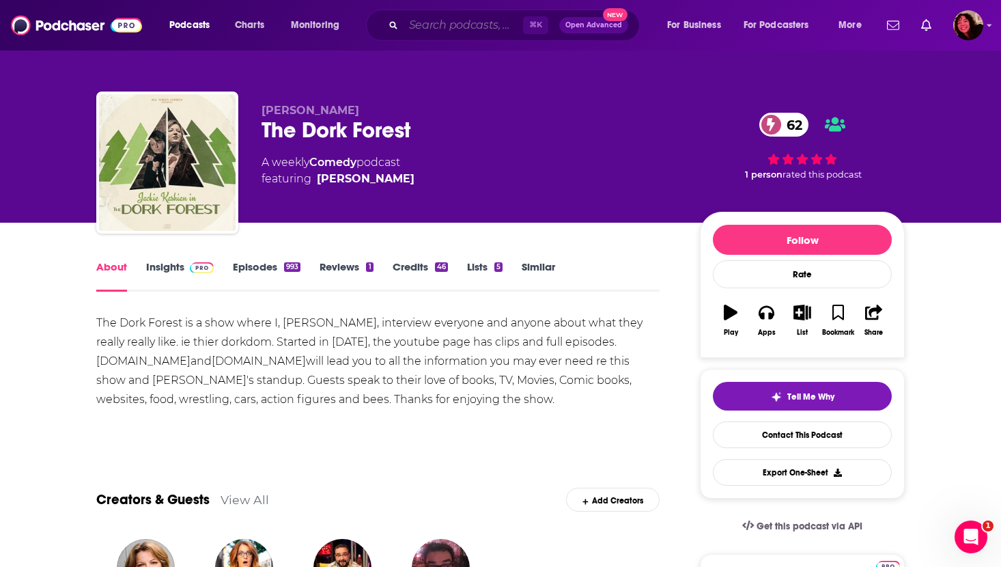
click at [422, 33] on input "Search podcasts, credits, & more..." at bounding box center [463, 25] width 119 height 22
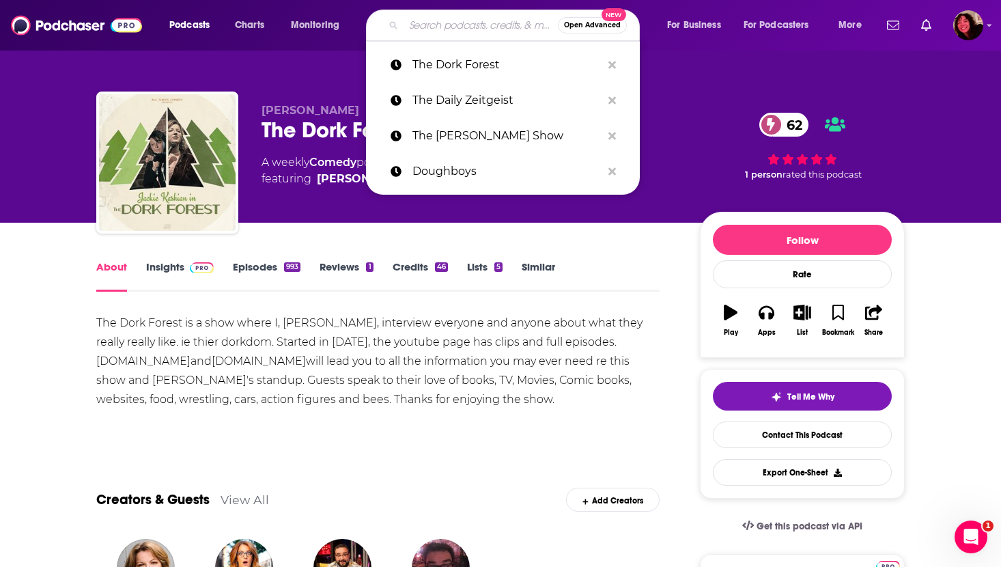
paste input "The [PERSON_NAME] Podcast"
type input "The [PERSON_NAME] Podcast"
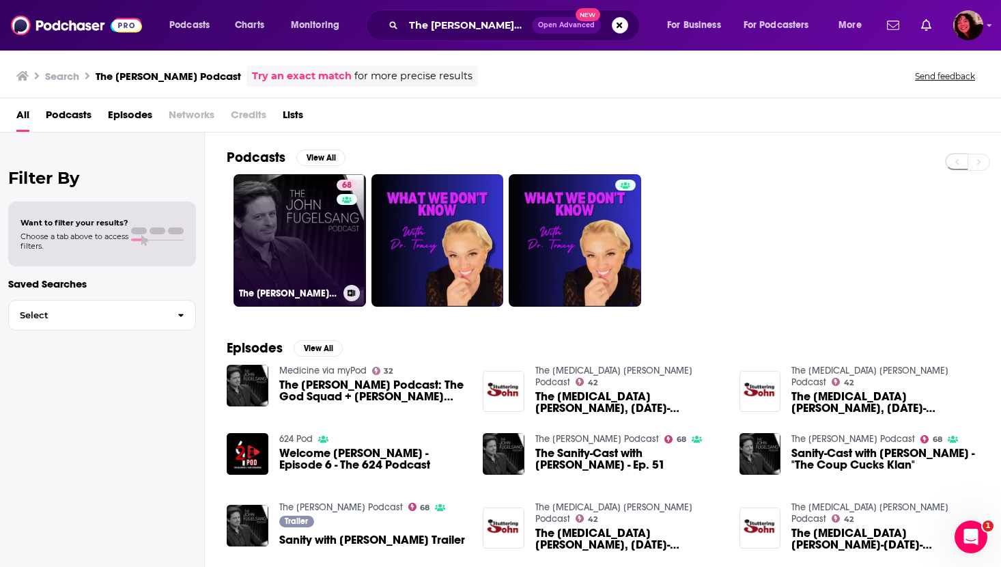
click at [266, 238] on link "68 The [PERSON_NAME] Podcast" at bounding box center [300, 240] width 132 height 132
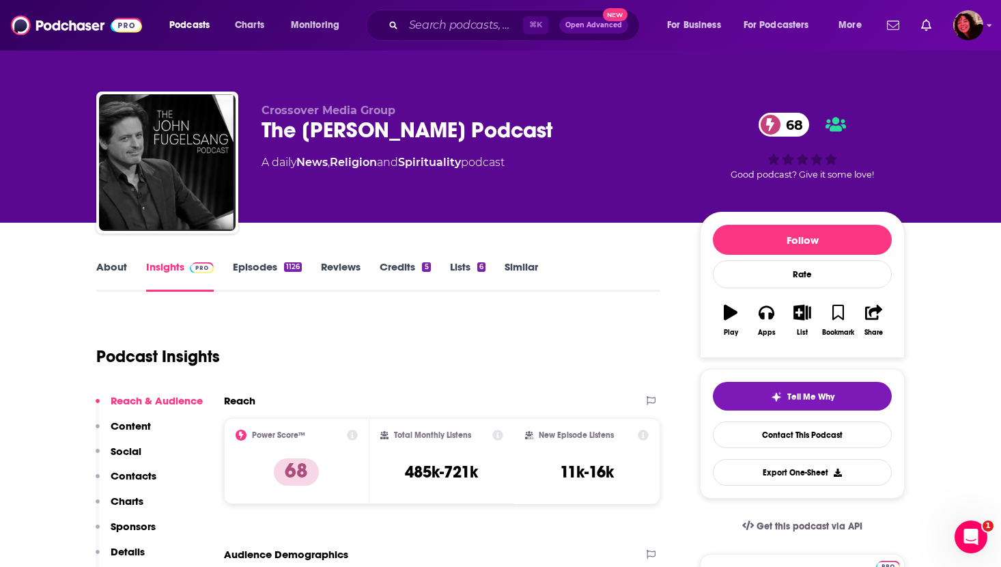
scroll to position [20, 0]
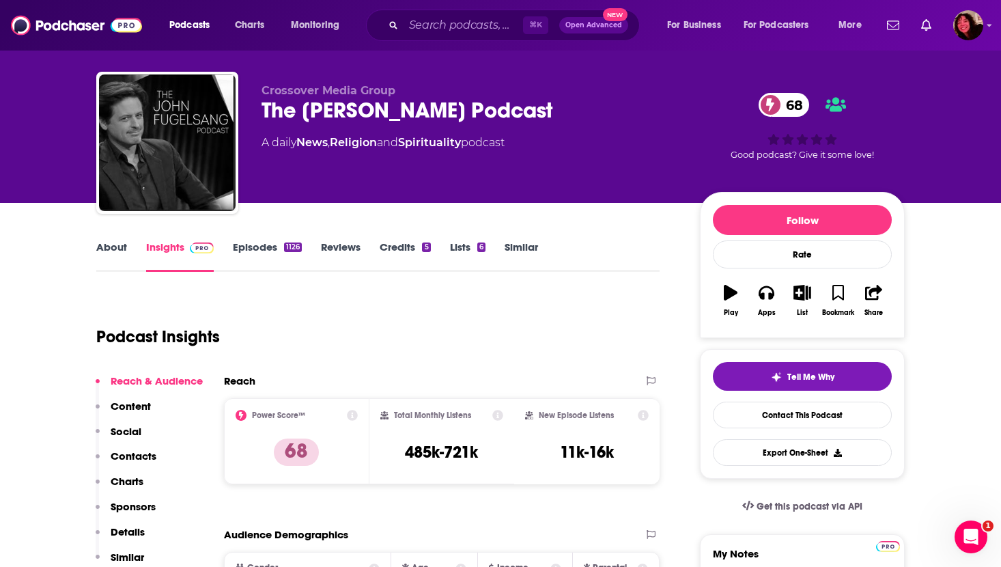
click at [112, 246] on link "About" at bounding box center [111, 255] width 31 height 31
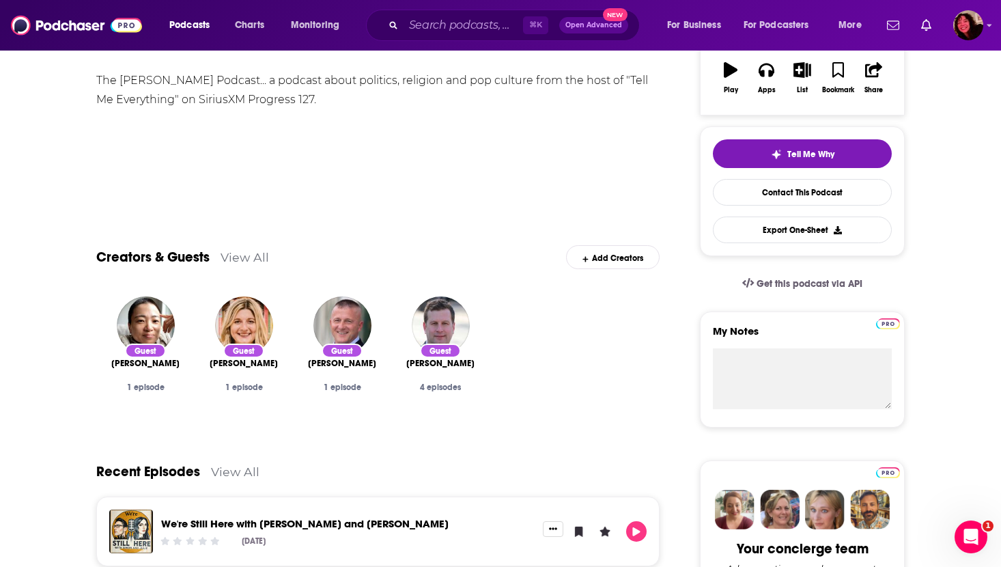
scroll to position [239, 0]
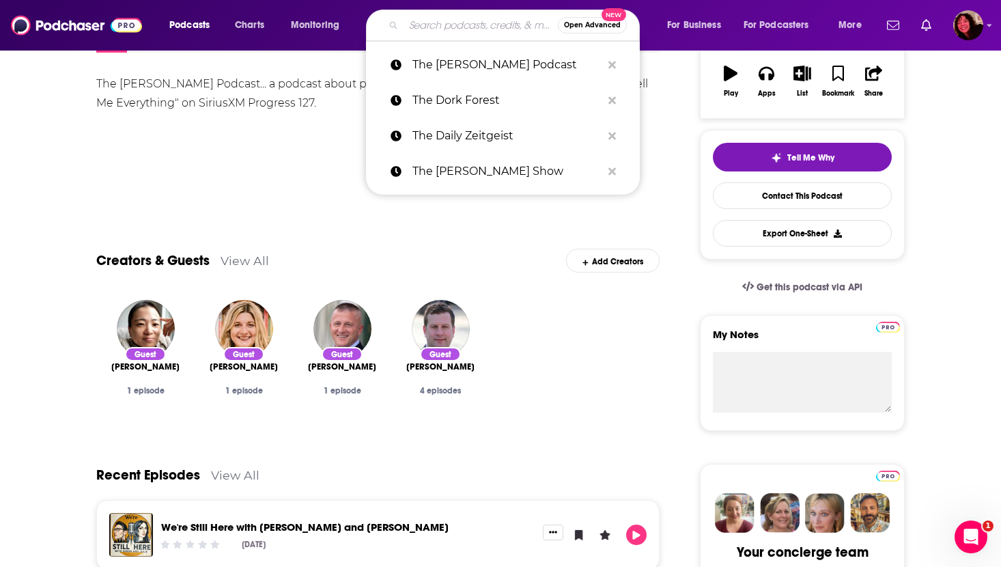
click at [456, 27] on input "Search podcasts, credits, & more..." at bounding box center [481, 25] width 154 height 22
paste input "The Perfect Punchline"
type input "The Perfect Punchline"
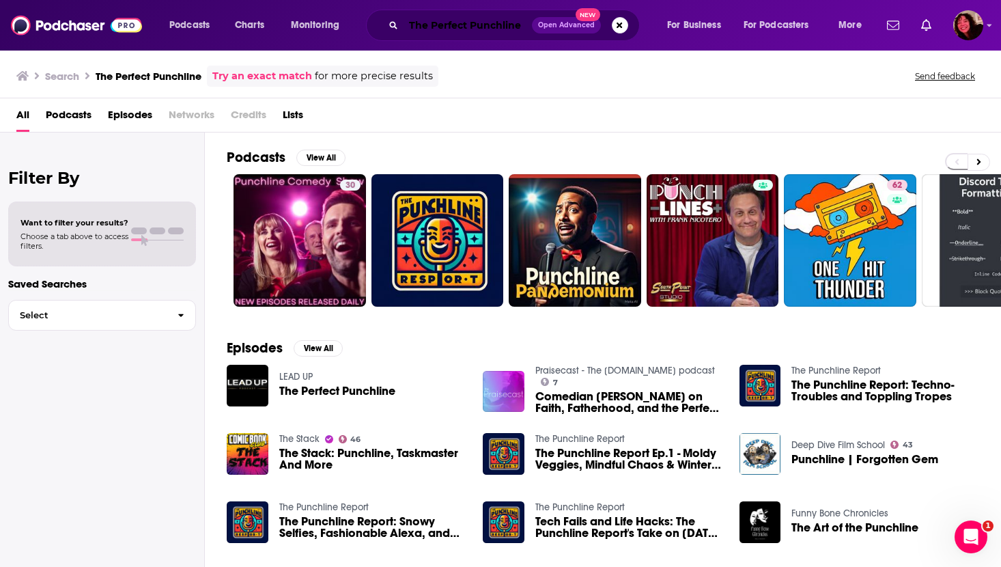
click at [425, 20] on input "The Perfect Punchline" at bounding box center [468, 25] width 128 height 22
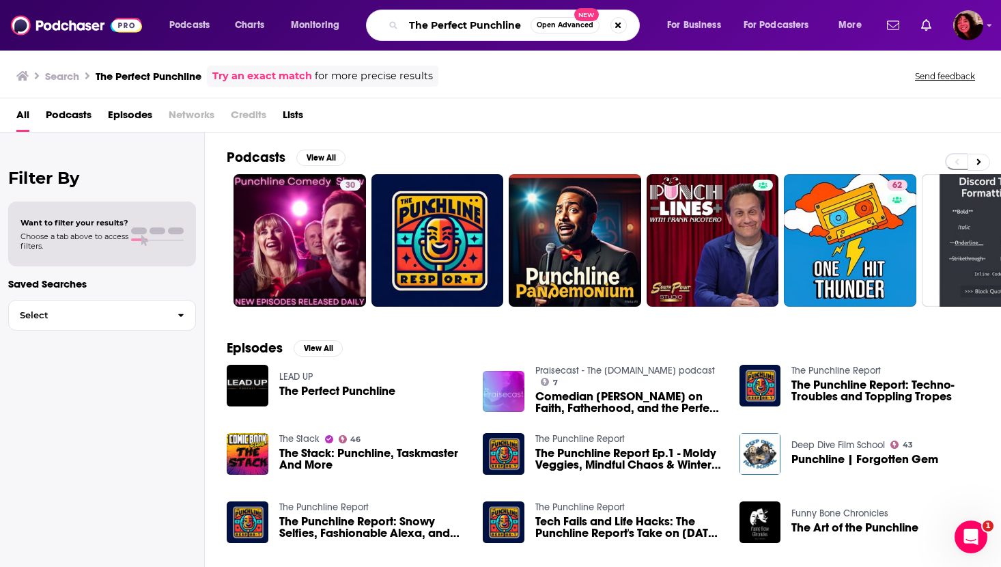
paste input "The Traumedy Hour: A Mental Health & Comedy Podcast"
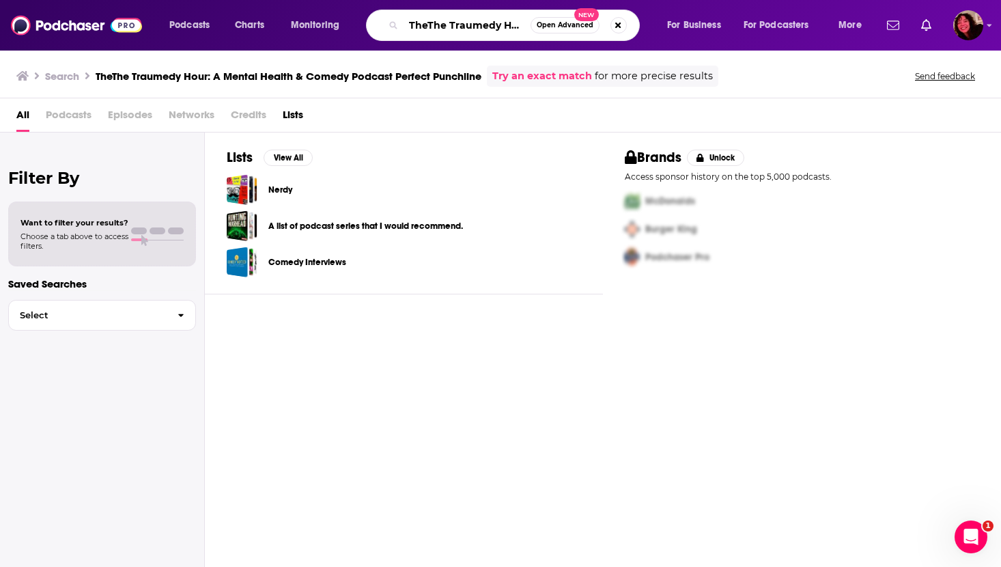
click at [431, 24] on input "TheThe Traumedy Hour: A Mental Health & Comedy Podcast Perfect Punchline" at bounding box center [467, 25] width 127 height 22
drag, startPoint x: 509, startPoint y: 27, endPoint x: 574, endPoint y: 25, distance: 64.2
click at [574, 25] on div "The Traumedy Hour: A Mental Health & Comedy Podcast Perfect Punchline Open Adva…" at bounding box center [503, 25] width 274 height 31
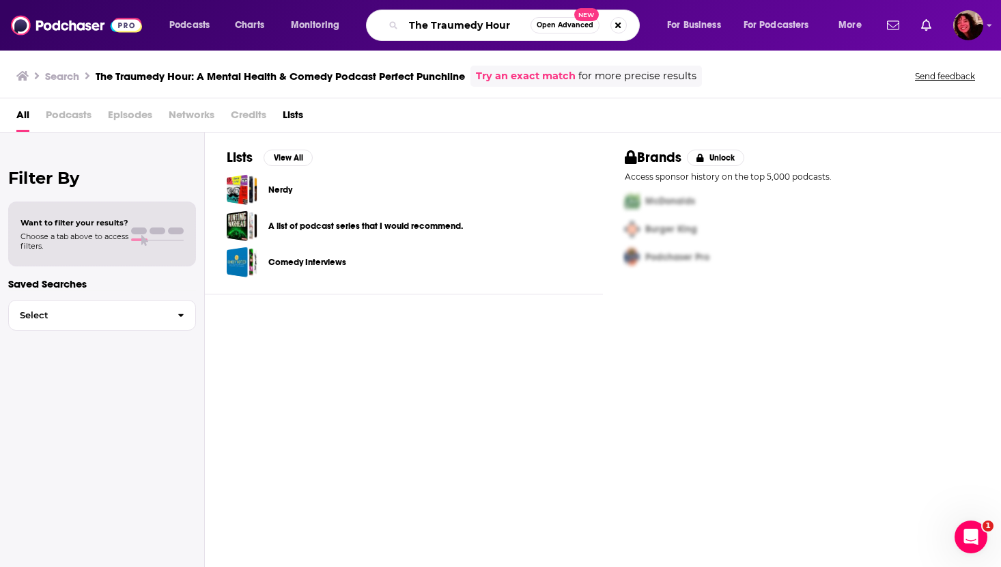
type input "The Traumedy Hour"
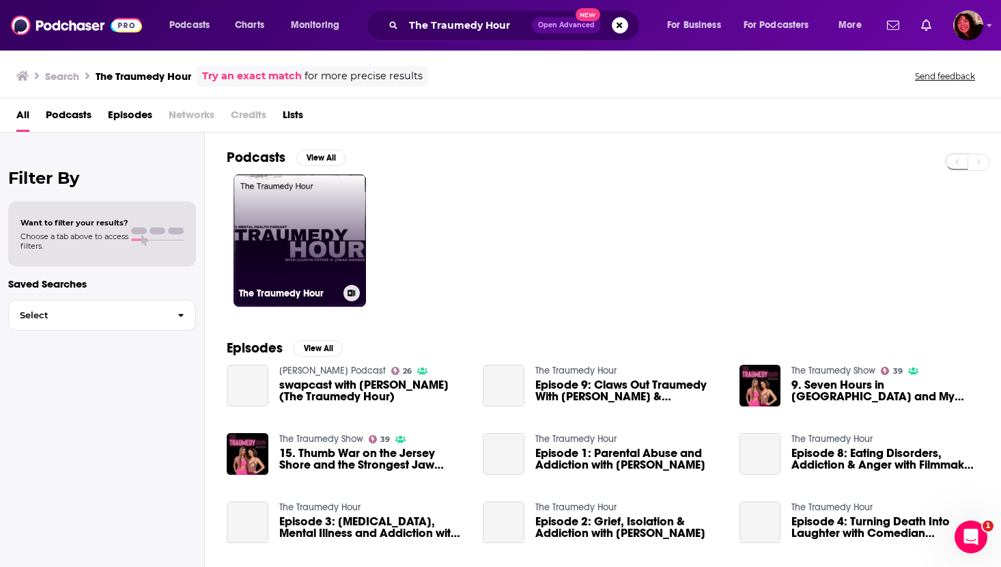
click at [276, 241] on link "The Traumedy Hour" at bounding box center [300, 240] width 132 height 132
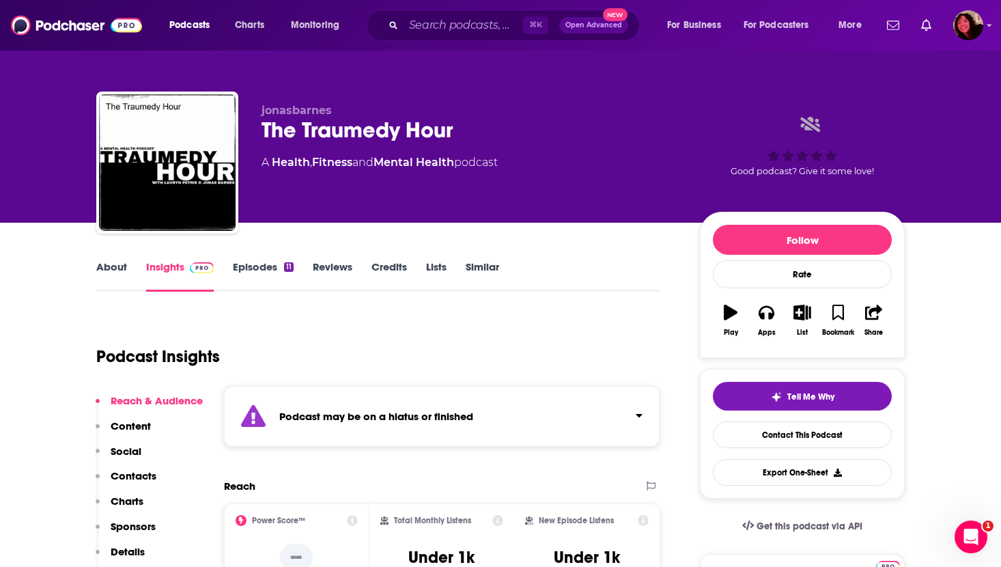
scroll to position [107, 0]
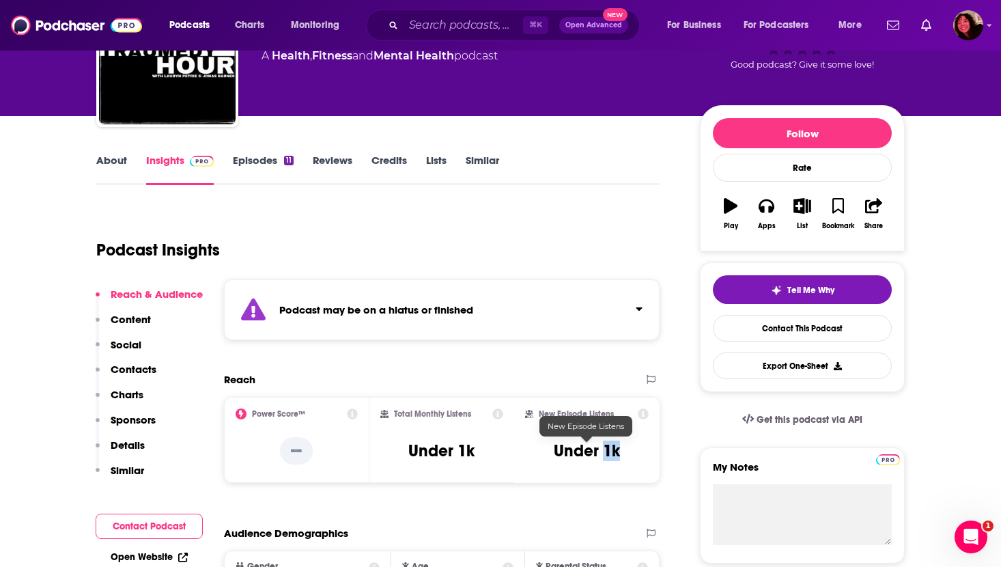
drag, startPoint x: 606, startPoint y: 453, endPoint x: 627, endPoint y: 453, distance: 20.5
click at [627, 453] on div "New Episode Listens Under 1k" at bounding box center [587, 439] width 124 height 63
click at [121, 163] on link "About" at bounding box center [111, 169] width 31 height 31
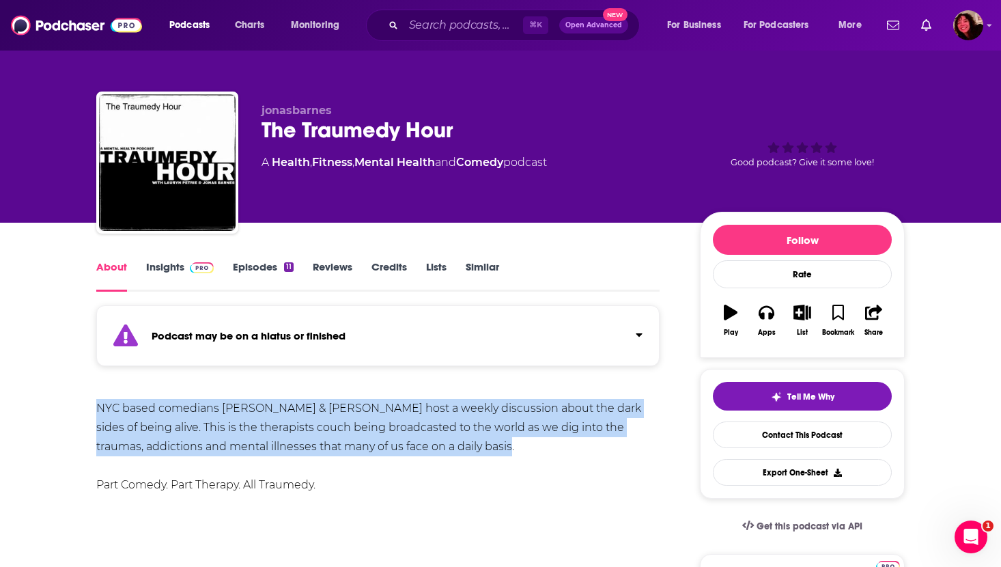
drag, startPoint x: 98, startPoint y: 408, endPoint x: 474, endPoint y: 451, distance: 378.7
click at [474, 451] on div "NYC based comedians [PERSON_NAME] & [PERSON_NAME] host a weekly discussion abou…" at bounding box center [377, 447] width 563 height 96
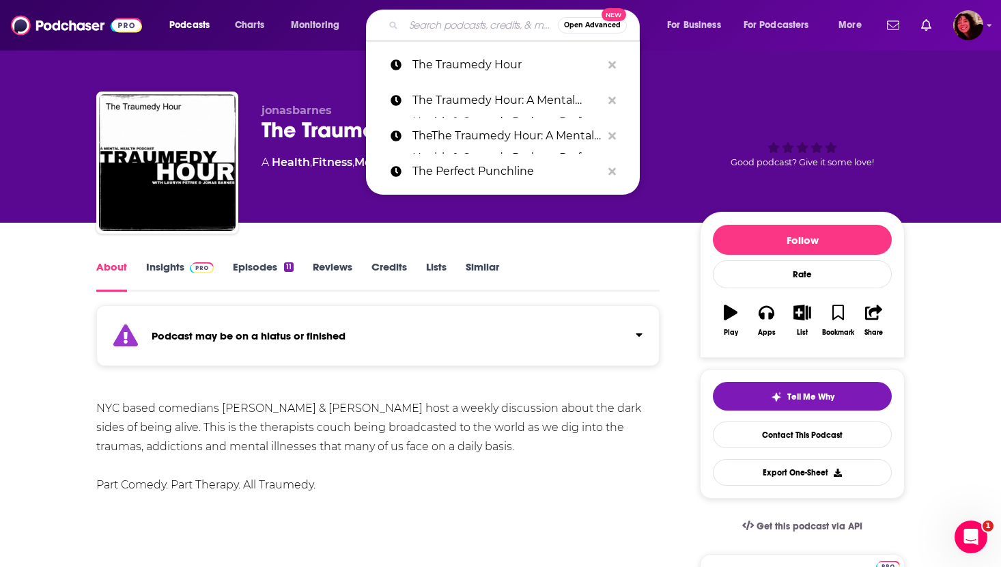
click at [432, 22] on input "Search podcasts, credits, & more..." at bounding box center [481, 25] width 154 height 22
paste input "Troubled Waters"
type input "Troubled Waters"
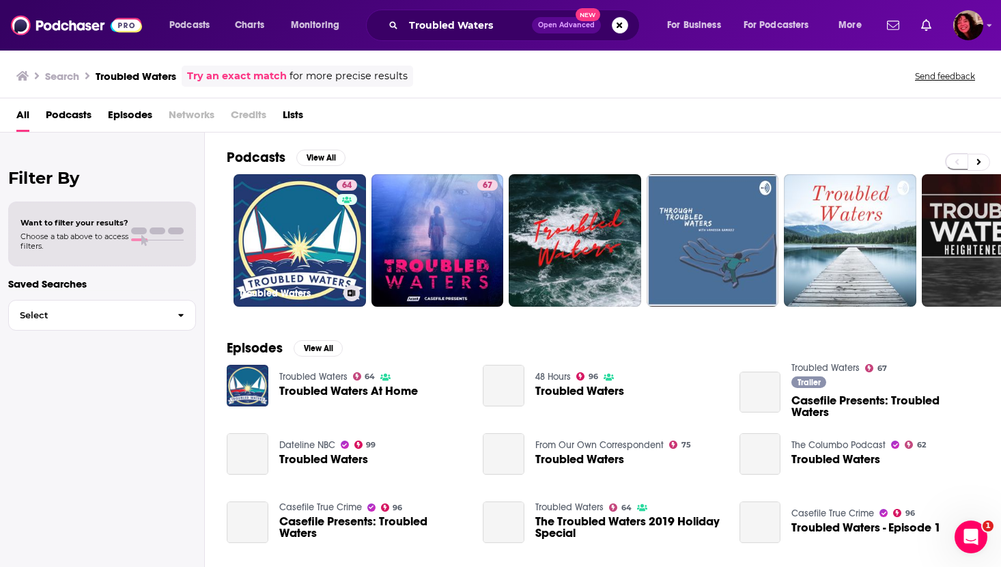
click at [268, 219] on link "64 Troubled Waters" at bounding box center [300, 240] width 132 height 132
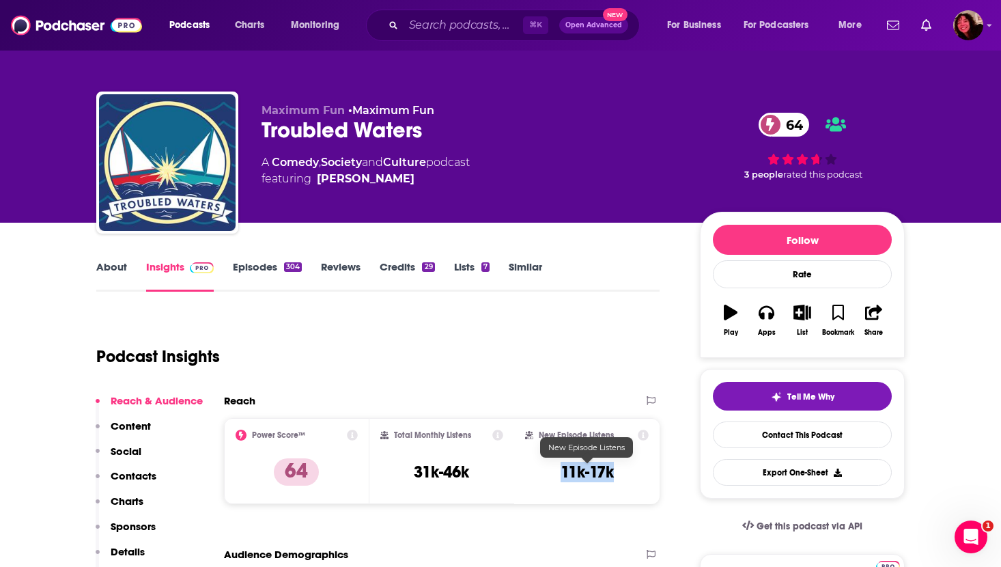
drag, startPoint x: 555, startPoint y: 475, endPoint x: 622, endPoint y: 475, distance: 66.9
click at [622, 475] on div "New Episode Listens 11k-17k" at bounding box center [587, 461] width 124 height 63
click at [107, 273] on link "About" at bounding box center [111, 275] width 31 height 31
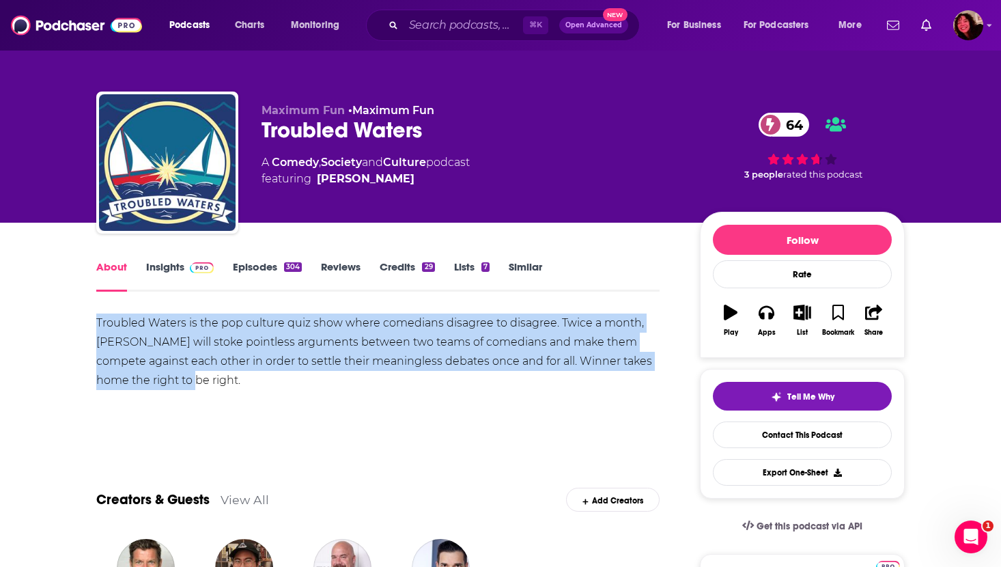
drag, startPoint x: 96, startPoint y: 323, endPoint x: 239, endPoint y: 389, distance: 158.0
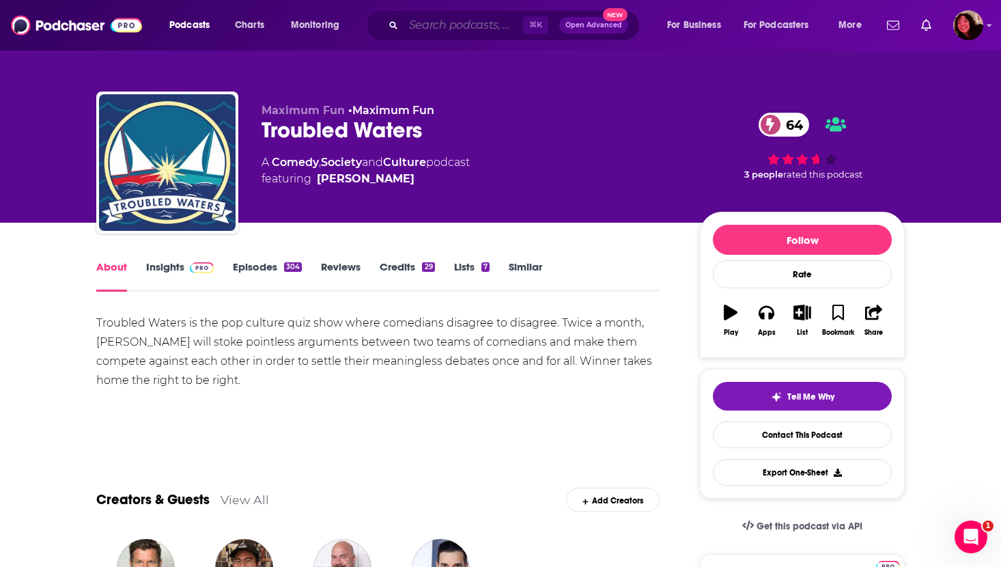
click at [435, 24] on input "Search podcasts, credits, & more..." at bounding box center [463, 25] width 119 height 22
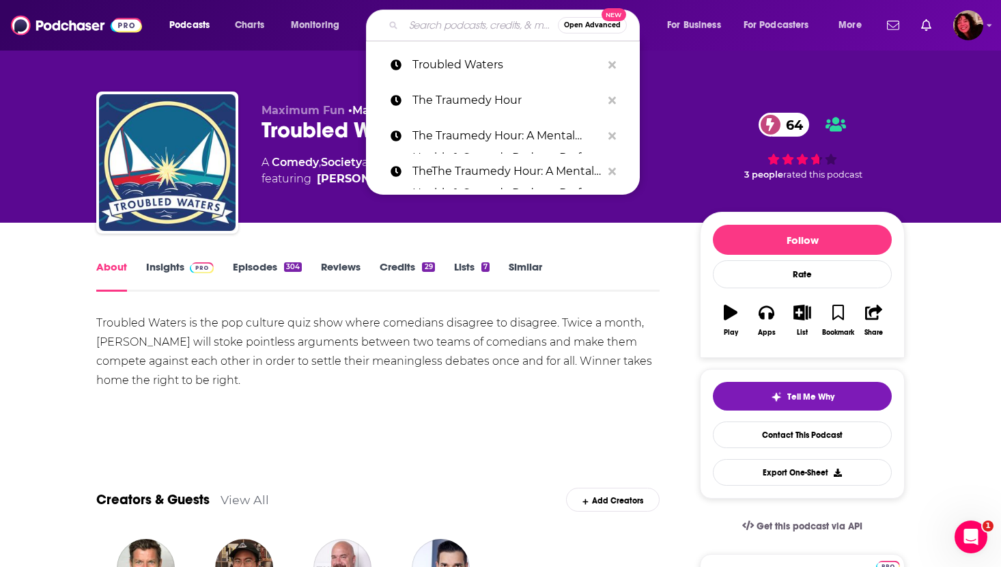
paste input "TV Guidance Counselor"
type input "TV Guidance Counselor"
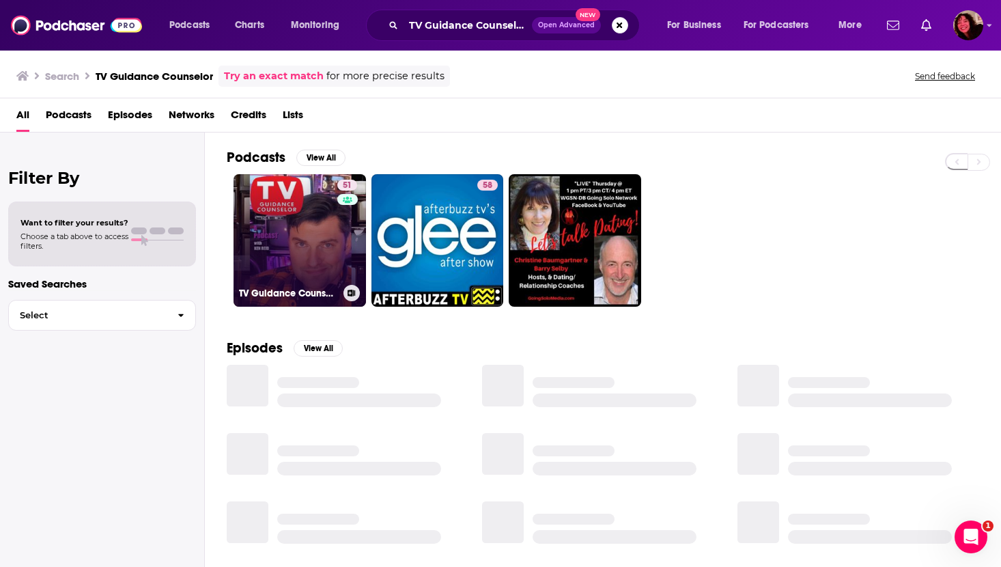
click at [290, 239] on link "51 TV Guidance Counselor" at bounding box center [300, 240] width 132 height 132
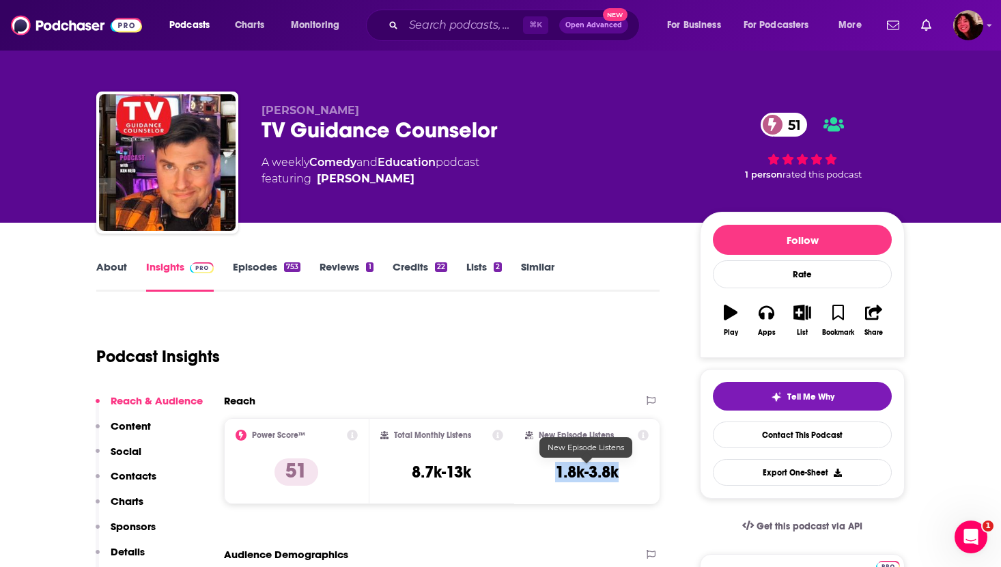
drag, startPoint x: 554, startPoint y: 473, endPoint x: 651, endPoint y: 473, distance: 97.6
click at [651, 473] on div "New Episode Listens 1.8k-3.8k" at bounding box center [586, 460] width 145 height 85
click at [114, 267] on link "About" at bounding box center [111, 275] width 31 height 31
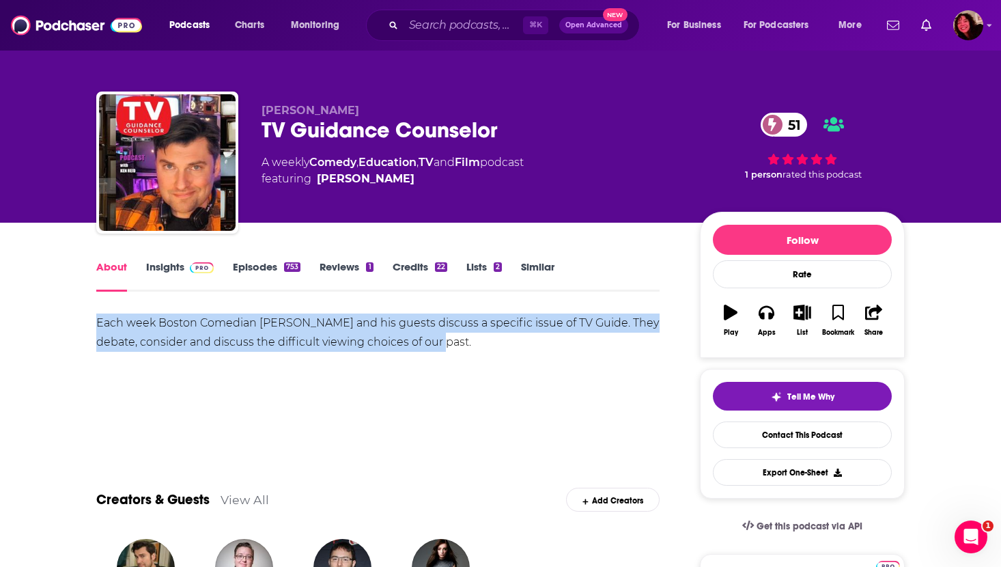
drag, startPoint x: 440, startPoint y: 342, endPoint x: 90, endPoint y: 320, distance: 350.3
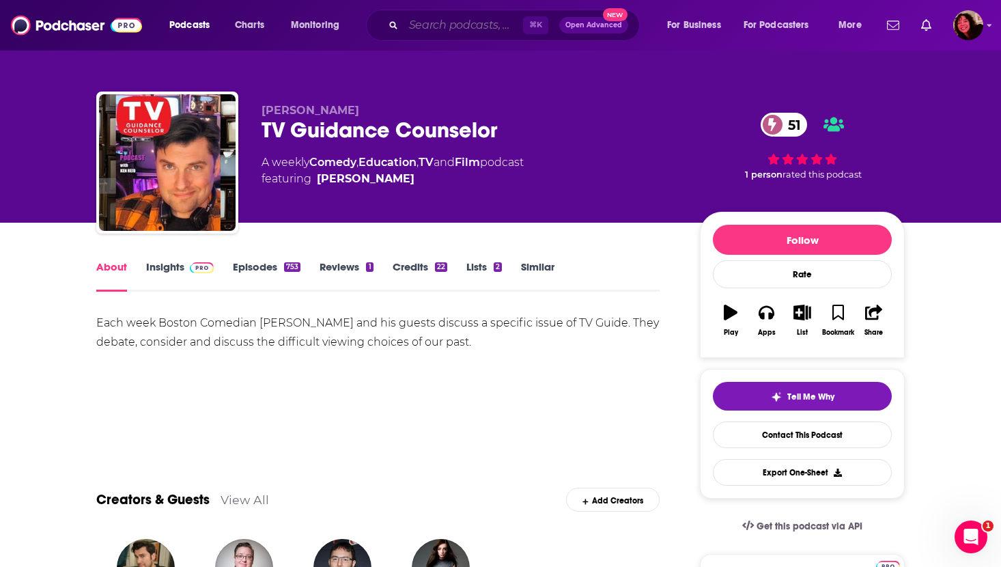
click at [451, 27] on input "Search podcasts, credits, & more..." at bounding box center [463, 25] width 119 height 22
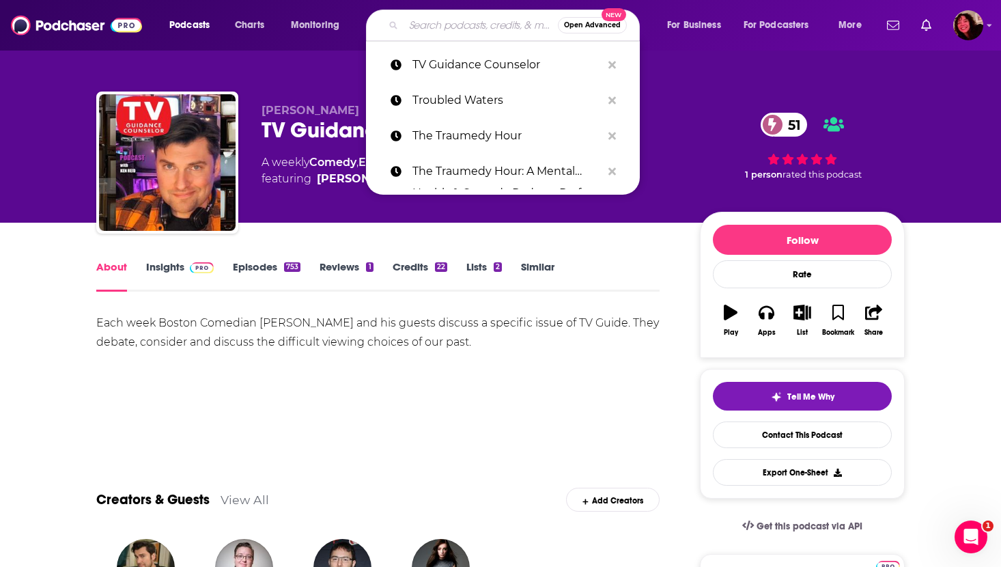
paste input "What Did You Do [DATE]?"
type input "What Did You Do [DATE]?"
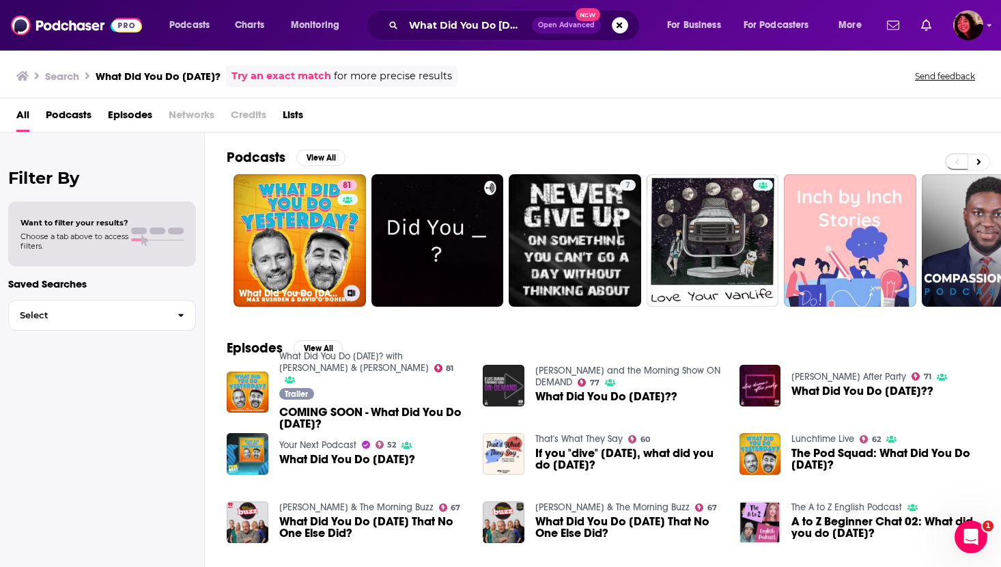
click at [315, 212] on link "81 What Did You Do [DATE]? with [PERSON_NAME] & [PERSON_NAME]" at bounding box center [300, 240] width 132 height 132
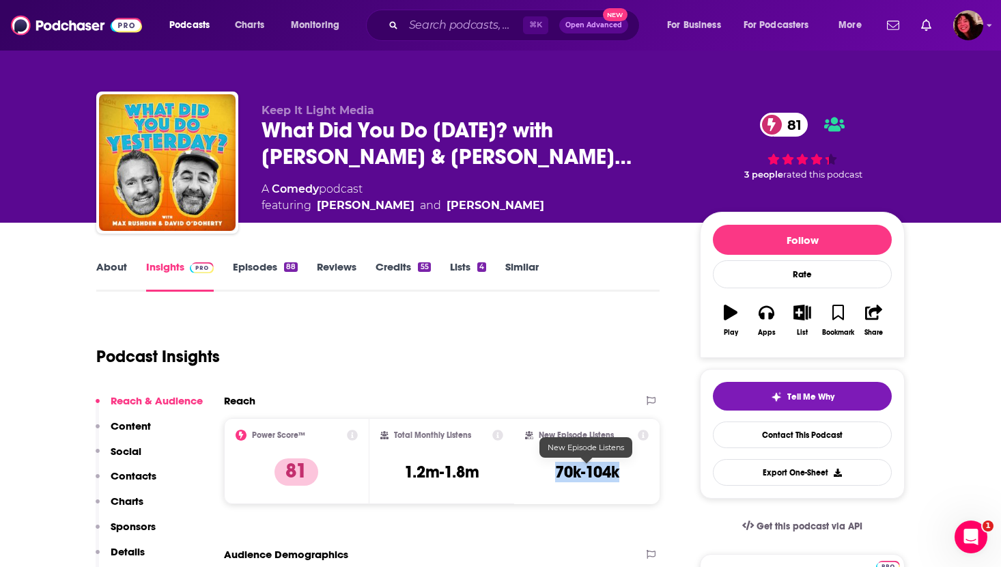
drag, startPoint x: 553, startPoint y: 472, endPoint x: 643, endPoint y: 472, distance: 90.1
click at [643, 472] on div "New Episode Listens 70k-104k" at bounding box center [587, 461] width 124 height 63
click at [112, 268] on link "About" at bounding box center [111, 275] width 31 height 31
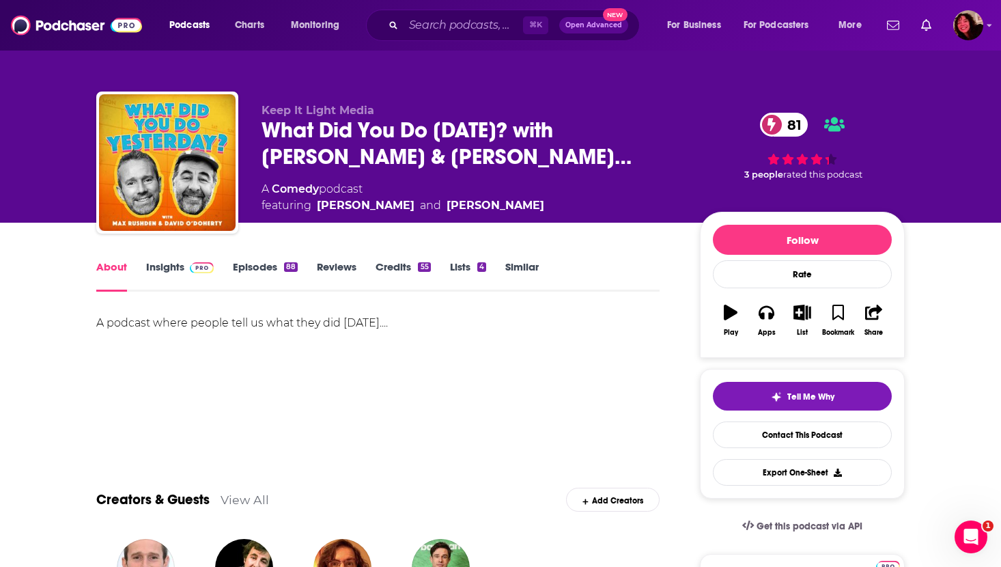
drag, startPoint x: 423, startPoint y: 326, endPoint x: 89, endPoint y: 318, distance: 334.0
drag, startPoint x: 262, startPoint y: 201, endPoint x: 584, endPoint y: 219, distance: 322.7
click at [584, 219] on div "Keep It Light Media What Did You Do [DATE]? with [PERSON_NAME] & [PERSON_NAME]……" at bounding box center [583, 166] width 643 height 124
click at [464, 23] on input "Search podcasts, credits, & more..." at bounding box center [463, 25] width 119 height 22
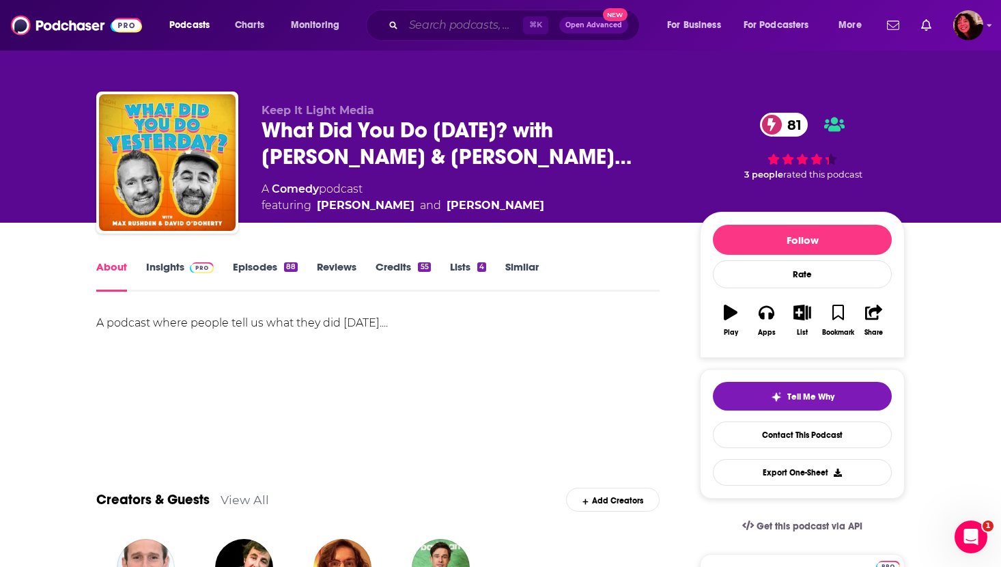
paste input "The Big Flop"
type input "The Big Flop"
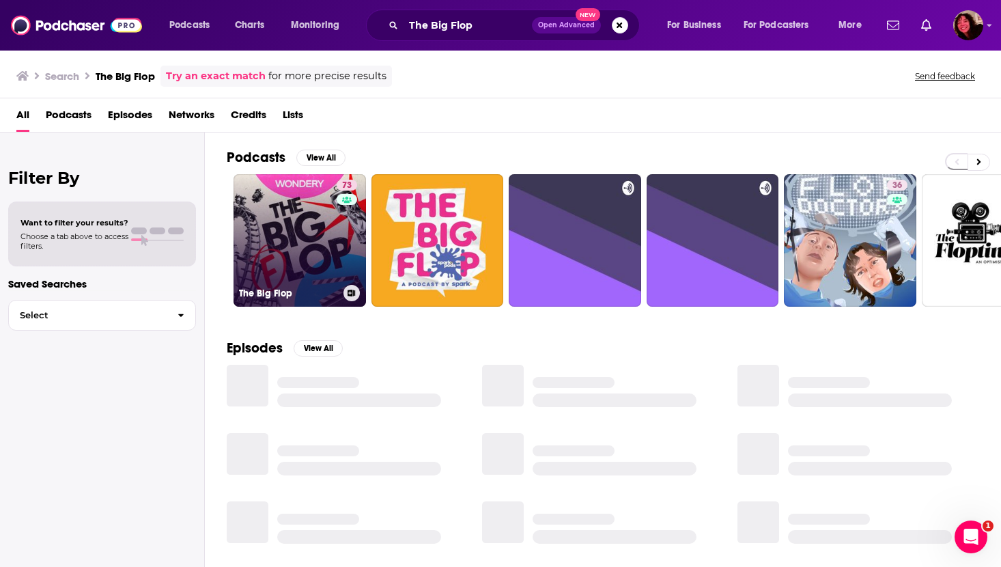
click at [283, 236] on link "73 The Big Flop" at bounding box center [300, 240] width 132 height 132
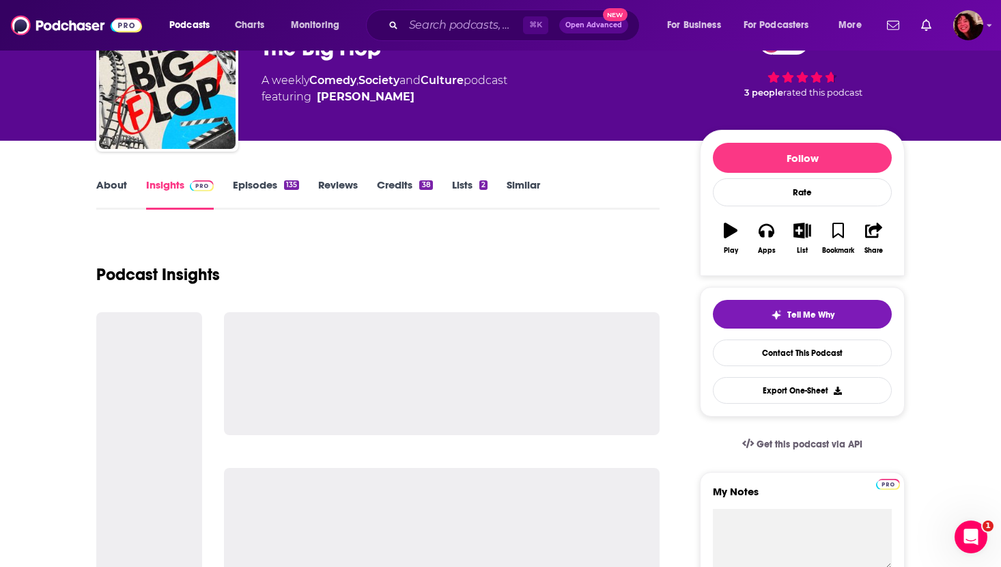
scroll to position [93, 0]
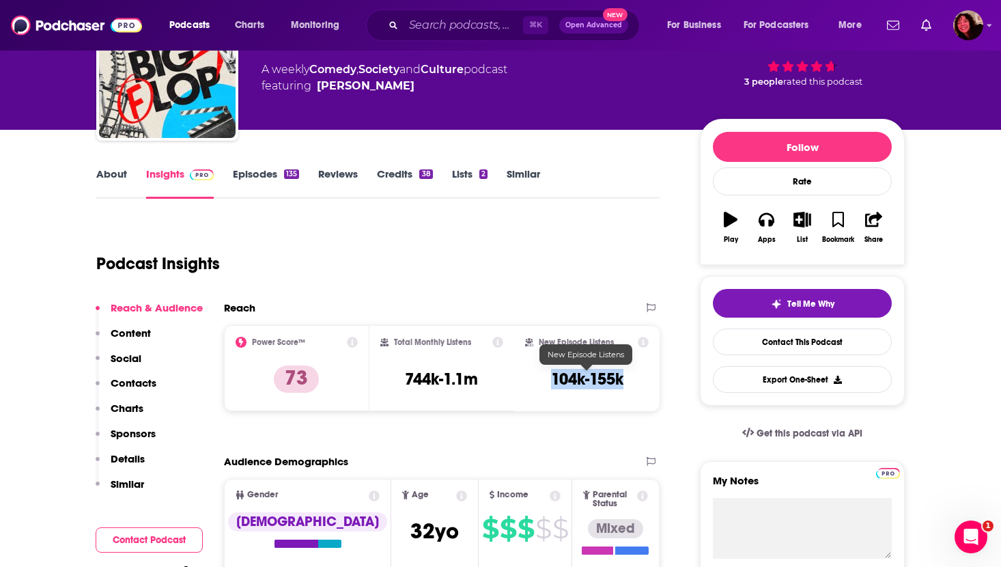
drag, startPoint x: 544, startPoint y: 380, endPoint x: 636, endPoint y: 380, distance: 92.2
click at [636, 380] on div "New Episode Listens 104k-155k" at bounding box center [587, 368] width 124 height 63
click at [98, 173] on link "About" at bounding box center [111, 182] width 31 height 31
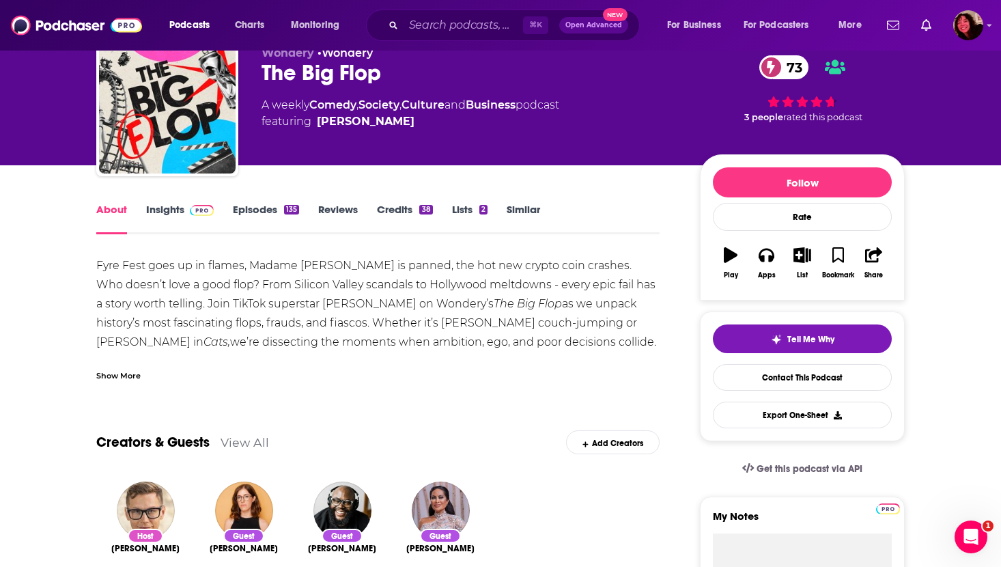
scroll to position [60, 0]
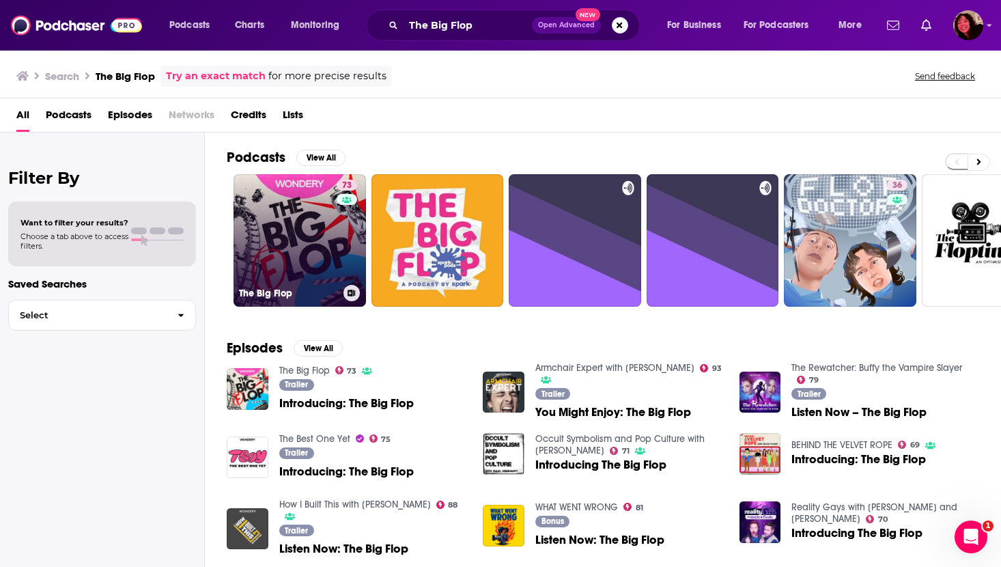
click at [276, 244] on link "73 The Big Flop" at bounding box center [300, 240] width 132 height 132
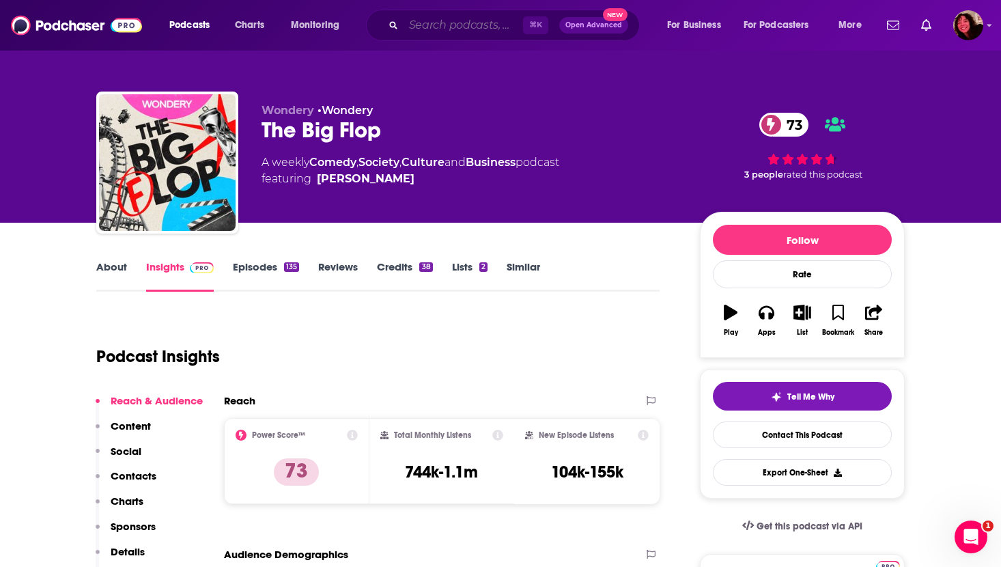
click at [434, 30] on input "Search podcasts, credits, & more..." at bounding box center [463, 25] width 119 height 22
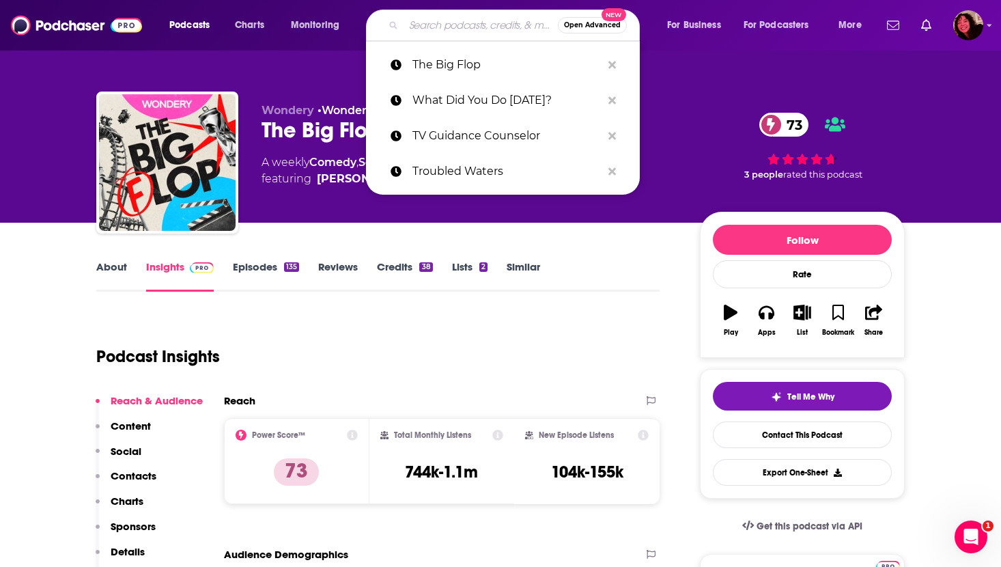
paste input "Welcome to Talk Town"
type input "Welcome to Talk Town"
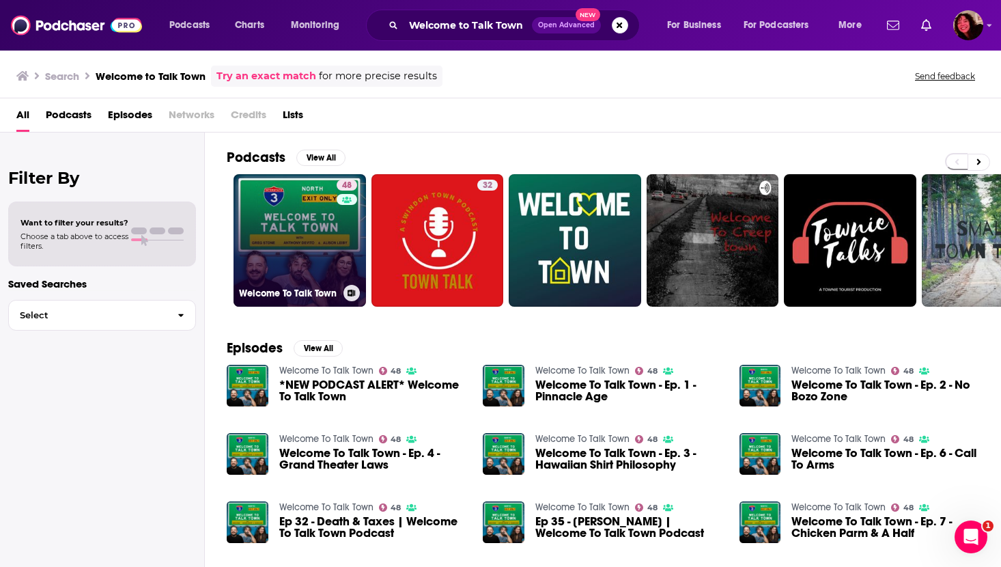
click at [297, 245] on link "48 Welcome To Talk Town" at bounding box center [300, 240] width 132 height 132
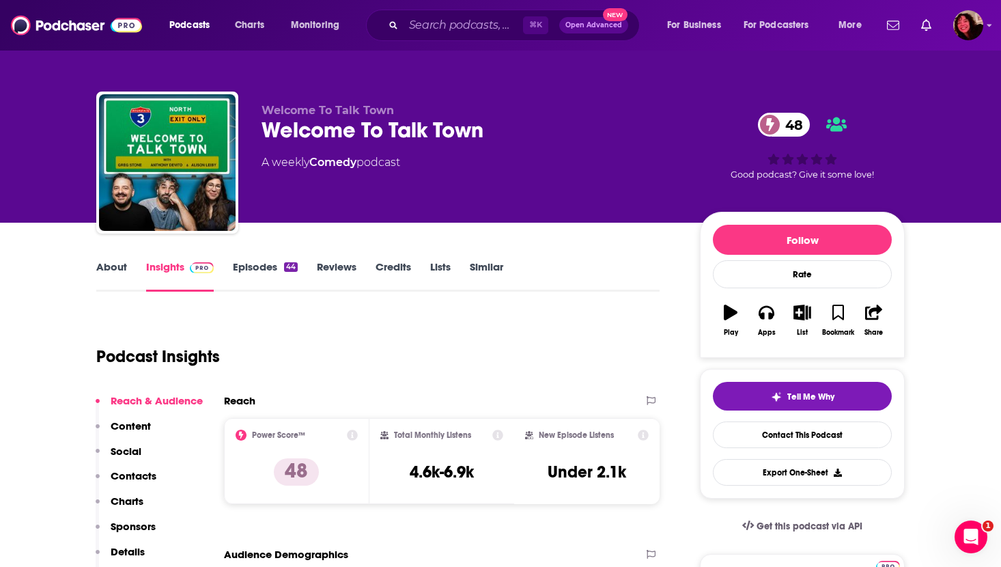
click at [117, 262] on link "About" at bounding box center [111, 275] width 31 height 31
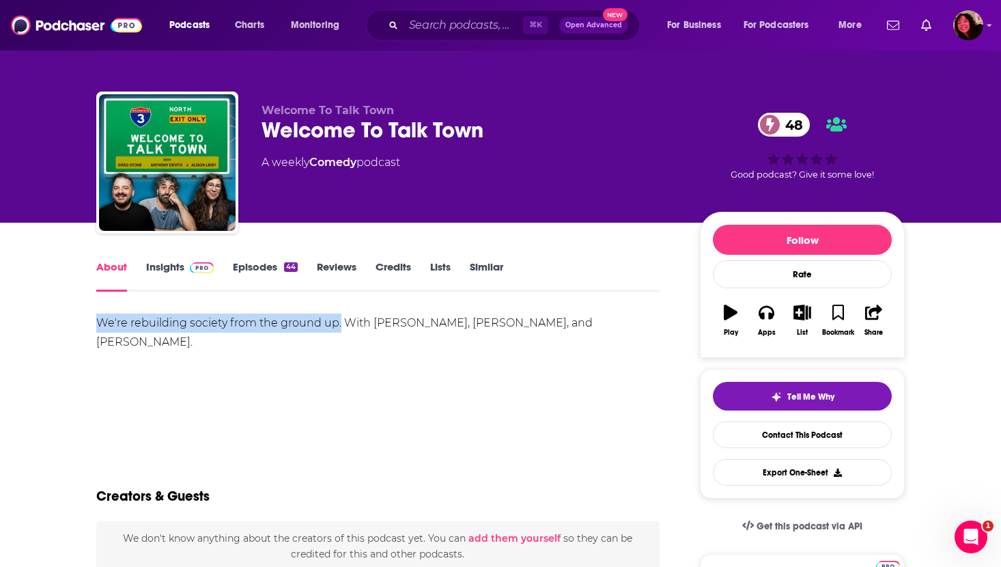
drag, startPoint x: 94, startPoint y: 322, endPoint x: 339, endPoint y: 330, distance: 245.3
click at [165, 262] on link "Insights" at bounding box center [180, 275] width 68 height 31
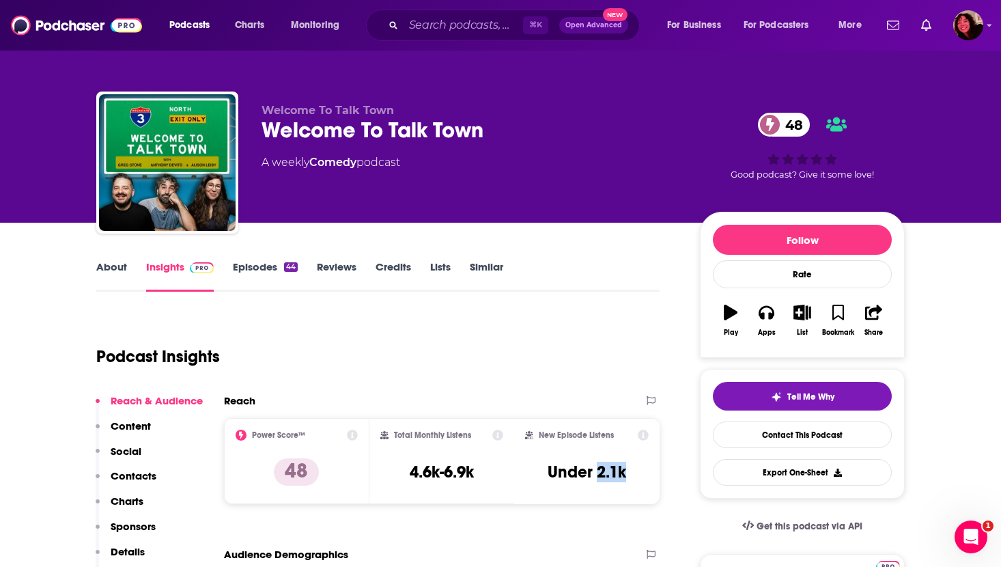
drag, startPoint x: 600, startPoint y: 472, endPoint x: 639, endPoint y: 473, distance: 39.6
click at [639, 473] on div "New Episode Listens Under 2.1k" at bounding box center [587, 461] width 124 height 63
click at [425, 23] on input "Search podcasts, credits, & more..." at bounding box center [463, 25] width 119 height 22
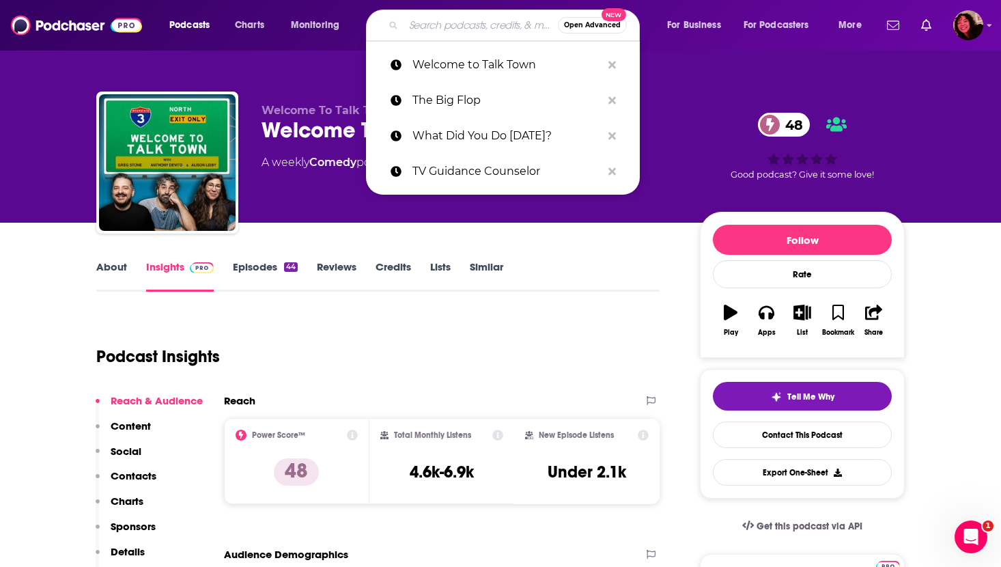
paste input "The Bonfire with [PERSON_NAME] and [PERSON_NAME]"
type input "The Bonfire with [PERSON_NAME] and [PERSON_NAME]"
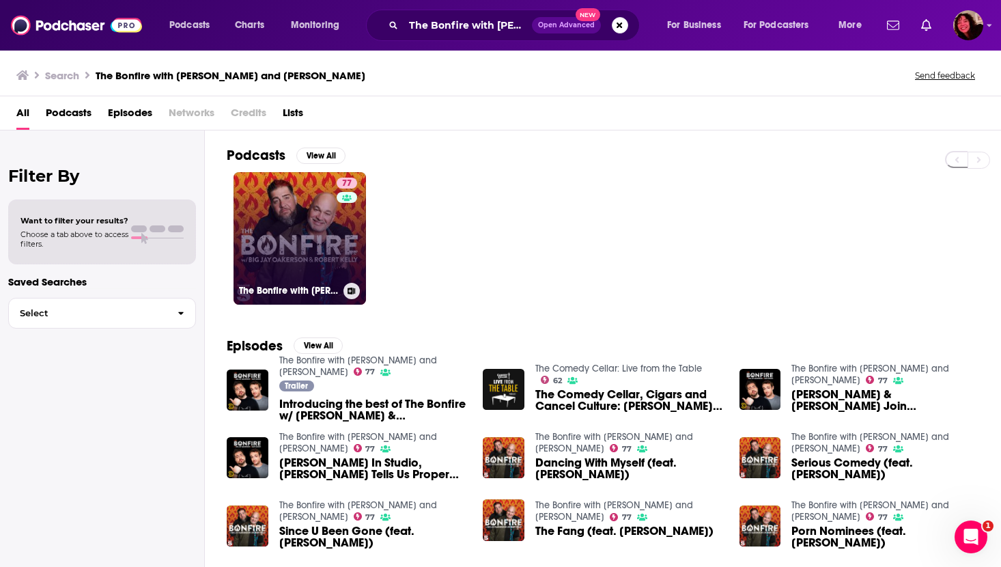
click at [296, 236] on link "77 The Bonfire with [PERSON_NAME] and [PERSON_NAME]" at bounding box center [300, 238] width 132 height 132
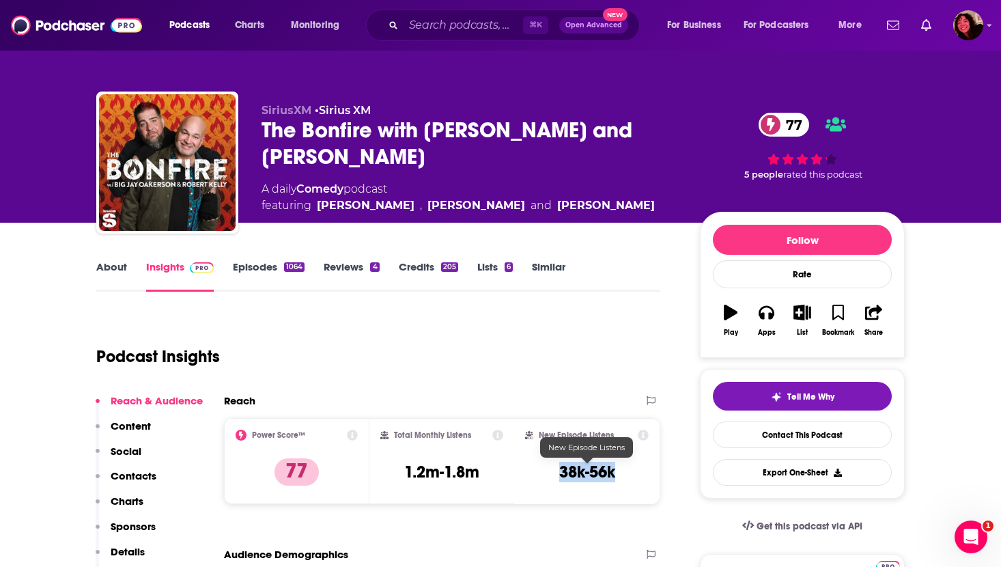
drag, startPoint x: 558, startPoint y: 471, endPoint x: 619, endPoint y: 470, distance: 60.8
click at [619, 471] on div "New Episode Listens 38k-56k" at bounding box center [587, 461] width 124 height 63
click at [111, 268] on link "About" at bounding box center [111, 275] width 31 height 31
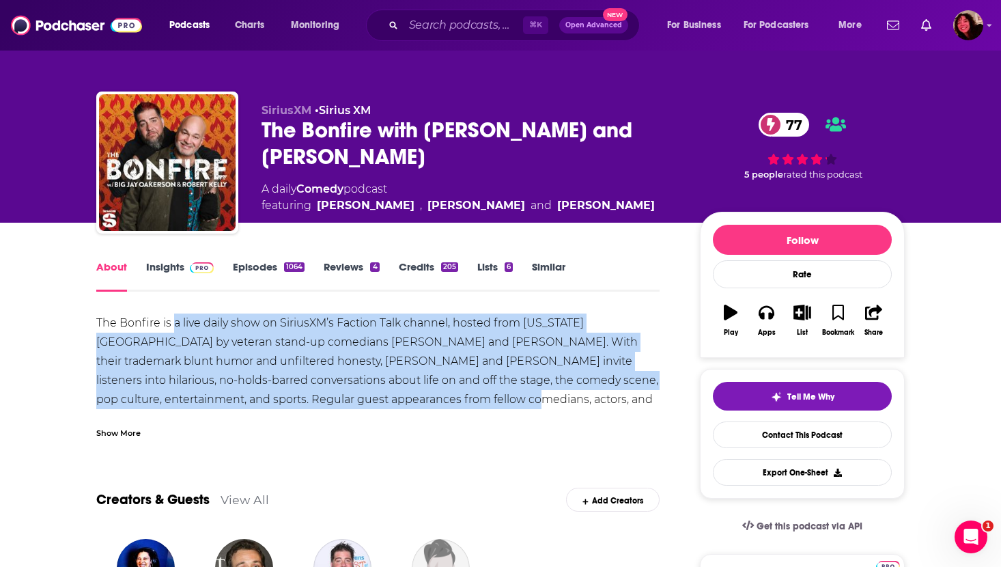
drag, startPoint x: 174, startPoint y: 324, endPoint x: 413, endPoint y: 391, distance: 248.0
click at [413, 391] on div "The Bonfire is a live daily show on SiriusXM’s Faction Talk channel, hosted fro…" at bounding box center [377, 437] width 563 height 249
